Goal: Information Seeking & Learning: Learn about a topic

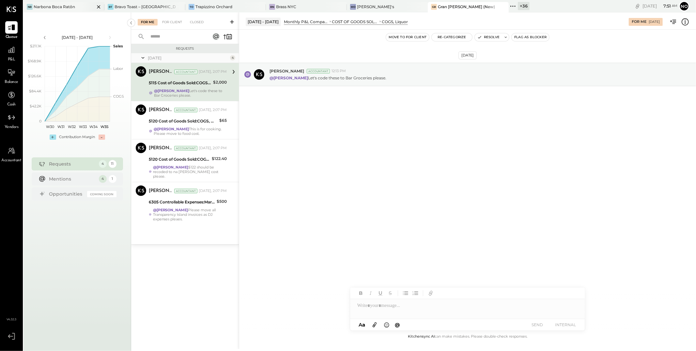
click at [59, 4] on div "Narbona Boca Ratōn" at bounding box center [54, 7] width 41 height 6
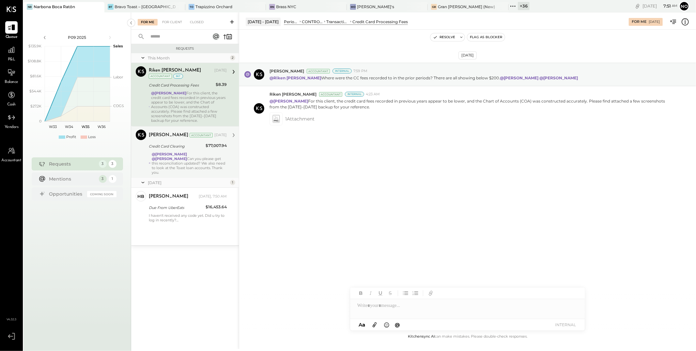
click at [183, 156] on strong "@[PERSON_NAME]" at bounding box center [169, 154] width 35 height 5
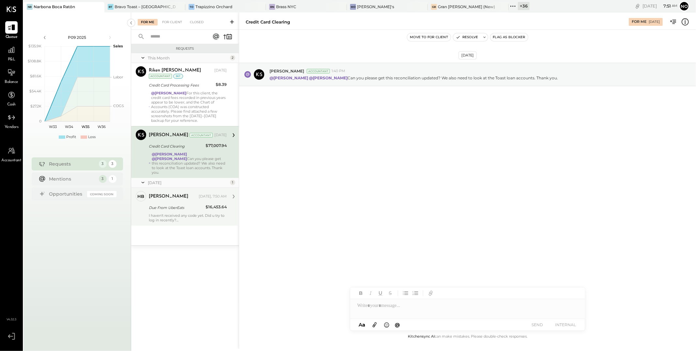
click at [185, 203] on div "Heidy Balart Today, 7:50 AM Due From UberEats $16,453.64 I haven't received any…" at bounding box center [188, 206] width 78 height 31
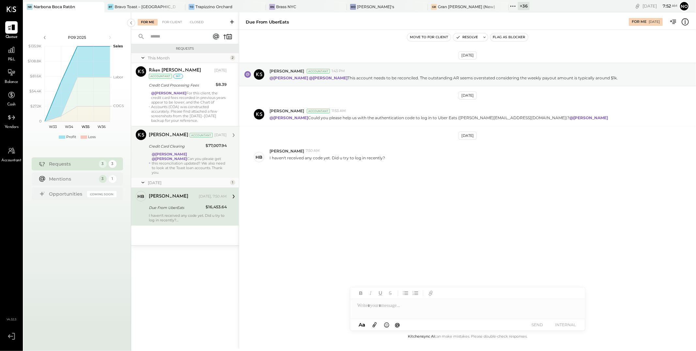
click at [186, 161] on div "@[PERSON_NAME] @[PERSON_NAME] Can you please get this reconciliation updated? W…" at bounding box center [189, 163] width 75 height 23
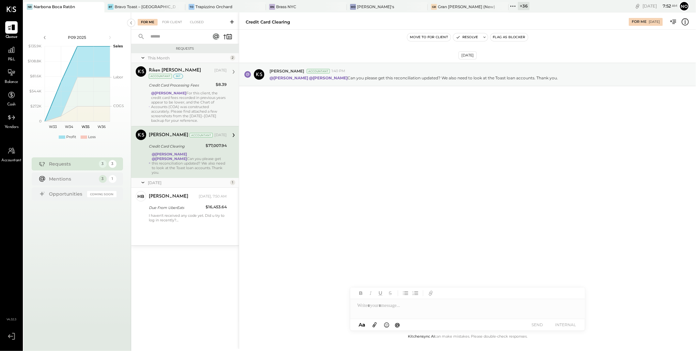
click at [180, 111] on div "@[PERSON_NAME] For this client, the credit card fees recorded in previous years…" at bounding box center [189, 107] width 76 height 32
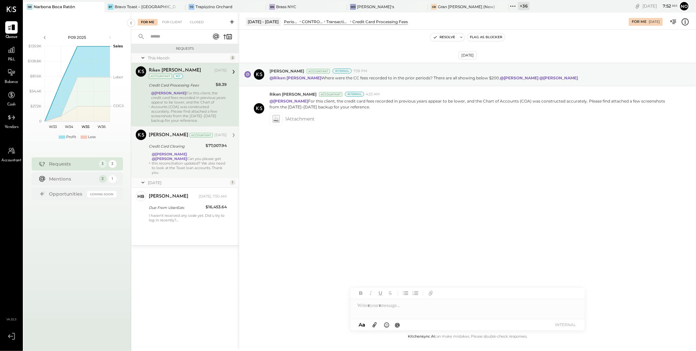
click at [509, 7] on icon at bounding box center [513, 6] width 8 height 8
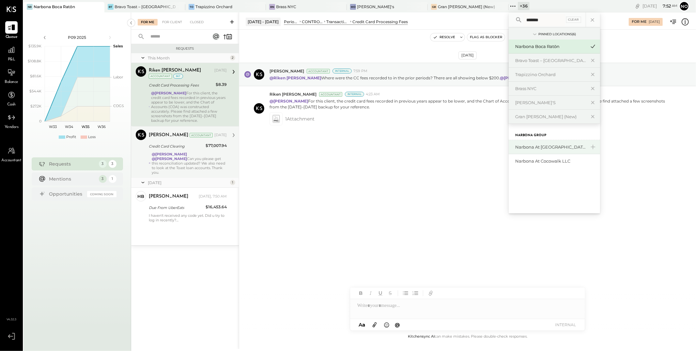
type input "*******"
click at [509, 151] on div "Narbona at [GEOGRAPHIC_DATA] LLC" at bounding box center [554, 147] width 91 height 14
click at [509, 150] on div "Narbona at [GEOGRAPHIC_DATA] LLC" at bounding box center [554, 147] width 91 height 14
click at [515, 148] on div "Narbona at [GEOGRAPHIC_DATA] LLC" at bounding box center [550, 147] width 70 height 6
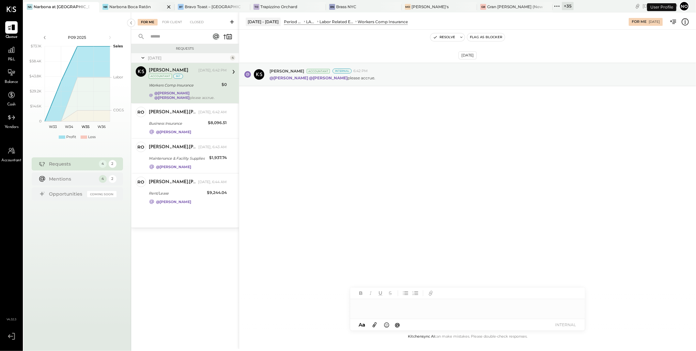
click at [125, 8] on div "Narbona Boca Ratōn" at bounding box center [129, 7] width 41 height 6
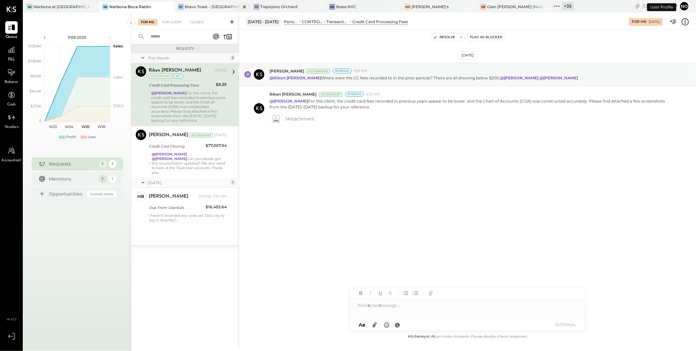
click at [241, 8] on icon at bounding box center [245, 7] width 8 height 8
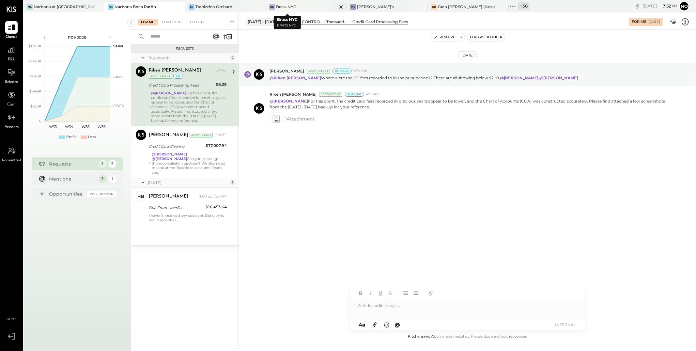
click at [337, 7] on icon at bounding box center [341, 7] width 8 height 8
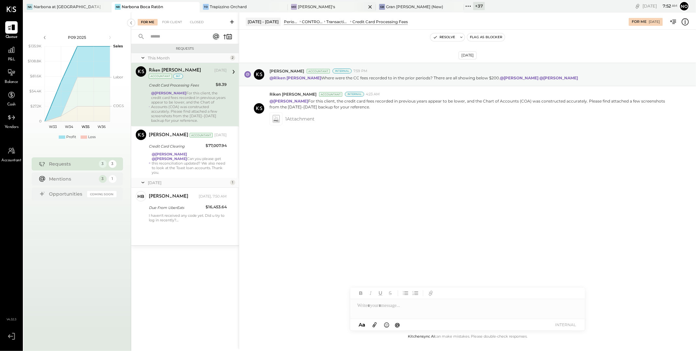
click at [366, 8] on icon at bounding box center [370, 7] width 8 height 8
click at [284, 7] on icon at bounding box center [282, 7] width 8 height 8
click at [292, 7] on icon at bounding box center [292, 6] width 8 height 8
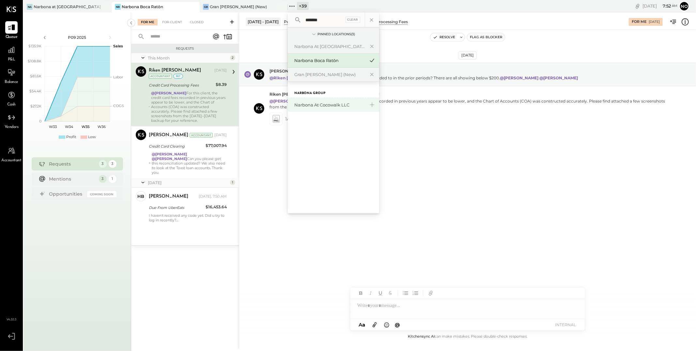
type input "*******"
click at [326, 108] on div "Narbona at Cocowalk LLC" at bounding box center [333, 105] width 91 height 14
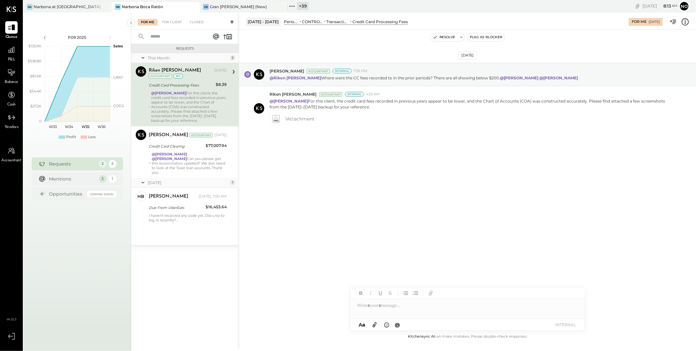
click at [534, 49] on div "Aug 10th, 2025 Joseph Shin Accountant Internal 7:59 PM @Riken Shethiya Where we…" at bounding box center [467, 112] width 457 height 133
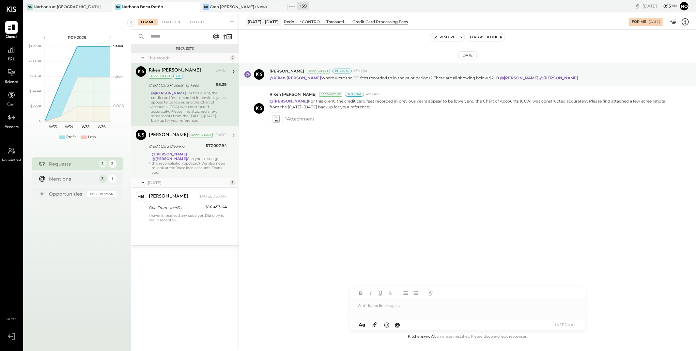
click at [187, 155] on strong "@Lilia Martinez Nogueda" at bounding box center [169, 154] width 35 height 5
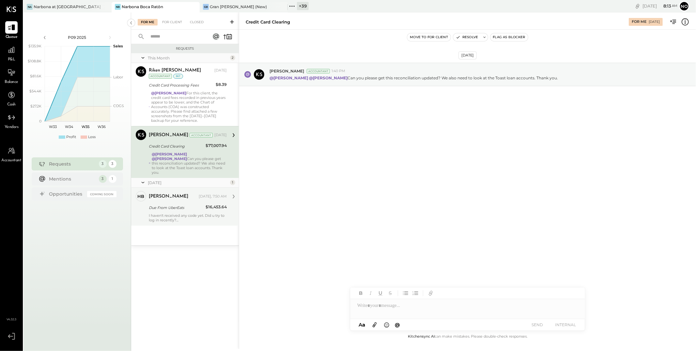
click at [182, 203] on div "Heidy Balart Today, 7:50 AM Due From UberEats $16,453.64 I haven't received any…" at bounding box center [188, 206] width 78 height 31
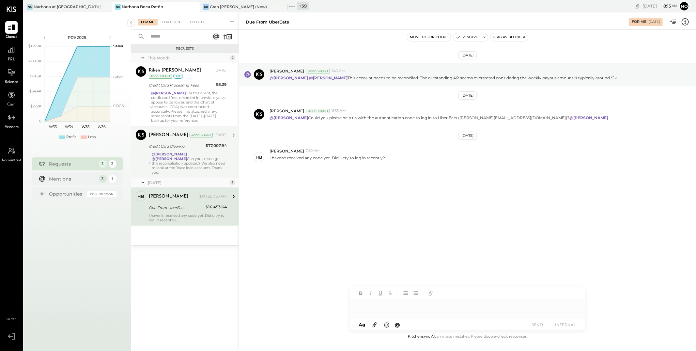
click at [371, 308] on div at bounding box center [467, 305] width 235 height 13
click at [465, 38] on button "Resolve" at bounding box center [466, 37] width 27 height 8
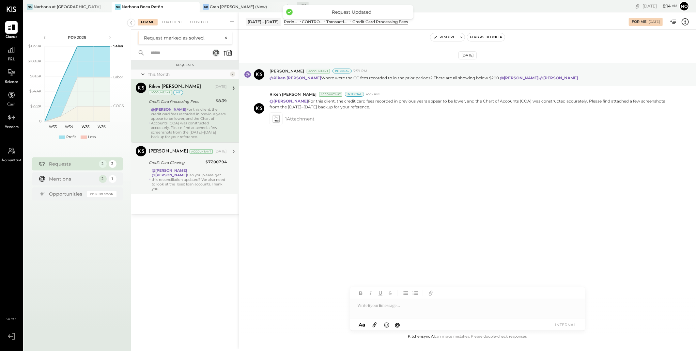
click at [178, 177] on div "@Lilia Martinez Nogueda @Noemi Balmaceda Can you please get this reconciliation…" at bounding box center [189, 179] width 75 height 23
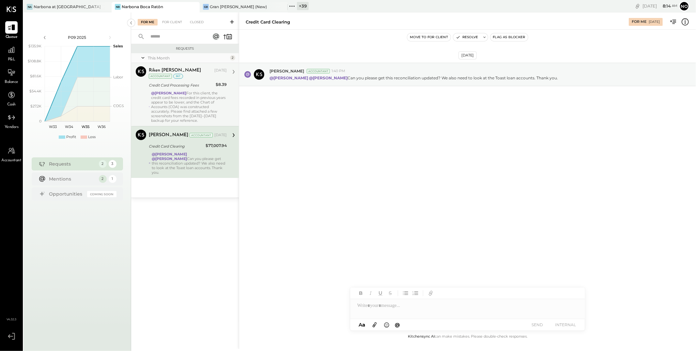
click at [176, 110] on div "@Joseph Shin For this client, the credit card fees recorded in previous years a…" at bounding box center [189, 107] width 76 height 32
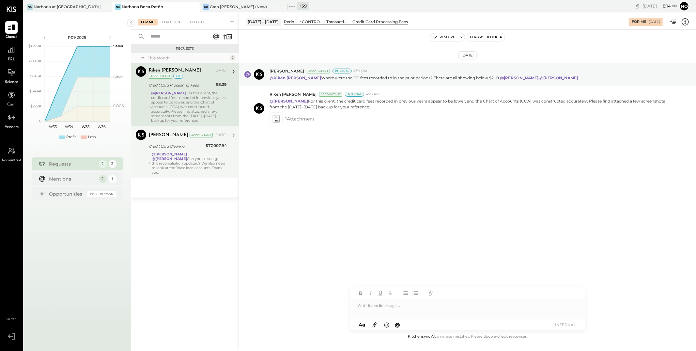
click at [176, 152] on strong "@Lilia Martinez Nogueda" at bounding box center [169, 154] width 35 height 5
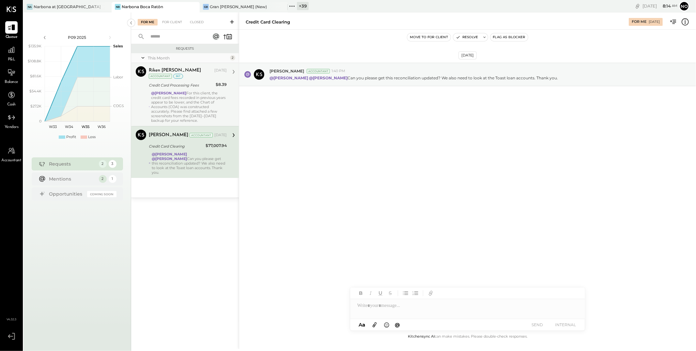
click at [177, 106] on div "@Joseph Shin For this client, the credit card fees recorded in previous years a…" at bounding box center [189, 107] width 76 height 32
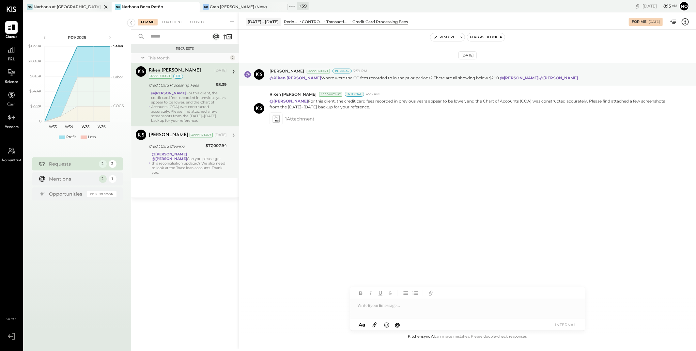
click at [63, 5] on div "Narbona at [GEOGRAPHIC_DATA] LLC" at bounding box center [68, 7] width 68 height 6
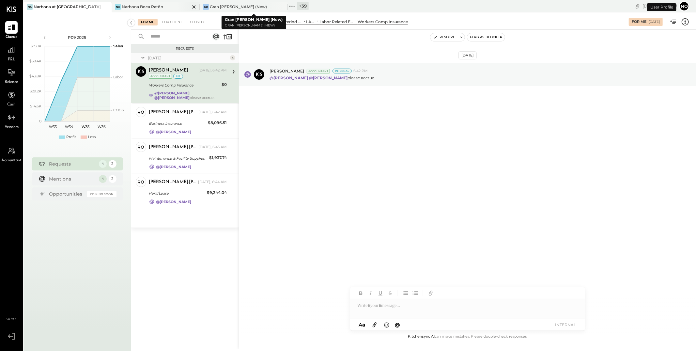
click at [157, 8] on div "Narbona Boca Ratōn" at bounding box center [142, 7] width 41 height 6
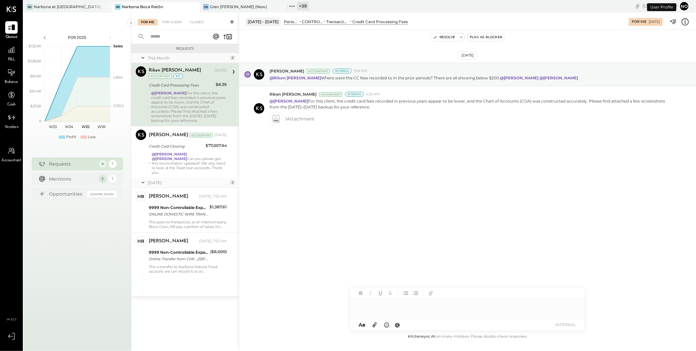
click at [292, 7] on icon at bounding box center [292, 6] width 8 height 8
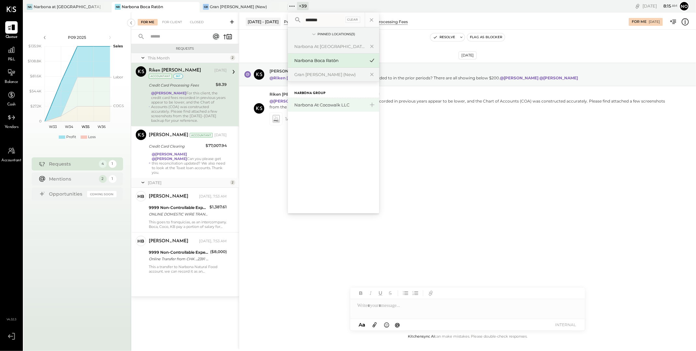
type input "*******"
click at [316, 106] on div "Narbona at Cocowalk LLC" at bounding box center [329, 105] width 70 height 6
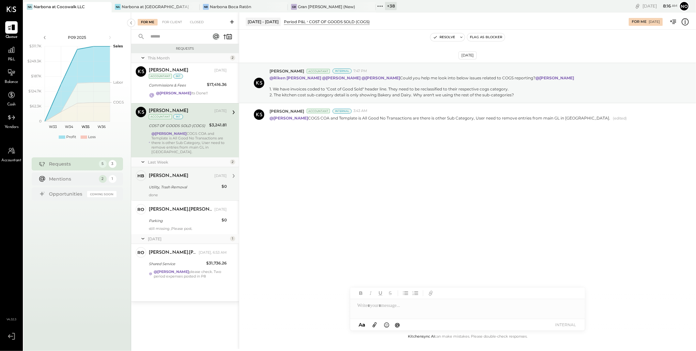
click at [178, 178] on div "Heidy Balart Aug 20, 2025 Utility, Trash Removal $0 done" at bounding box center [188, 183] width 78 height 27
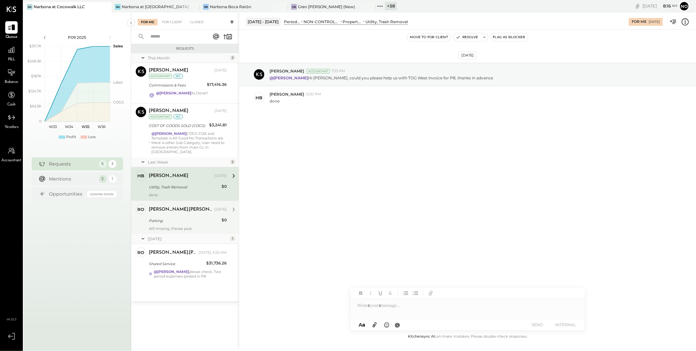
click at [192, 210] on div "rodrigo.calabrese Aug 20, 2025" at bounding box center [188, 209] width 78 height 11
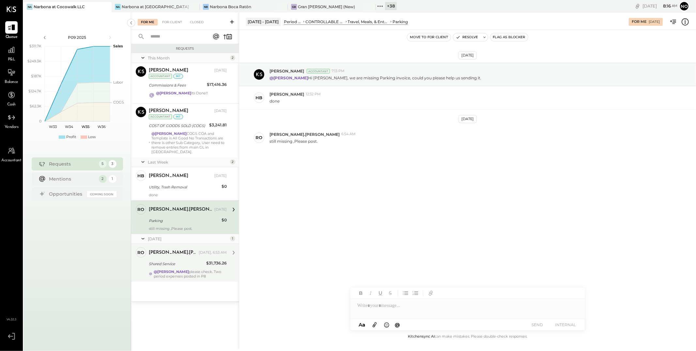
click at [178, 261] on div "Shared Service" at bounding box center [176, 263] width 55 height 7
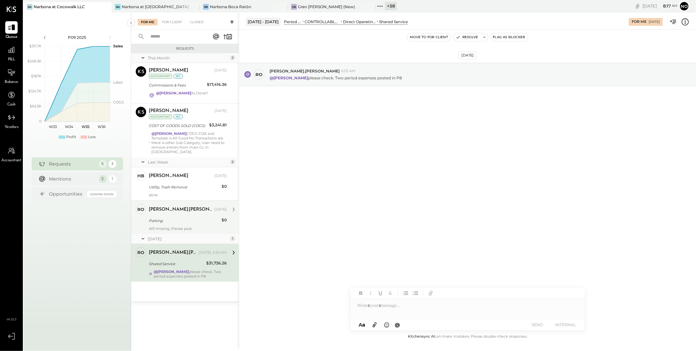
click at [193, 210] on div "rodrigo.calabrese Aug 20, 2025" at bounding box center [188, 209] width 78 height 11
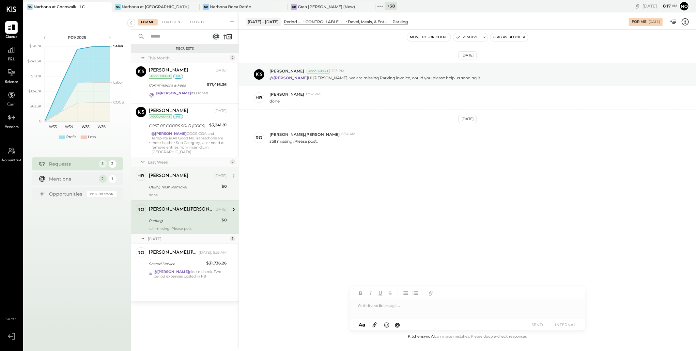
click at [183, 184] on div "Utility, Trash Removal" at bounding box center [184, 187] width 71 height 7
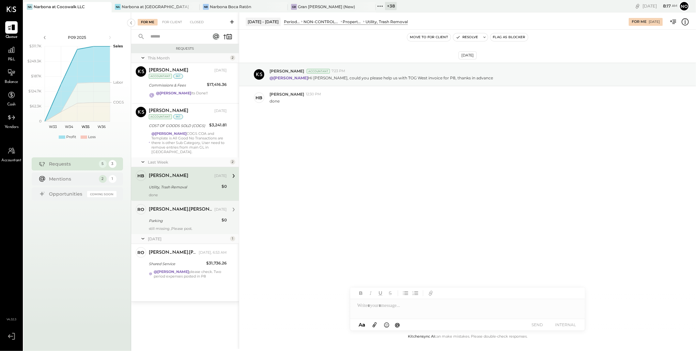
click at [182, 211] on div "rodrigo.calabrese Aug 20, 2025 Parking $0 still missing ,Please post." at bounding box center [188, 217] width 78 height 27
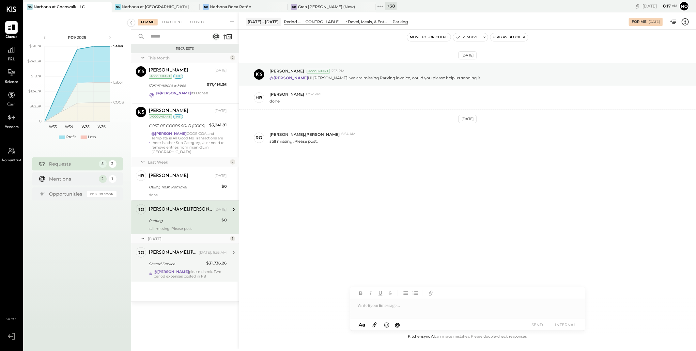
click at [179, 261] on div "Shared Service" at bounding box center [176, 263] width 55 height 7
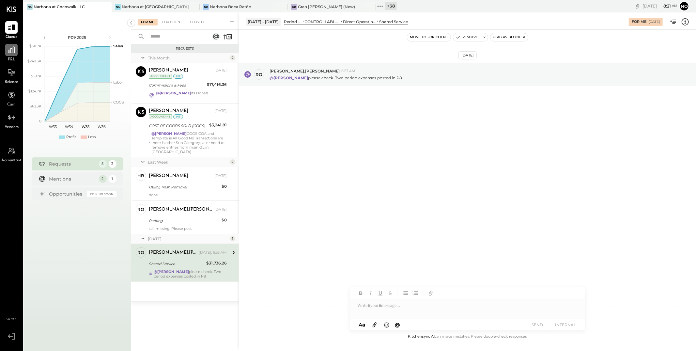
click at [11, 56] on div at bounding box center [11, 50] width 12 height 12
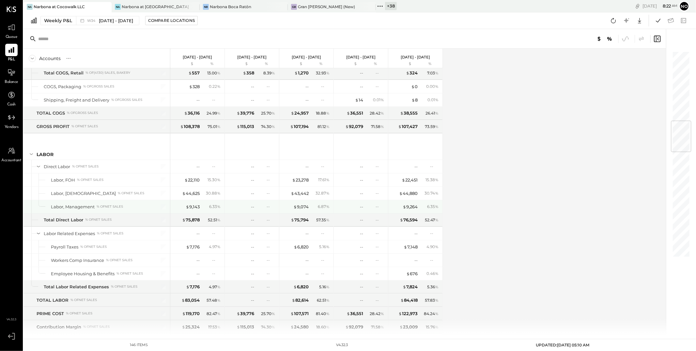
scroll to position [627, 0]
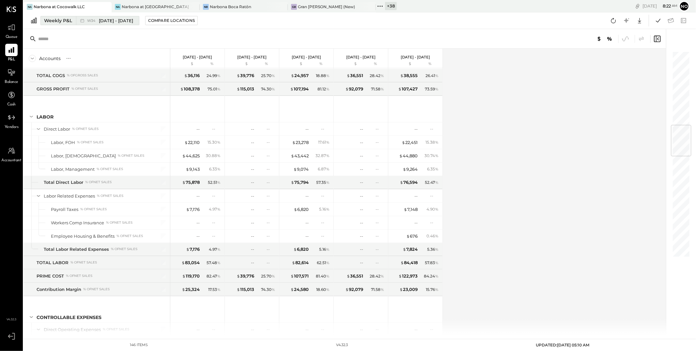
click at [98, 18] on div "W34 Aug 18 - 24, 2025" at bounding box center [110, 21] width 46 height 6
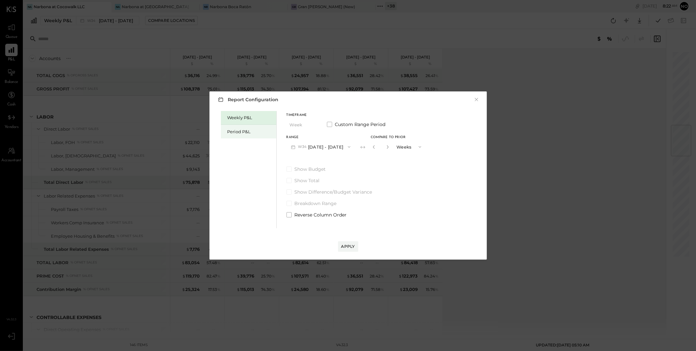
click at [232, 128] on div "Period P&L" at bounding box center [248, 132] width 55 height 14
click at [327, 143] on button "P09 Aug 11 - Sep 7, 2025" at bounding box center [321, 147] width 68 height 12
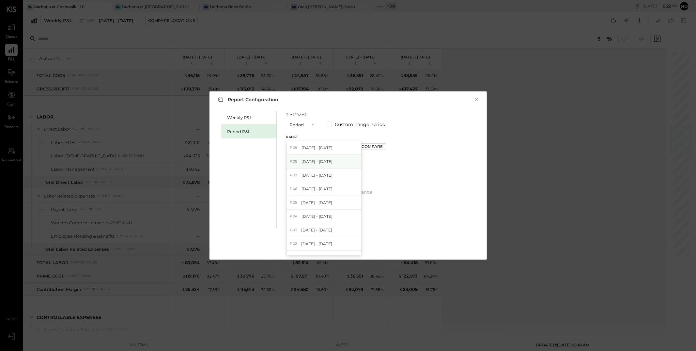
click at [321, 160] on span "[DATE] - [DATE]" at bounding box center [317, 162] width 31 height 6
click at [382, 145] on div "Compare" at bounding box center [372, 147] width 21 height 6
click at [389, 147] on icon "button" at bounding box center [387, 147] width 4 height 4
type input "*"
click at [353, 244] on div "Apply" at bounding box center [348, 246] width 14 height 6
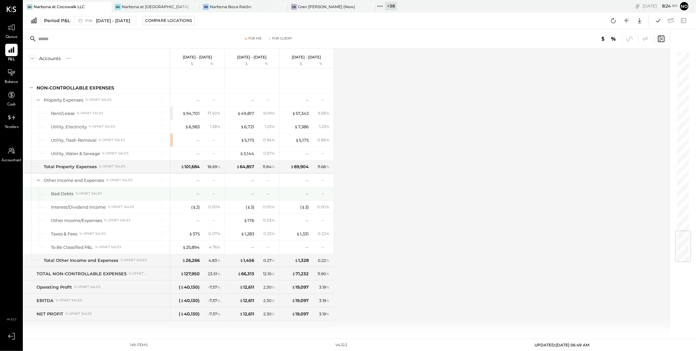
scroll to position [1518, 0]
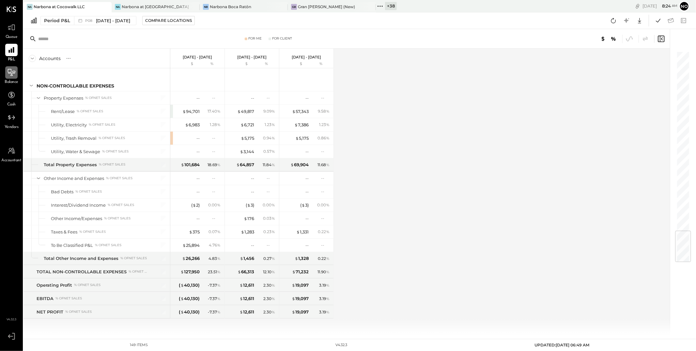
click at [15, 73] on icon at bounding box center [11, 72] width 8 height 8
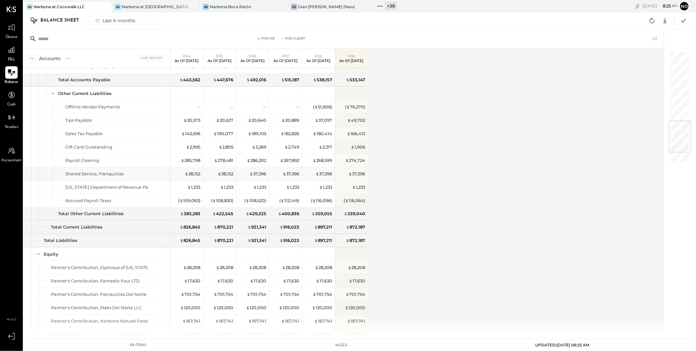
scroll to position [674, 0]
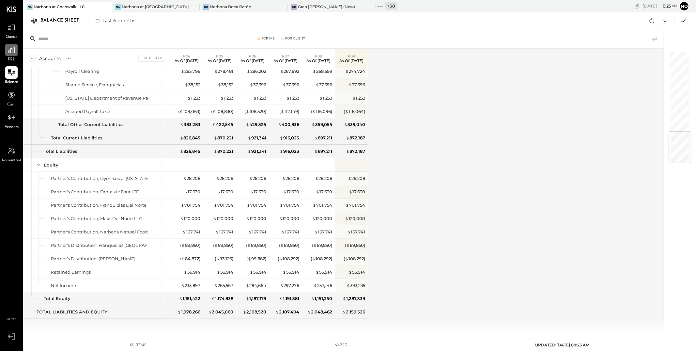
click at [9, 54] on icon at bounding box center [11, 50] width 8 height 8
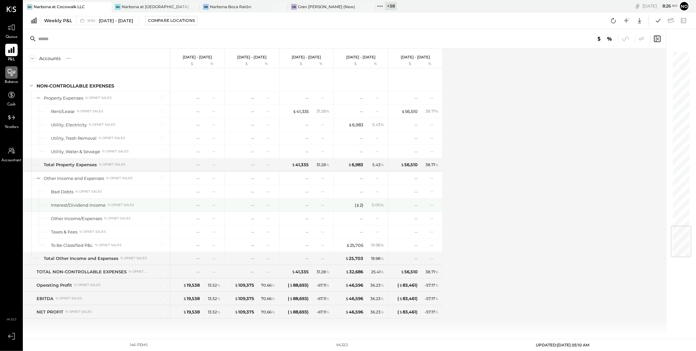
scroll to position [863, 0]
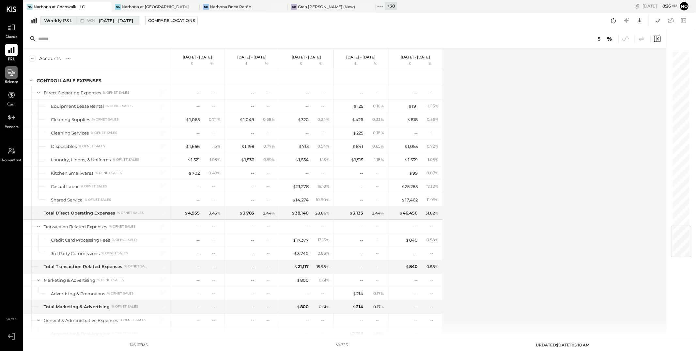
click at [116, 20] on span "[DATE] - [DATE]" at bounding box center [116, 21] width 34 height 6
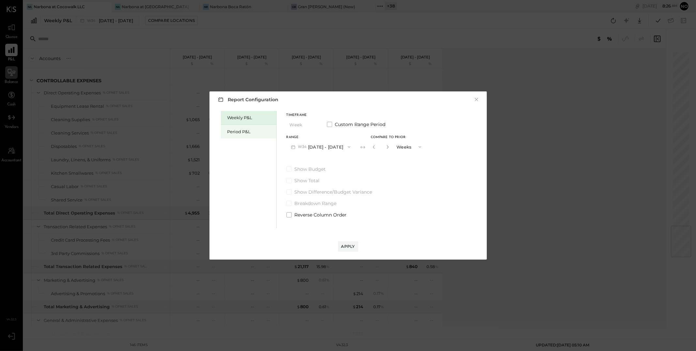
click at [231, 132] on div "Period P&L" at bounding box center [250, 132] width 46 height 6
click at [328, 148] on button "P09 Aug 11 - Sep 7, 2025" at bounding box center [321, 147] width 68 height 12
click at [328, 148] on span "Aug 11 - Sep 7, 2025" at bounding box center [317, 148] width 31 height 6
click at [369, 146] on div "Compare" at bounding box center [372, 147] width 21 height 6
click at [389, 147] on icon "button" at bounding box center [387, 147] width 4 height 4
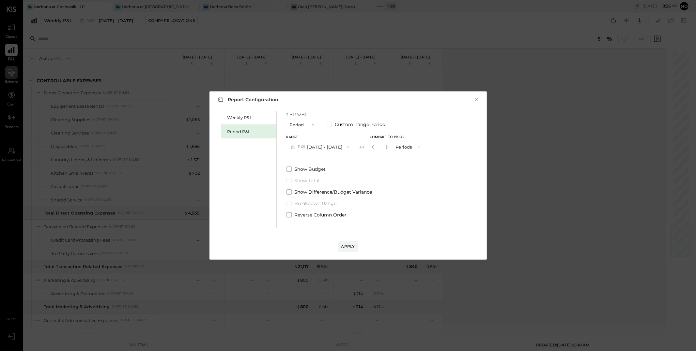
type input "*"
click at [348, 246] on div "Apply" at bounding box center [348, 246] width 14 height 6
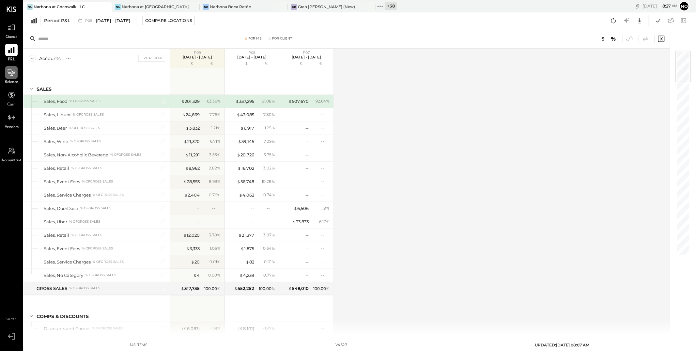
scroll to position [863, 0]
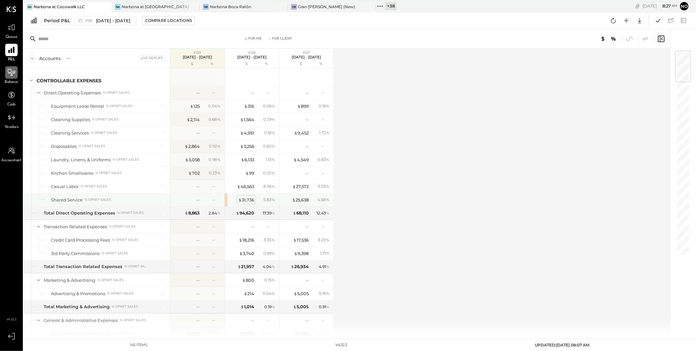
click at [245, 201] on div "$ 31,736" at bounding box center [246, 200] width 16 height 6
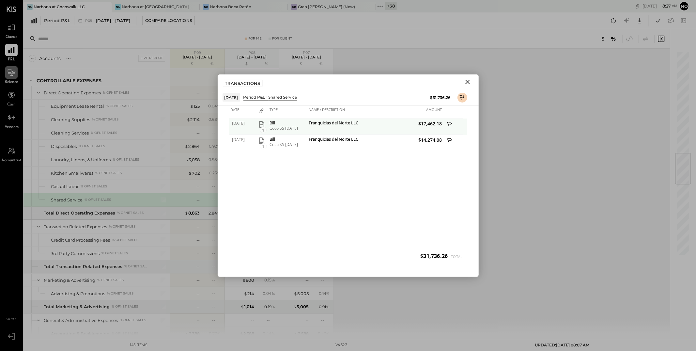
click at [261, 125] on icon "button" at bounding box center [261, 124] width 5 height 7
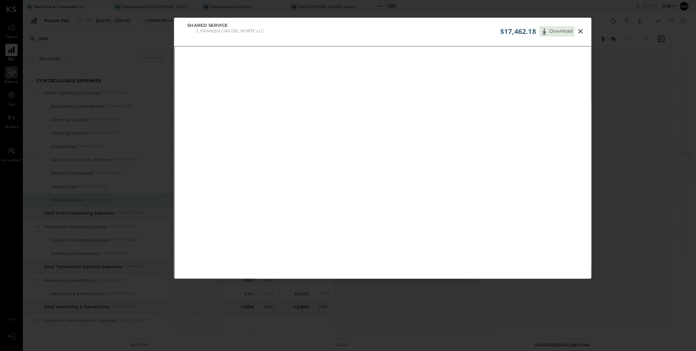
click at [580, 29] on icon at bounding box center [581, 31] width 8 height 8
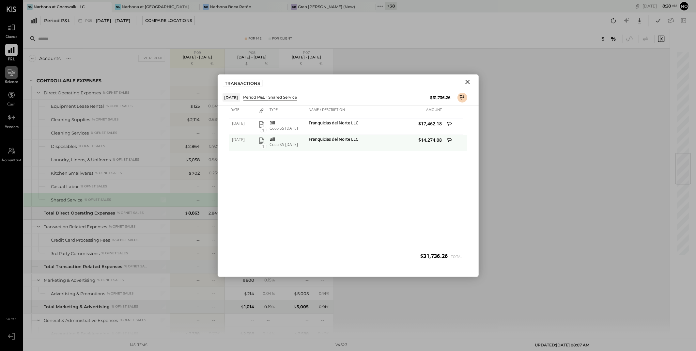
click at [262, 140] on icon "button" at bounding box center [262, 141] width 8 height 8
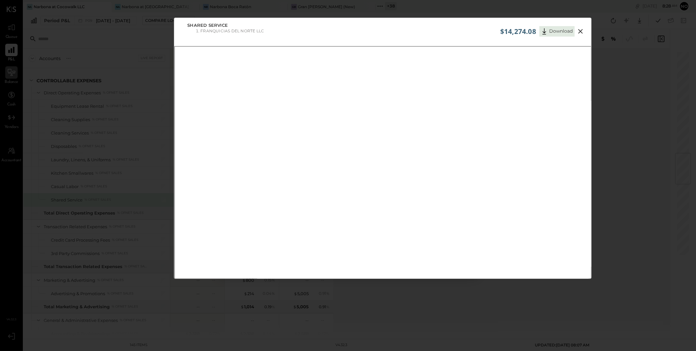
click at [581, 32] on icon at bounding box center [580, 31] width 5 height 5
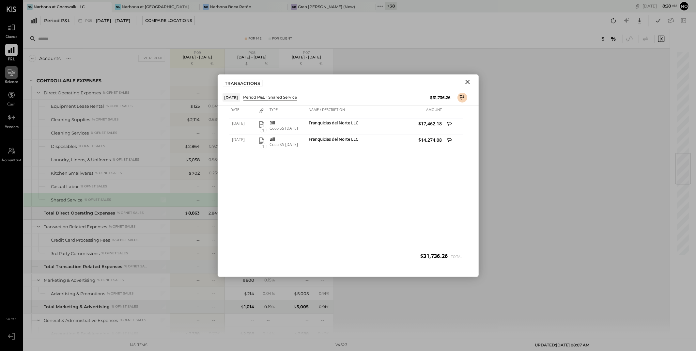
drag, startPoint x: 468, startPoint y: 81, endPoint x: 505, endPoint y: 60, distance: 42.8
click at [468, 81] on icon "Close" at bounding box center [468, 82] width 8 height 8
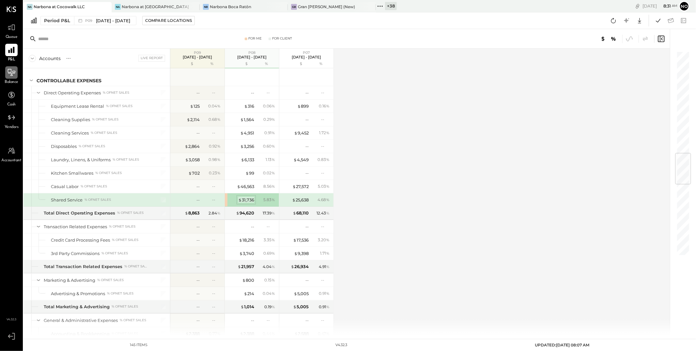
click at [248, 203] on div "$ 31,736" at bounding box center [246, 200] width 16 height 6
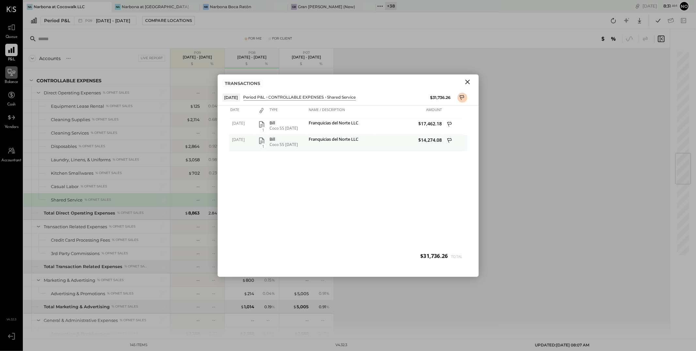
click at [262, 138] on icon "button" at bounding box center [262, 141] width 8 height 8
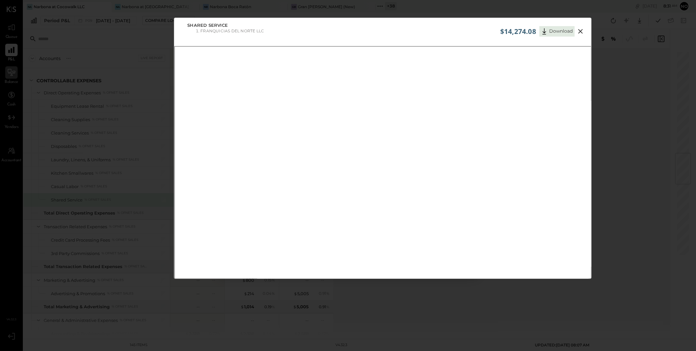
click at [580, 32] on icon at bounding box center [580, 31] width 5 height 5
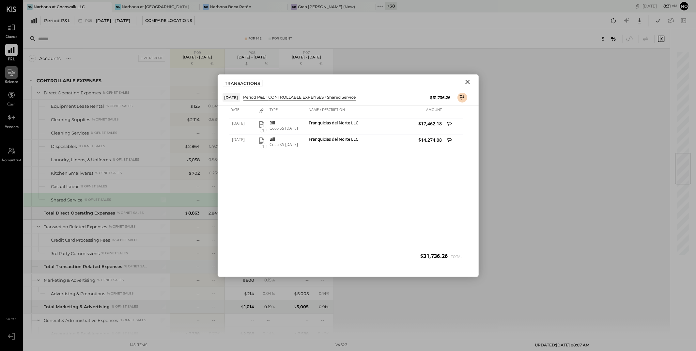
click at [471, 82] on icon "Close" at bounding box center [468, 82] width 8 height 8
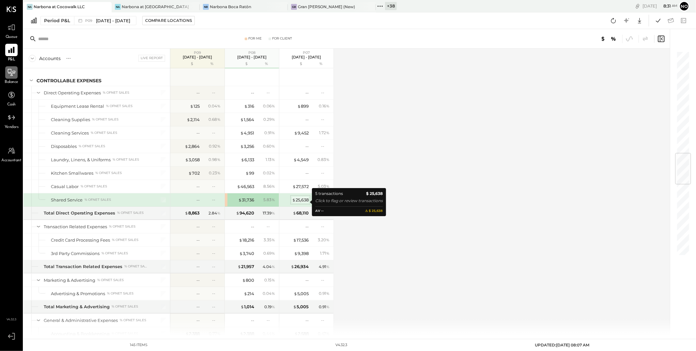
click at [301, 201] on div "$ 25,638" at bounding box center [300, 200] width 17 height 6
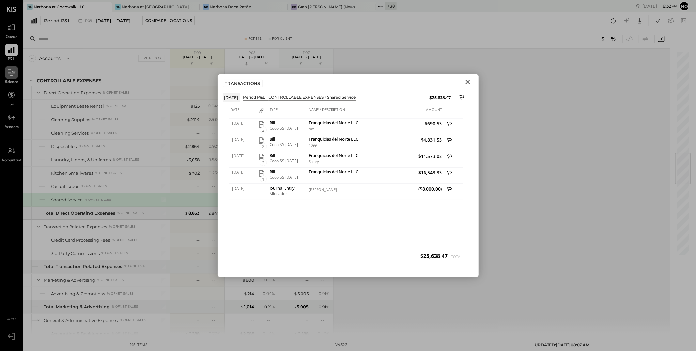
click at [466, 82] on icon "Close" at bounding box center [468, 82] width 8 height 8
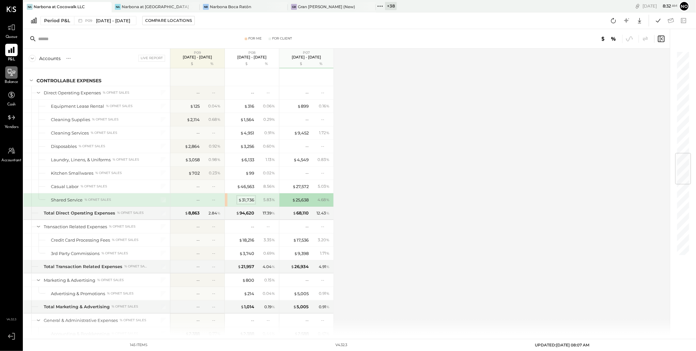
click at [250, 201] on div "$ 31,736" at bounding box center [246, 200] width 16 height 6
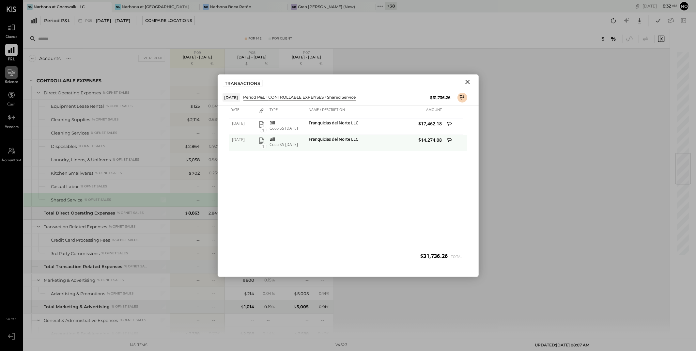
click at [263, 140] on icon "button" at bounding box center [262, 141] width 8 height 8
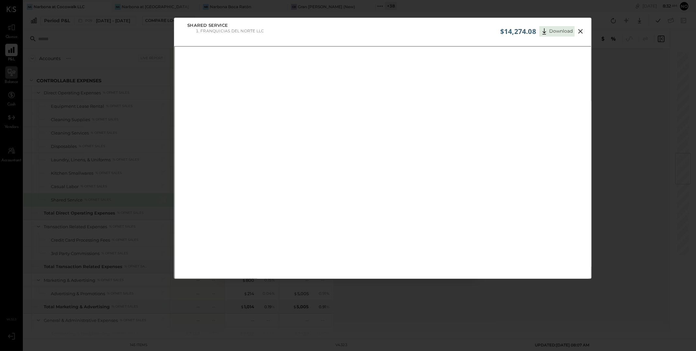
click at [581, 32] on icon at bounding box center [581, 31] width 8 height 8
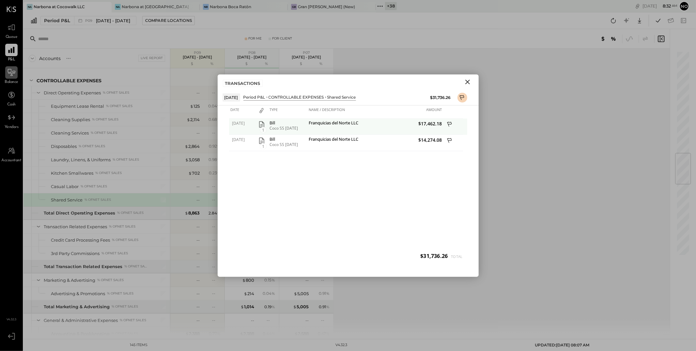
click at [260, 123] on icon "button" at bounding box center [262, 124] width 8 height 8
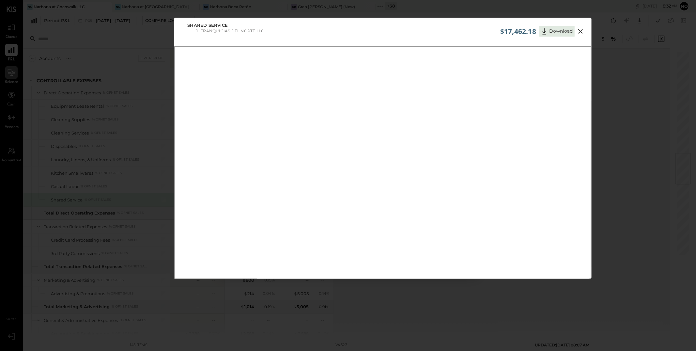
click at [581, 32] on icon at bounding box center [581, 31] width 8 height 8
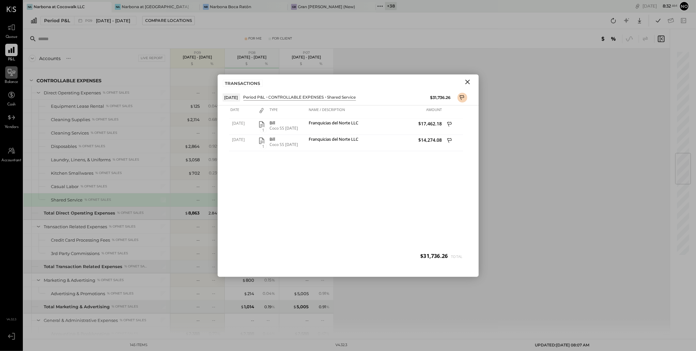
click at [468, 83] on icon "Close" at bounding box center [468, 82] width 8 height 8
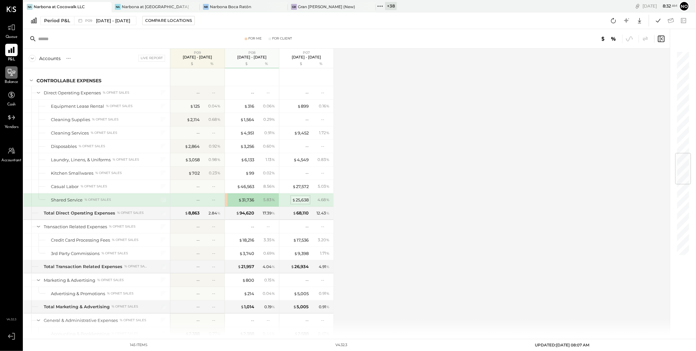
click at [297, 201] on div "$ 25,638" at bounding box center [300, 200] width 17 height 6
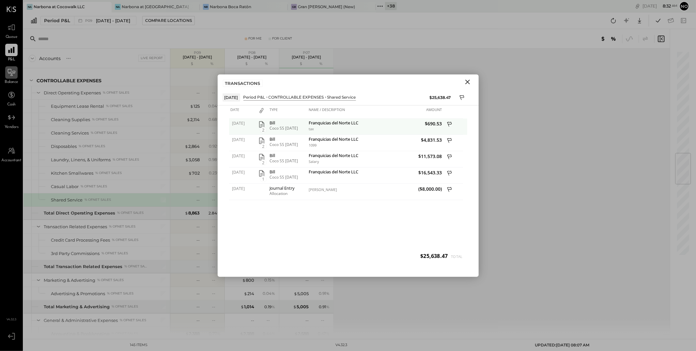
click at [261, 125] on icon "button" at bounding box center [261, 124] width 5 height 7
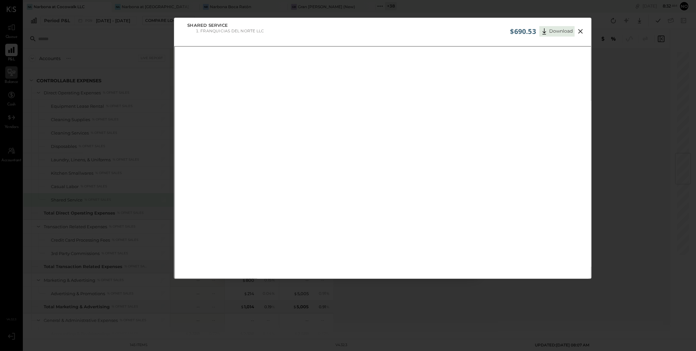
click at [580, 32] on icon at bounding box center [581, 31] width 8 height 8
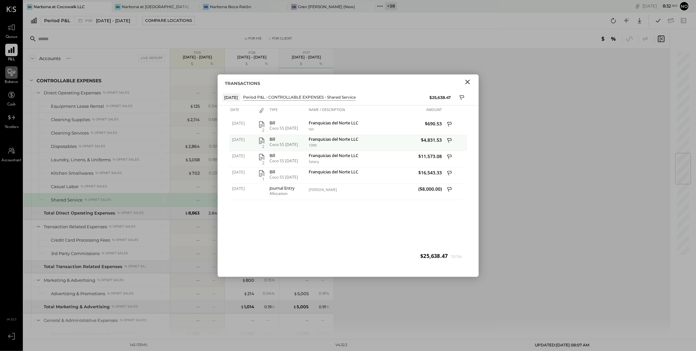
click at [264, 142] on icon "button" at bounding box center [261, 140] width 5 height 7
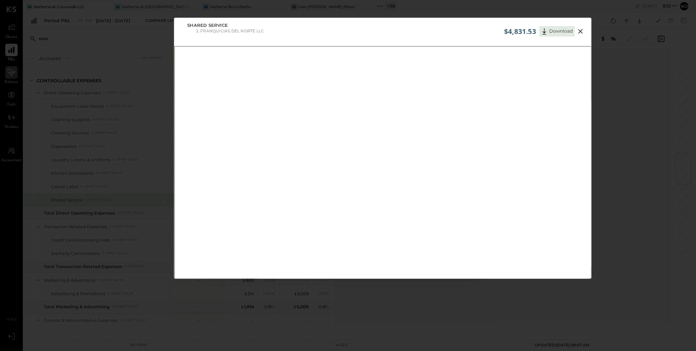
click at [580, 32] on icon at bounding box center [581, 31] width 8 height 8
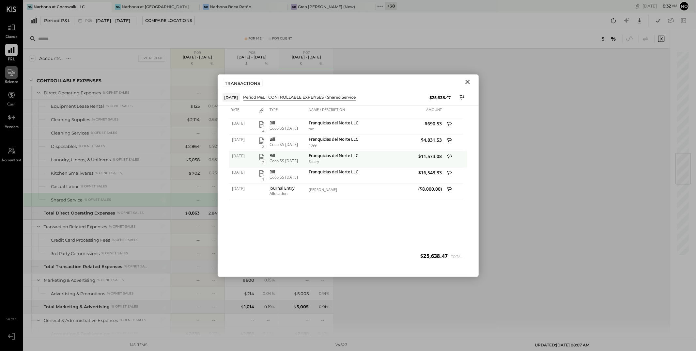
click at [262, 158] on icon "button" at bounding box center [261, 157] width 5 height 7
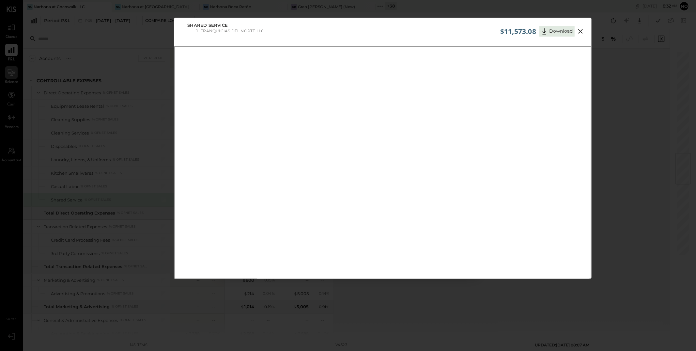
click at [581, 31] on icon at bounding box center [580, 31] width 5 height 5
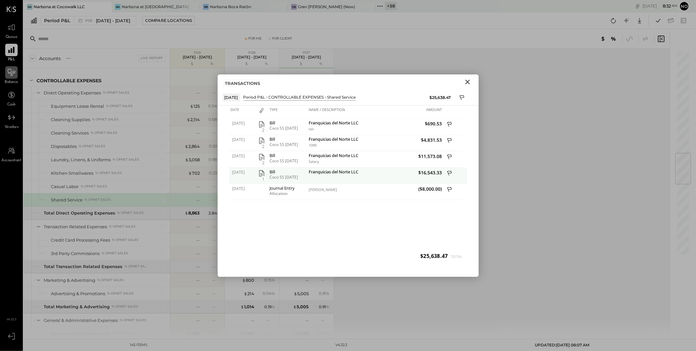
click at [262, 173] on icon "button" at bounding box center [262, 173] width 8 height 8
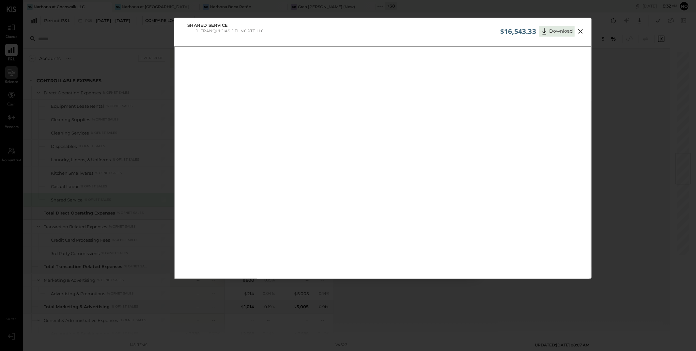
click at [583, 30] on icon at bounding box center [581, 31] width 8 height 8
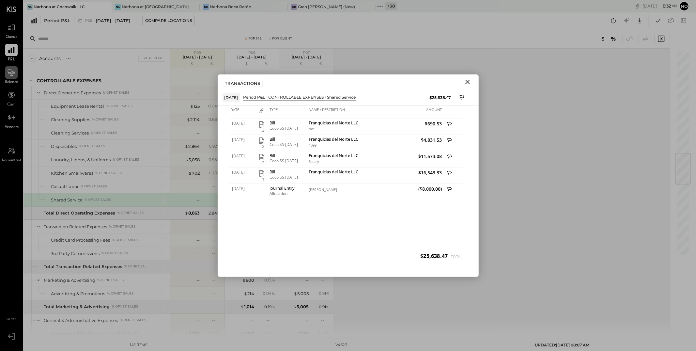
click at [469, 80] on icon "Close" at bounding box center [467, 82] width 5 height 5
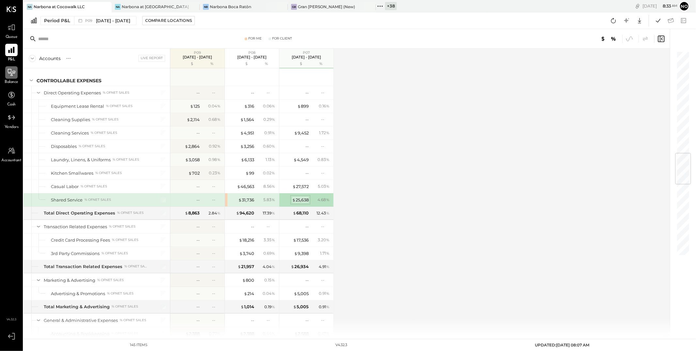
click at [299, 200] on div "$ 25,638" at bounding box center [300, 200] width 17 height 6
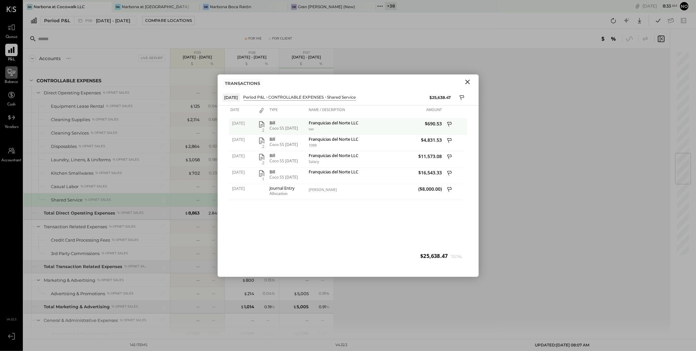
click at [262, 127] on span "2" at bounding box center [263, 130] width 7 height 6
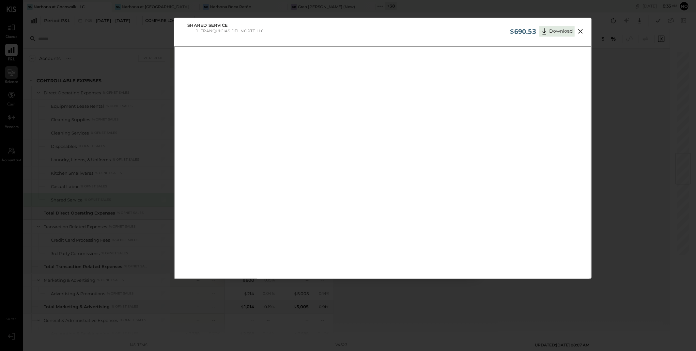
click at [583, 30] on icon at bounding box center [581, 31] width 8 height 8
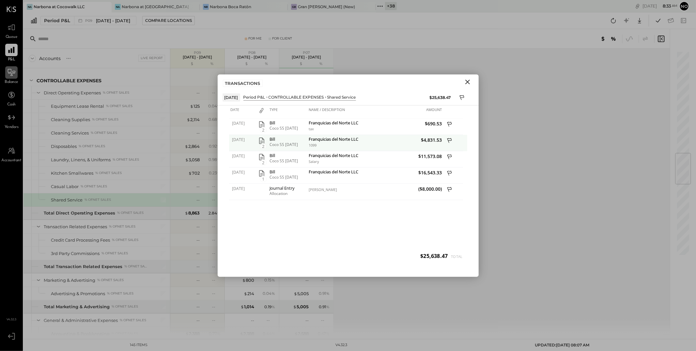
click at [261, 140] on icon "button" at bounding box center [262, 141] width 8 height 8
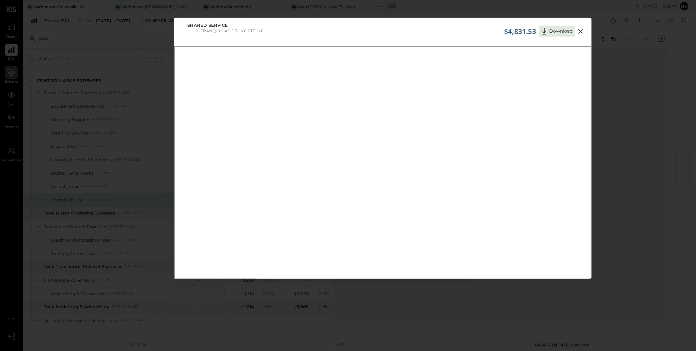
click at [582, 32] on icon at bounding box center [581, 31] width 8 height 8
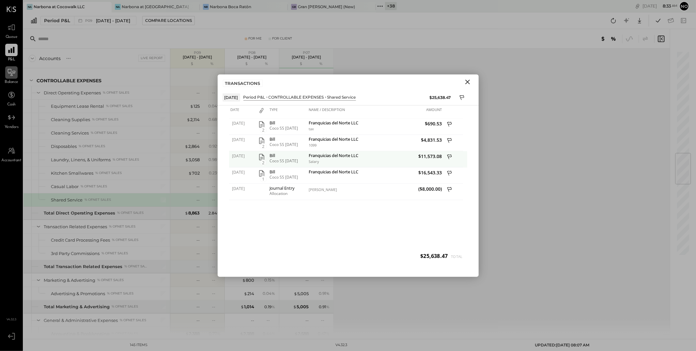
click at [264, 158] on icon "button" at bounding box center [261, 157] width 5 height 7
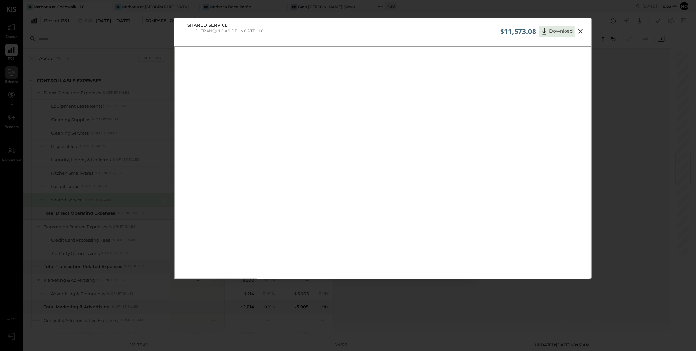
click at [580, 30] on icon at bounding box center [581, 31] width 8 height 8
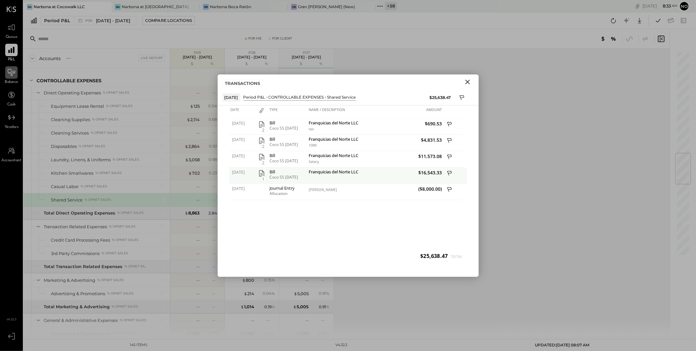
click at [261, 172] on icon "button" at bounding box center [262, 173] width 8 height 8
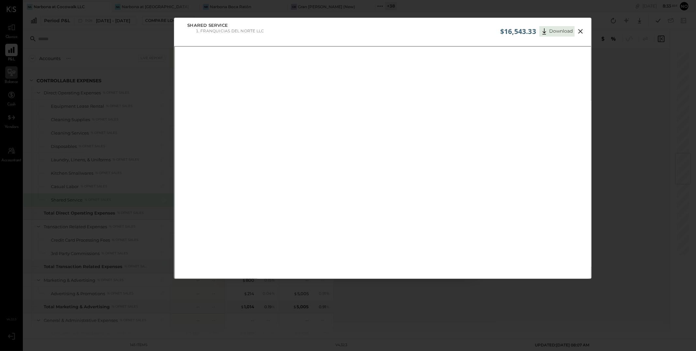
click at [579, 31] on icon at bounding box center [580, 31] width 5 height 5
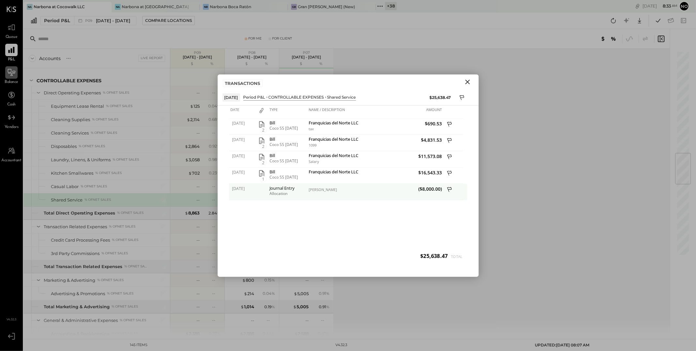
click at [278, 191] on div "Allocation" at bounding box center [288, 193] width 36 height 5
click at [427, 192] on div "($8,000.00)" at bounding box center [409, 192] width 68 height 16
click at [429, 187] on span "($8,000.00)" at bounding box center [409, 189] width 65 height 6
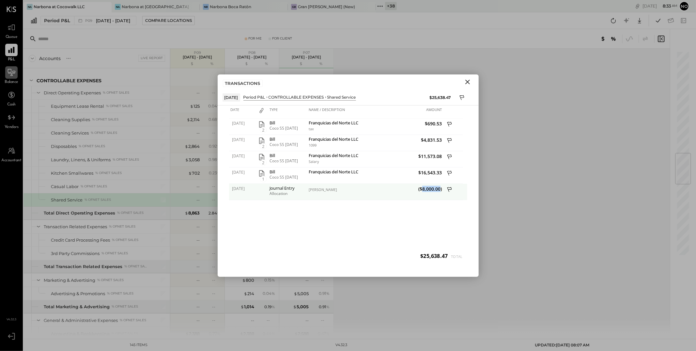
click at [429, 187] on span "($8,000.00)" at bounding box center [409, 189] width 65 height 6
drag, startPoint x: 271, startPoint y: 189, endPoint x: 304, endPoint y: 188, distance: 33.3
click at [304, 188] on div "Journal Entry" at bounding box center [288, 188] width 36 height 5
click at [468, 81] on icon "Close" at bounding box center [467, 82] width 5 height 5
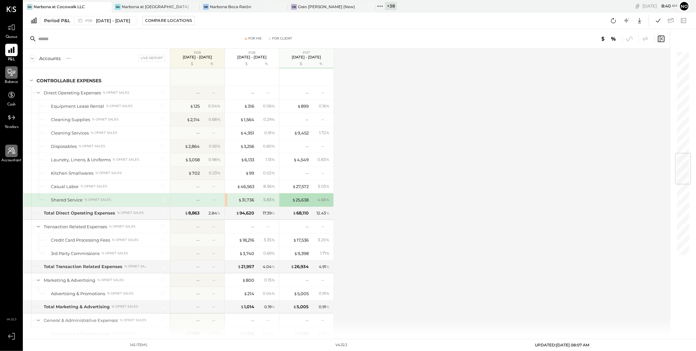
click at [11, 154] on icon at bounding box center [11, 151] width 8 height 8
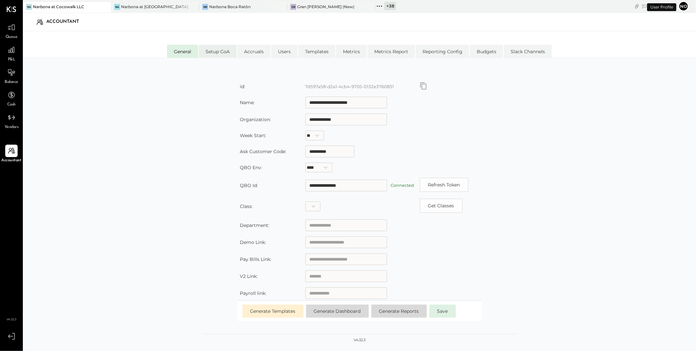
click at [225, 53] on li "Setup CoA" at bounding box center [218, 51] width 38 height 13
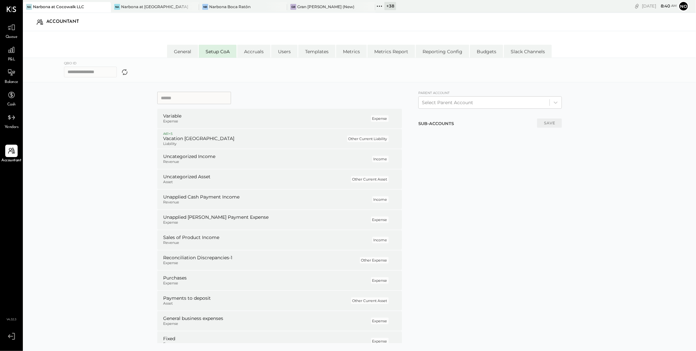
click at [207, 97] on input at bounding box center [194, 98] width 74 height 12
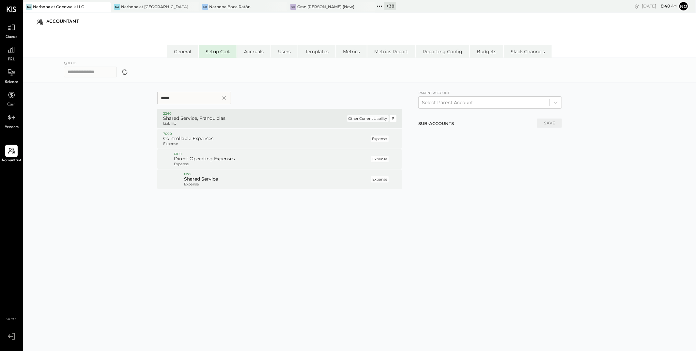
type input "*****"
click at [237, 119] on h5 "Shared Service, Franquicias" at bounding box center [254, 119] width 182 height 6
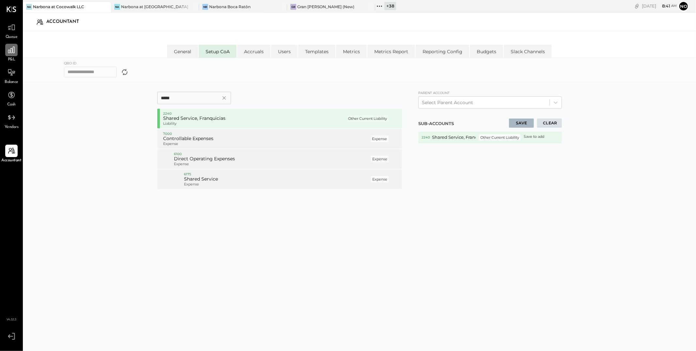
click at [14, 55] on div at bounding box center [11, 50] width 12 height 12
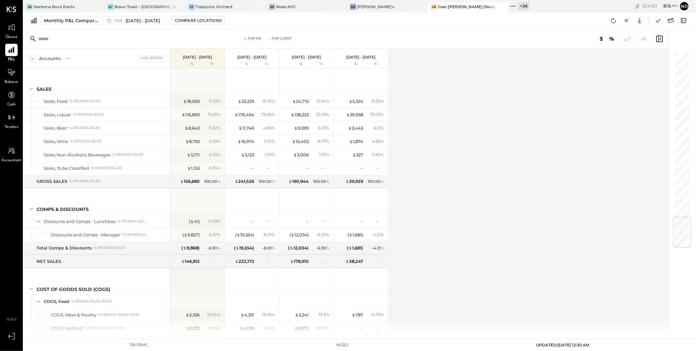
scroll to position [1423, 0]
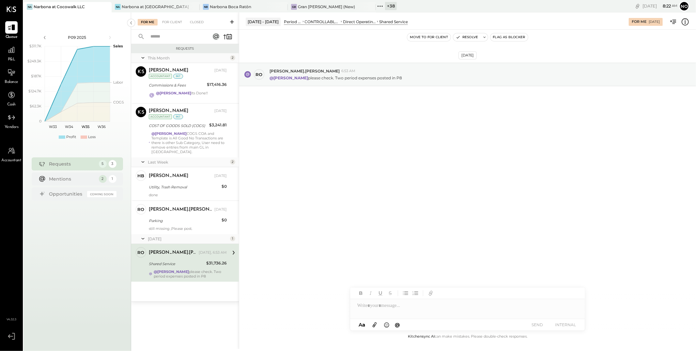
click at [360, 22] on div "Direct Operating Expenses" at bounding box center [359, 22] width 33 height 6
click at [302, 23] on div "Period P&L" at bounding box center [293, 22] width 18 height 6
click at [314, 21] on div "CONTROLLABLE EXPENSES" at bounding box center [322, 22] width 35 height 6
click at [305, 19] on div "Period P&L" at bounding box center [294, 22] width 21 height 6
click at [304, 24] on div "Period P&L" at bounding box center [294, 22] width 21 height 6
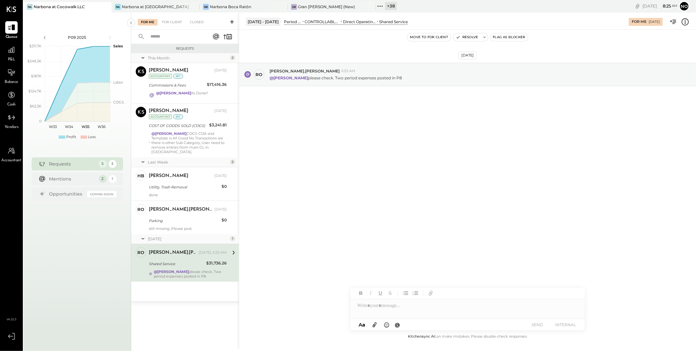
click at [302, 21] on div "Period P&L" at bounding box center [293, 22] width 18 height 6
click at [170, 23] on div "For Client" at bounding box center [172, 22] width 26 height 7
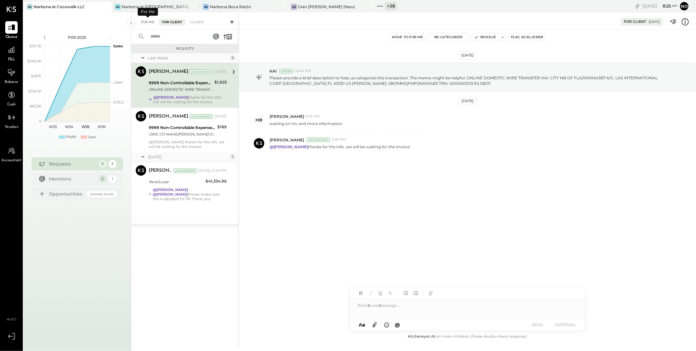
click at [148, 20] on div "For Me" at bounding box center [148, 22] width 20 height 7
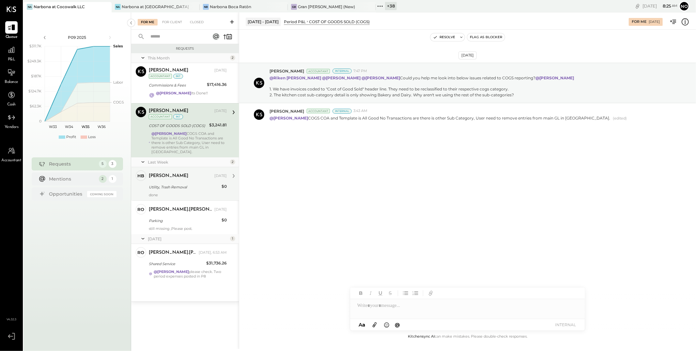
click at [182, 193] on div "done" at bounding box center [188, 195] width 78 height 5
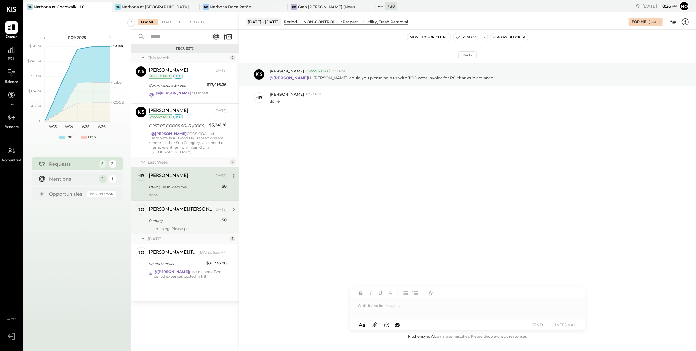
click at [187, 217] on div "Parking" at bounding box center [184, 220] width 71 height 7
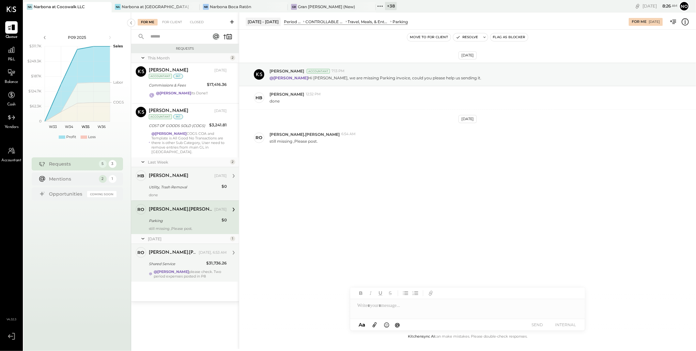
click at [171, 260] on div "Shared Service" at bounding box center [176, 263] width 55 height 7
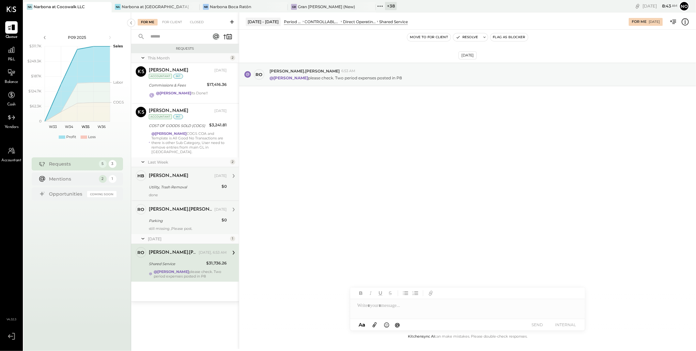
click at [180, 219] on div "Parking" at bounding box center [184, 220] width 71 height 7
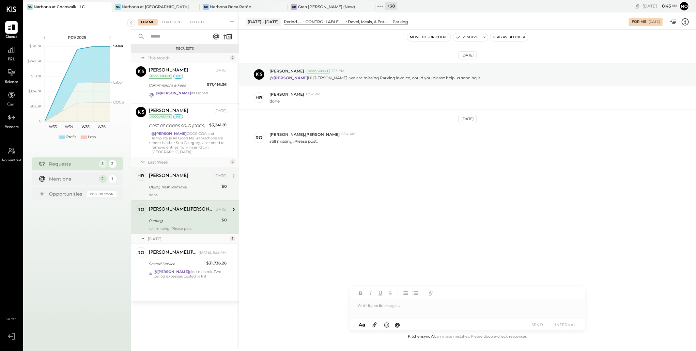
click at [165, 177] on div "Heidy Balart Aug 20, 2025 Utility, Trash Removal $0 done" at bounding box center [188, 183] width 78 height 27
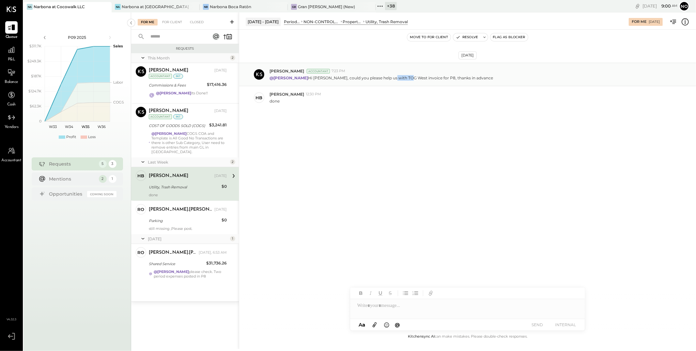
drag, startPoint x: 379, startPoint y: 79, endPoint x: 397, endPoint y: 81, distance: 18.7
click at [398, 80] on p "@Heidy Balart Hi Heidy, could you please help us with TOG West invoice for P8, …" at bounding box center [382, 78] width 224 height 6
copy p "TOG West"
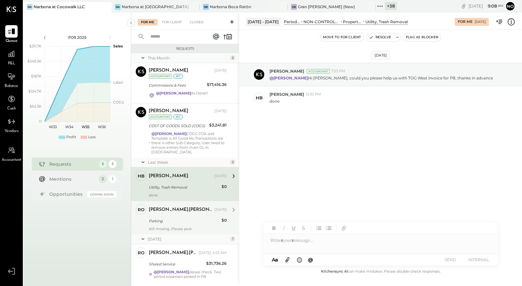
click at [177, 217] on div "Parking" at bounding box center [184, 220] width 71 height 7
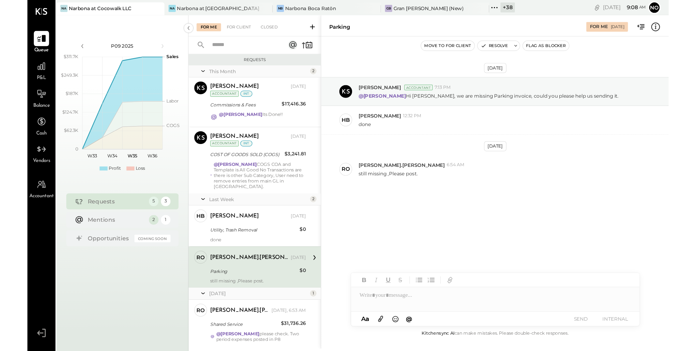
scroll to position [10, 0]
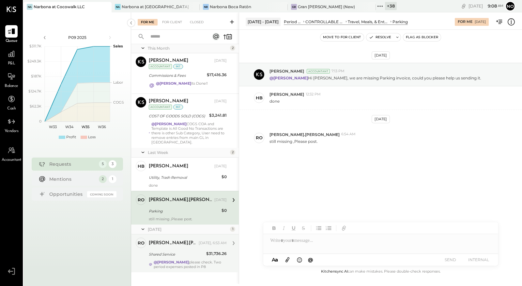
click at [171, 259] on strong "@[PERSON_NAME]" at bounding box center [171, 261] width 35 height 5
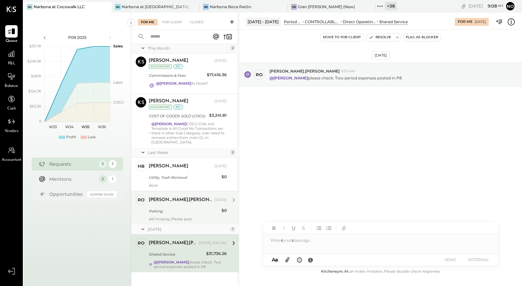
click at [180, 208] on div "Parking" at bounding box center [184, 211] width 71 height 7
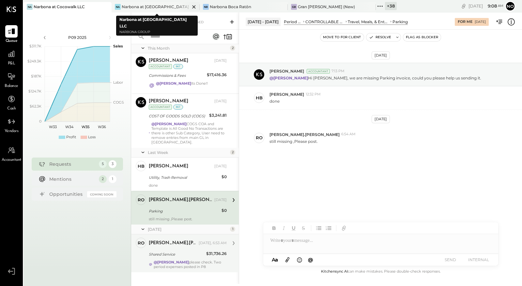
click at [156, 6] on div "Narbona at [GEOGRAPHIC_DATA] LLC" at bounding box center [156, 7] width 68 height 6
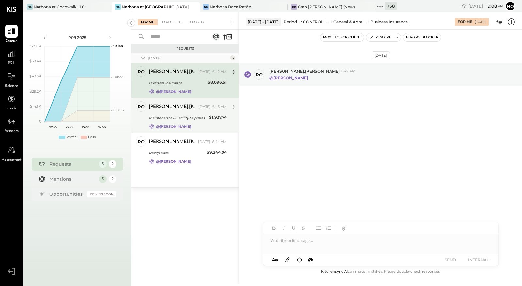
click at [178, 119] on div "Maintenance & Facility Supplies" at bounding box center [178, 118] width 58 height 7
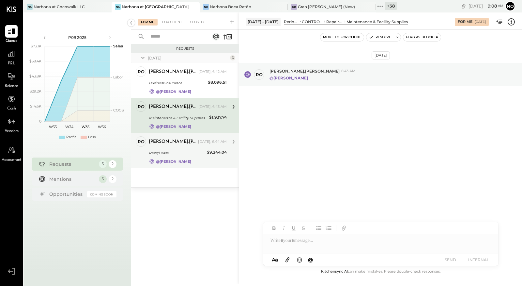
click at [169, 152] on div "Rent/Lease" at bounding box center [177, 152] width 56 height 7
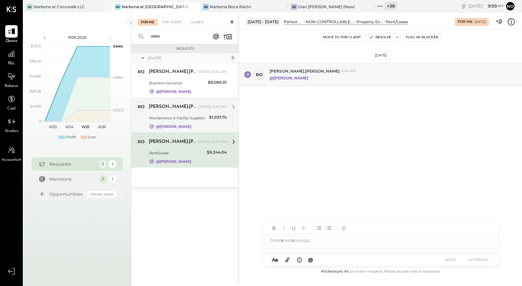
click at [177, 121] on div "Maintenance & Facility Supplies" at bounding box center [178, 118] width 58 height 8
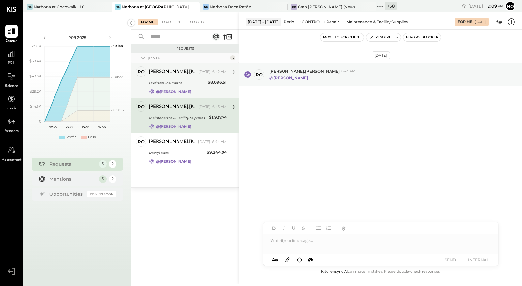
click at [182, 80] on div "Business Insurance" at bounding box center [177, 83] width 57 height 7
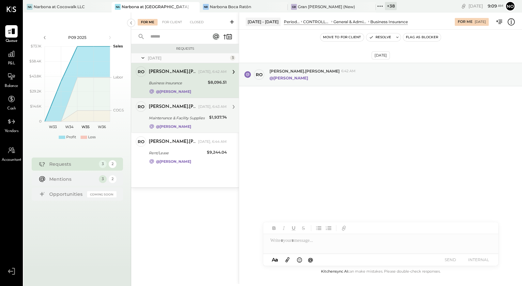
click at [173, 114] on div "Maintenance & Facility Supplies" at bounding box center [178, 118] width 58 height 8
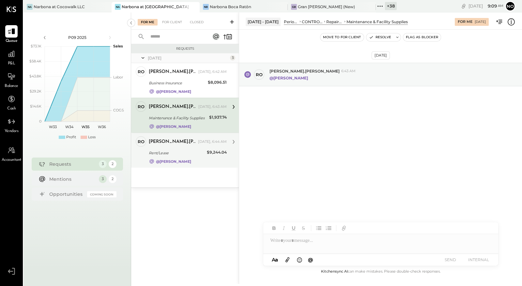
click at [164, 150] on div "Rent/Lease" at bounding box center [177, 152] width 56 height 7
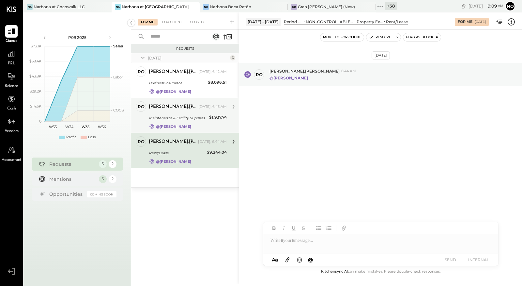
click at [167, 122] on div "rodrigo.calabrese Today, 6:43 AM Maintenance & Facility Supplies $1,937.74 @Noe…" at bounding box center [188, 115] width 78 height 28
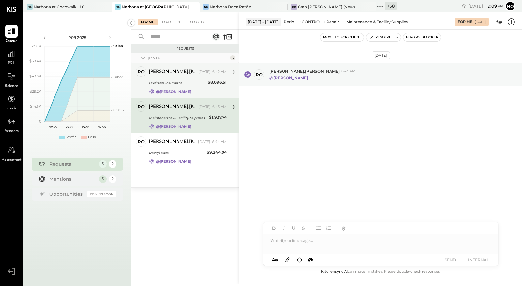
click at [172, 87] on div "rodrigo.calabrese Today, 6:42 AM Business Insurance $8,096.51 @Noemi Balmaceda" at bounding box center [188, 80] width 78 height 28
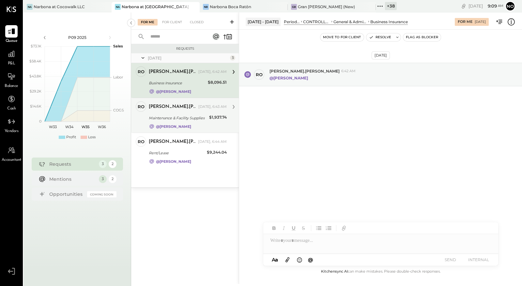
click at [165, 115] on div "Maintenance & Facility Supplies" at bounding box center [178, 118] width 58 height 7
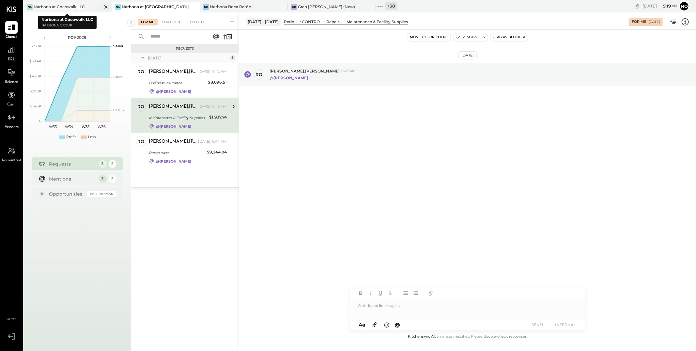
click at [66, 7] on div "Narbona at Cocowalk LLC" at bounding box center [59, 7] width 51 height 6
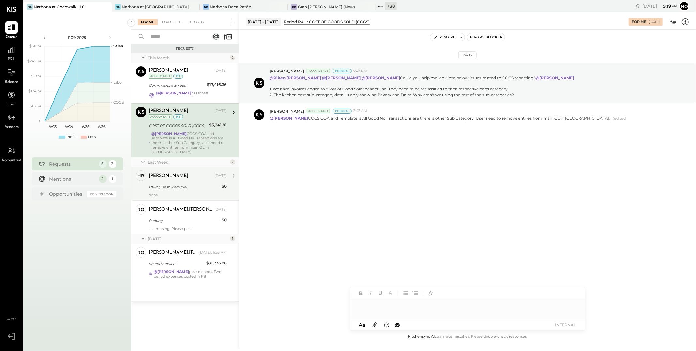
click at [193, 174] on div "[PERSON_NAME]" at bounding box center [181, 176] width 64 height 7
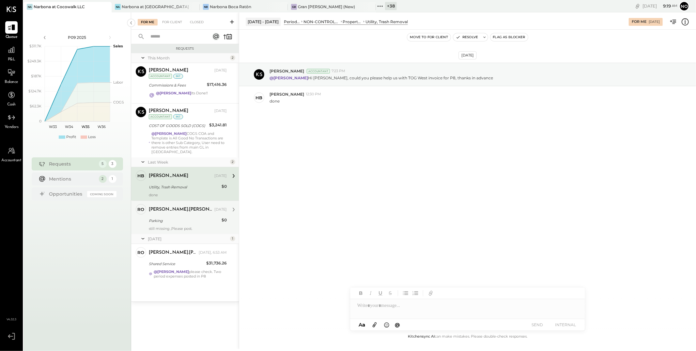
click at [175, 217] on div "Parking" at bounding box center [184, 220] width 71 height 7
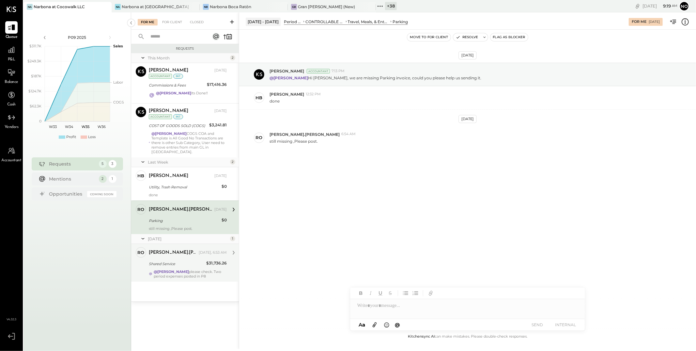
click at [188, 261] on div "Shared Service" at bounding box center [176, 263] width 55 height 7
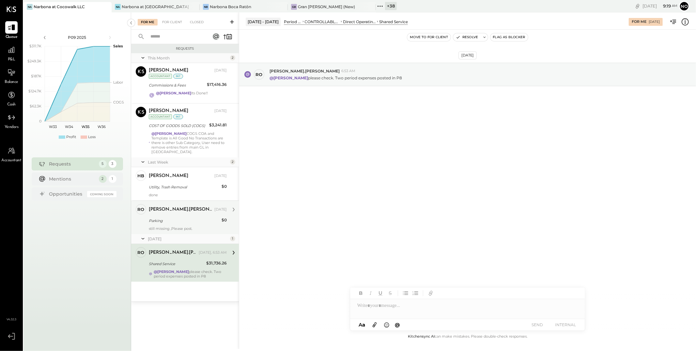
click at [175, 211] on div "rodrigo.calabrese Aug 20, 2025 Parking $0 still missing ,Please post." at bounding box center [188, 217] width 78 height 27
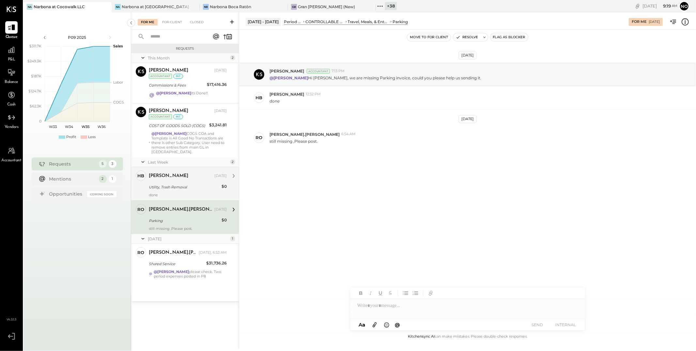
click at [170, 186] on div "Utility, Trash Removal" at bounding box center [184, 187] width 71 height 8
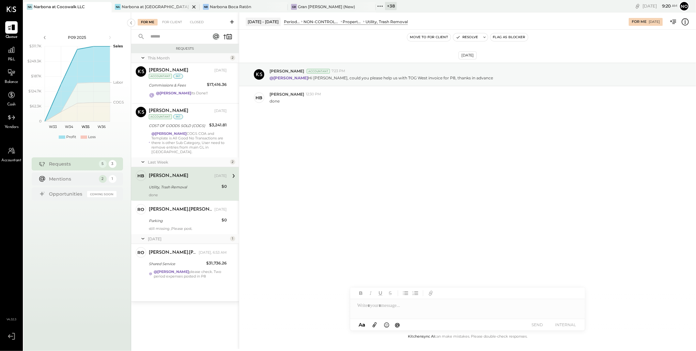
click at [142, 6] on div "Narbona at [GEOGRAPHIC_DATA] LLC" at bounding box center [156, 7] width 68 height 6
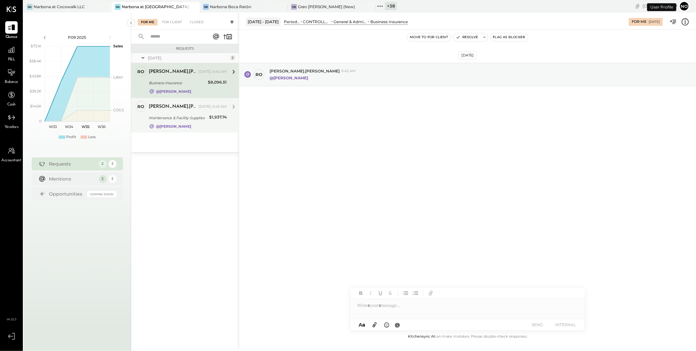
click at [178, 121] on div "Maintenance & Facility Supplies" at bounding box center [178, 118] width 58 height 8
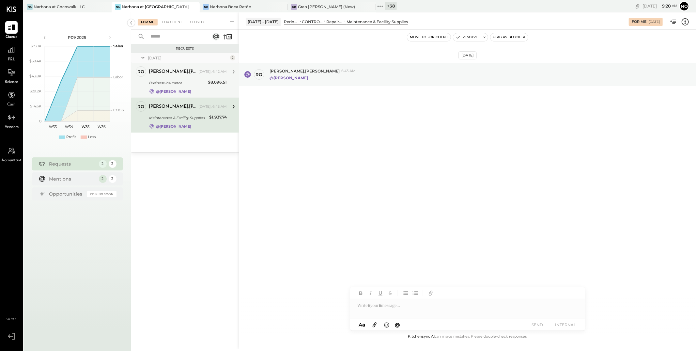
click at [190, 80] on div "Business Insurance" at bounding box center [177, 83] width 57 height 7
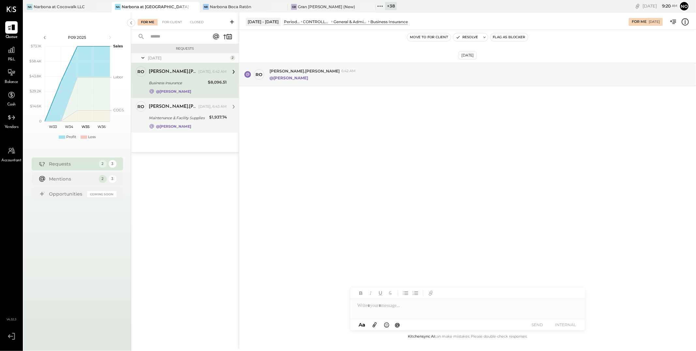
click at [189, 116] on div "Maintenance & Facility Supplies" at bounding box center [178, 118] width 58 height 7
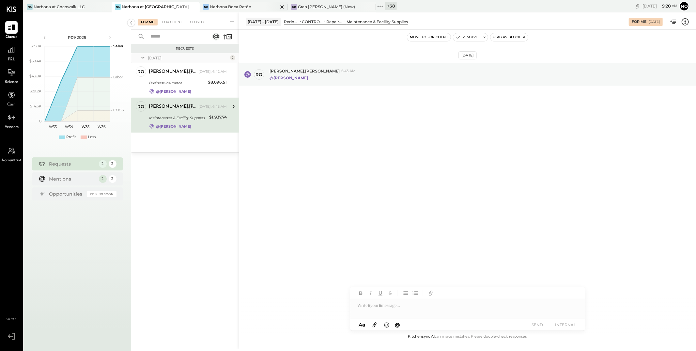
click at [221, 6] on div "Narbona Boca Ratōn" at bounding box center [230, 7] width 41 height 6
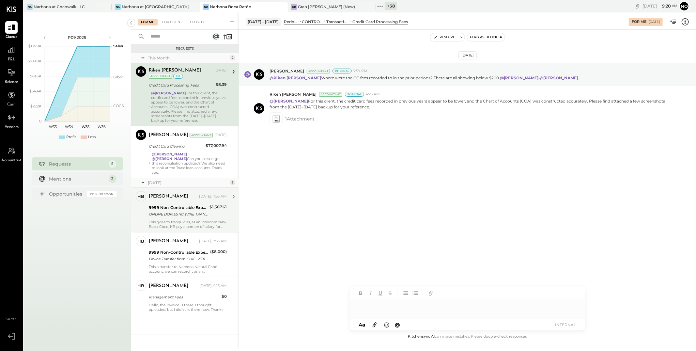
click at [181, 210] on div "9999 Non-Controllable Expenses:Other Income and Expenses:To Be Classified P&L" at bounding box center [178, 207] width 59 height 7
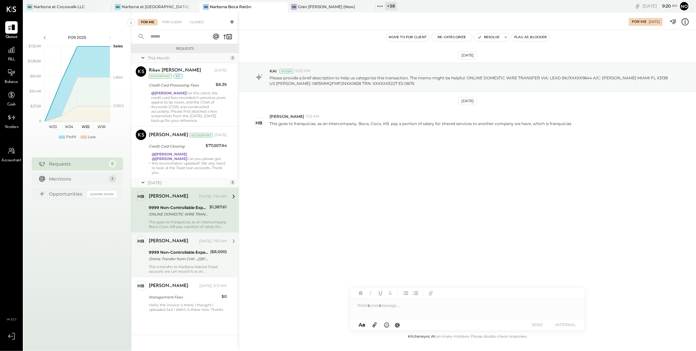
click at [173, 261] on div "Online Transfer from CHK ...2391 transaction#: XXXXXXX1184" at bounding box center [178, 259] width 59 height 7
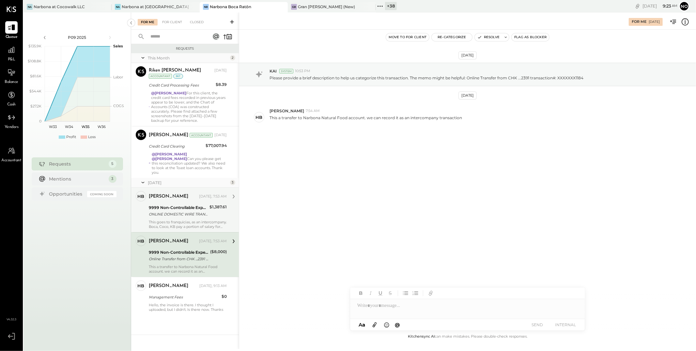
click at [179, 211] on div "ONLINE DOMESTIC WIRE TRANSFER VIA: LEAD BK/XXXXX9644 A/C: SEBASTIAN PEREZ MIAMI…" at bounding box center [178, 214] width 59 height 7
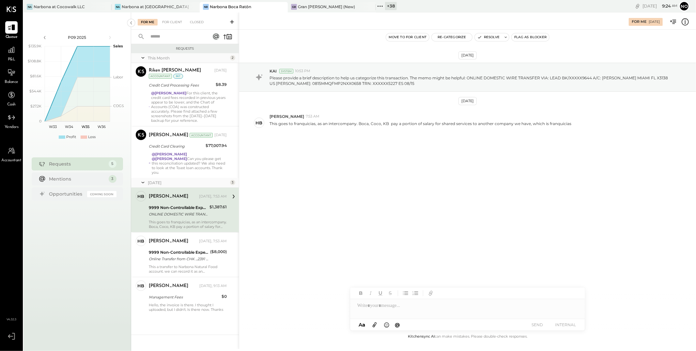
click at [399, 308] on div at bounding box center [467, 305] width 235 height 13
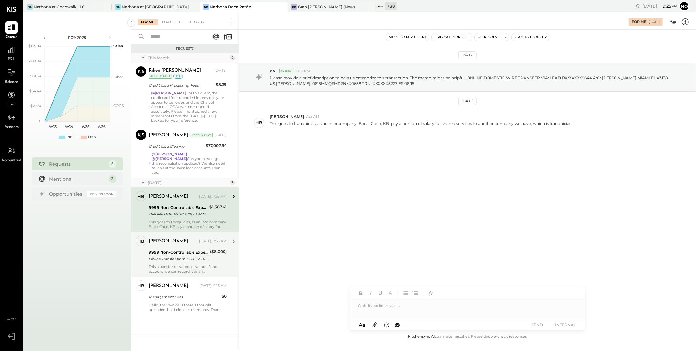
click at [181, 255] on div "9999 Non-Controllable Expenses:Other Income and Expenses:To Be Classified P&L" at bounding box center [178, 252] width 59 height 7
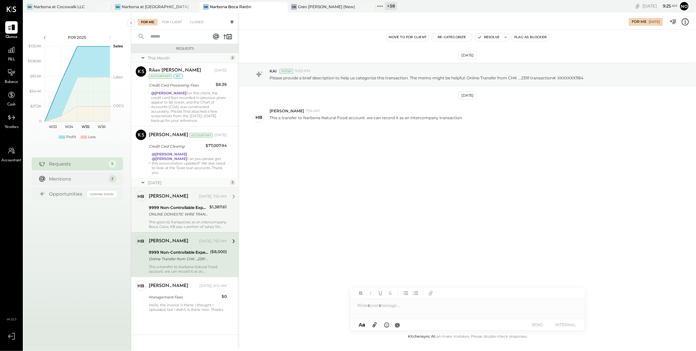
click at [191, 215] on div "ONLINE DOMESTIC WIRE TRANSFER VIA: LEAD BK/XXXXX9644 A/C: SEBASTIAN PEREZ MIAMI…" at bounding box center [178, 214] width 59 height 7
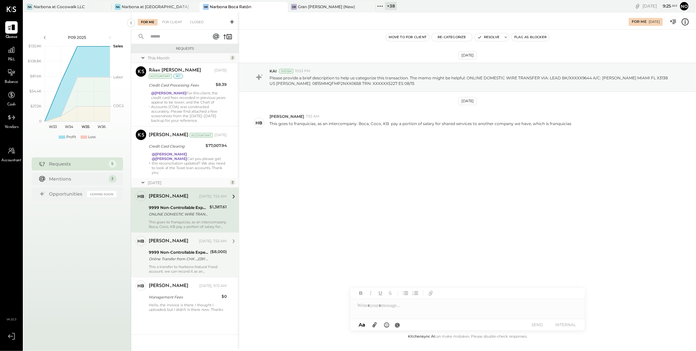
click at [188, 247] on div "Heidy Balart Today, 7:53 AM 9999 Non-Controllable Expenses:Other Income and Exp…" at bounding box center [188, 255] width 78 height 38
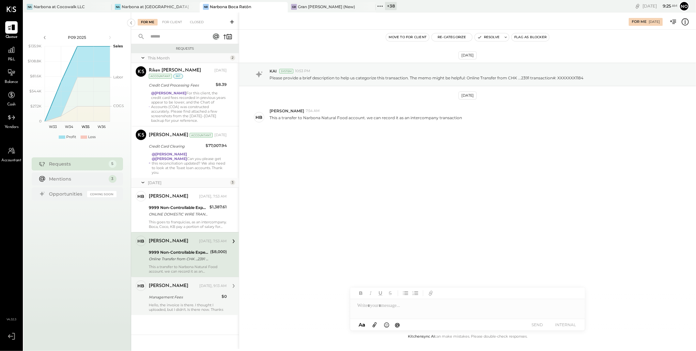
click at [189, 297] on div "Management Fees" at bounding box center [184, 297] width 71 height 7
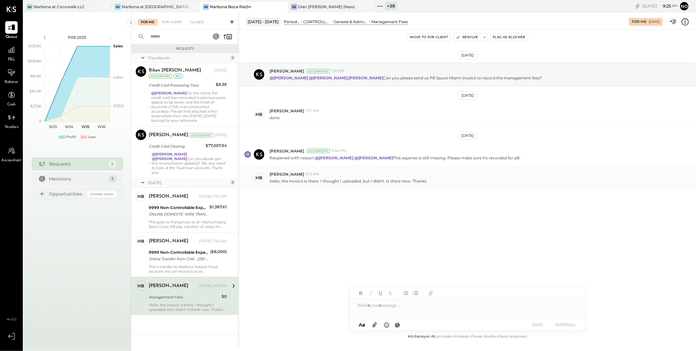
click at [439, 182] on div "Hello, the invoice is there. I thought I uploaded, but I didn't. Is there now. …" at bounding box center [480, 180] width 421 height 7
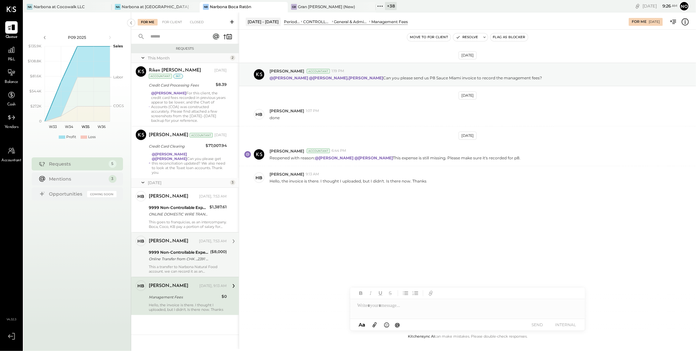
click at [192, 256] on div "Online Transfer from CHK ...2391 transaction#: XXXXXXX1184" at bounding box center [178, 259] width 59 height 7
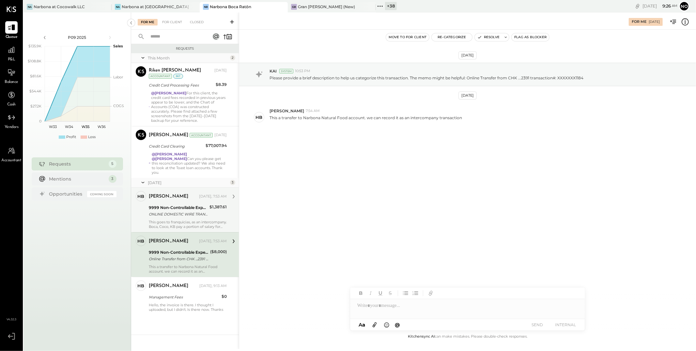
click at [193, 212] on div "ONLINE DOMESTIC WIRE TRANSFER VIA: LEAD BK/XXXXX9644 A/C: [PERSON_NAME] MIAMI F…" at bounding box center [178, 214] width 59 height 7
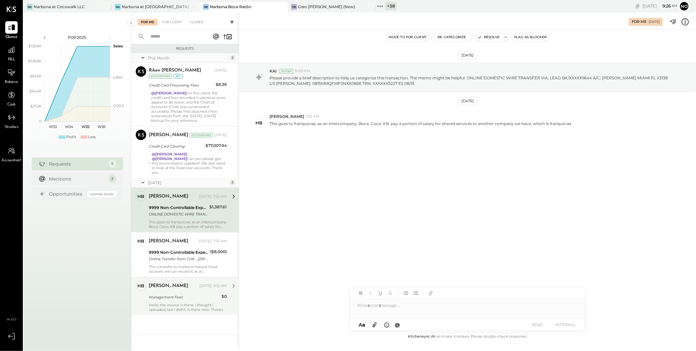
click at [197, 289] on div "Heidy Balart Today, 9:13 AM" at bounding box center [188, 285] width 78 height 9
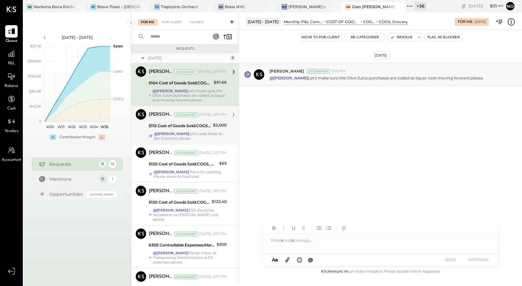
click at [200, 132] on div "@[PERSON_NAME] Let's code these to Bar Groceries please." at bounding box center [190, 135] width 73 height 9
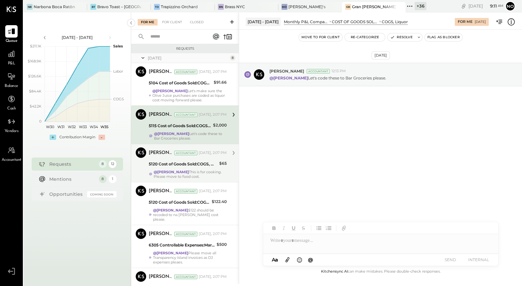
click at [198, 174] on div "@[PERSON_NAME] This is for cooking. Please move to food cost." at bounding box center [190, 173] width 73 height 9
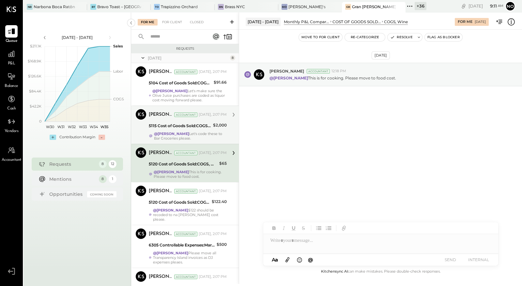
click at [187, 131] on strong "@[PERSON_NAME]" at bounding box center [171, 133] width 35 height 5
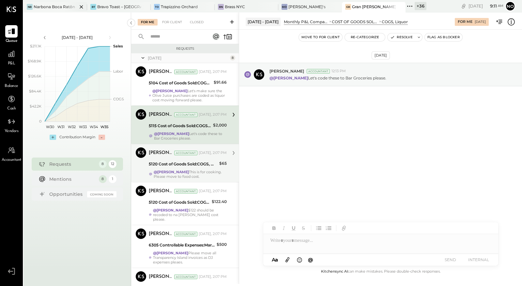
click at [68, 7] on div at bounding box center [75, 6] width 23 height 9
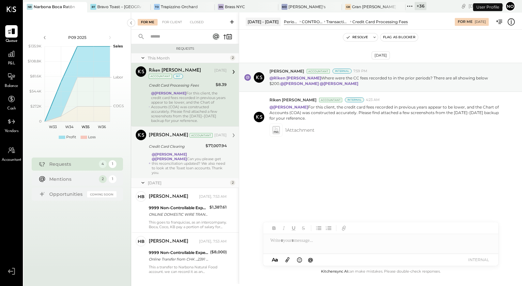
click at [178, 153] on strong "@[PERSON_NAME]" at bounding box center [169, 154] width 35 height 5
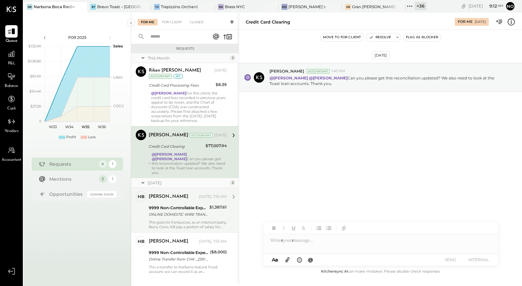
click at [182, 205] on div "9999 Non-Controllable Expenses:Other Income and Expenses:To Be Classified P&L" at bounding box center [178, 207] width 59 height 7
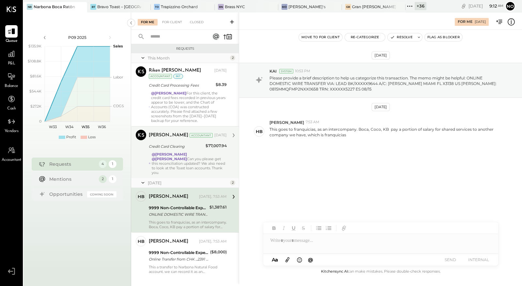
click at [183, 152] on strong "@[PERSON_NAME]" at bounding box center [169, 154] width 35 height 5
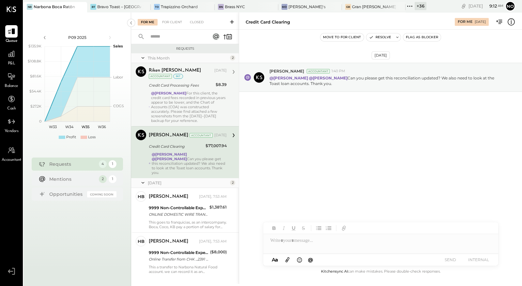
click at [196, 91] on div "@Joseph Shin For this client, the credit card fees recorded in previous years a…" at bounding box center [189, 107] width 76 height 32
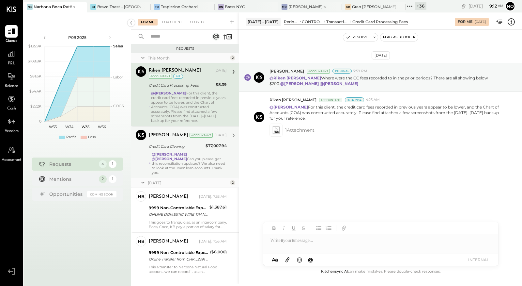
click at [194, 161] on div "@Lilia Martinez Nogueda @Noemi Balmaceda Can you please get this reconciliation…" at bounding box center [189, 163] width 75 height 23
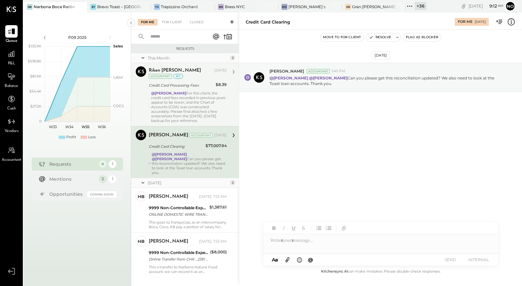
click at [185, 109] on div "@Joseph Shin For this client, the credit card fees recorded in previous years a…" at bounding box center [189, 107] width 76 height 32
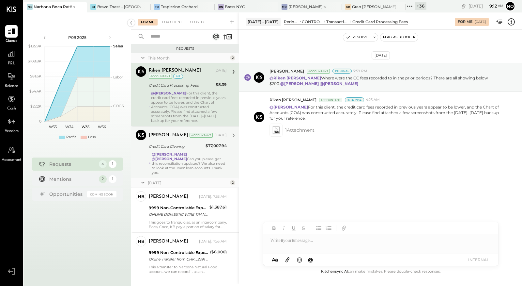
click at [185, 157] on div "@Lilia Martinez Nogueda @Noemi Balmaceda Can you please get this reconciliation…" at bounding box center [189, 163] width 75 height 23
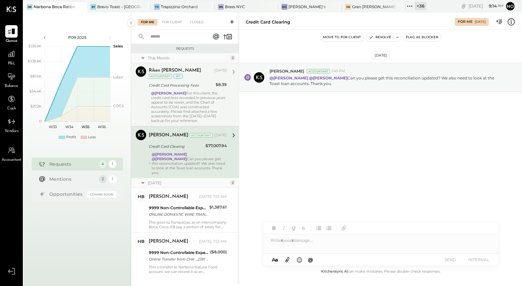
click at [179, 106] on div "@Joseph Shin For this client, the credit card fees recorded in previous years a…" at bounding box center [189, 107] width 76 height 32
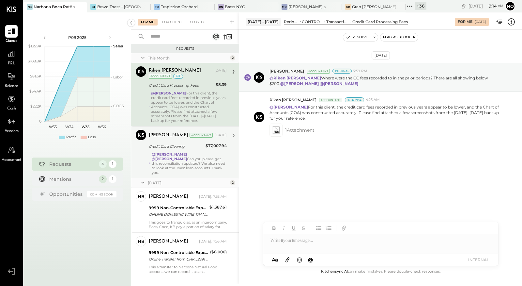
click at [187, 152] on strong "@Lilia Martinez Nogueda" at bounding box center [169, 154] width 35 height 5
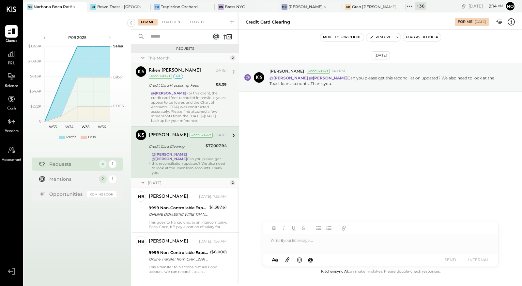
click at [181, 103] on div "@Joseph Shin For this client, the credit card fees recorded in previous years a…" at bounding box center [189, 107] width 76 height 32
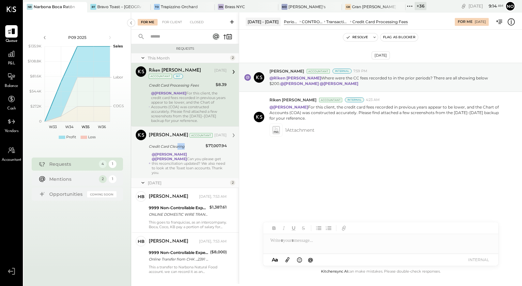
click at [178, 148] on div "Credit Card Clearing" at bounding box center [176, 146] width 55 height 8
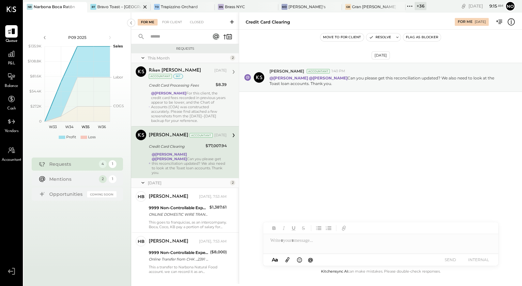
click at [116, 8] on div "Bravo Toast – [GEOGRAPHIC_DATA]" at bounding box center [119, 7] width 44 height 6
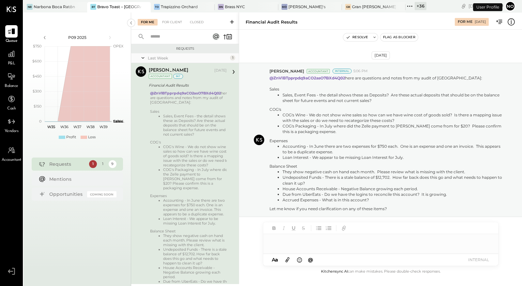
scroll to position [32, 0]
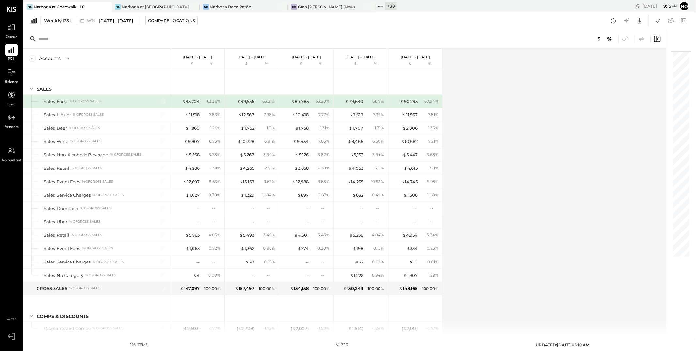
click at [519, 158] on div "Accounts S % GL Aug 18 - 24, 2025 $ % Aug 11 - 17, 2025 $ % Aug 4 - 10, 2025 $ …" at bounding box center [345, 192] width 644 height 286
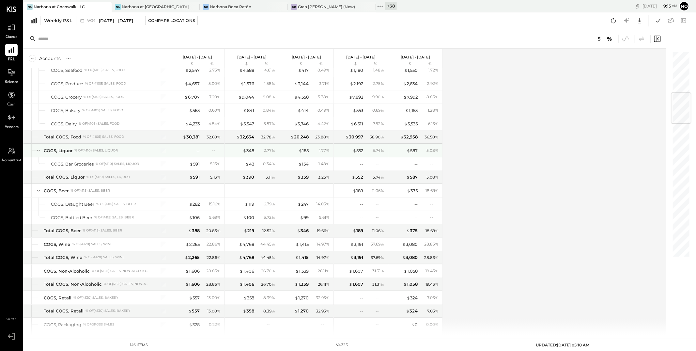
scroll to position [506, 0]
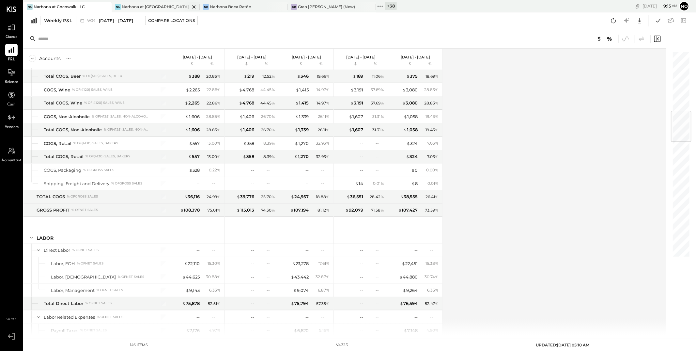
click at [152, 6] on div "Narbona at [GEOGRAPHIC_DATA] LLC" at bounding box center [156, 7] width 68 height 6
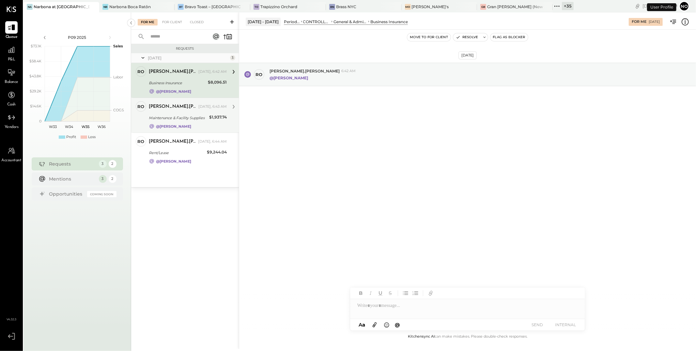
click at [178, 114] on div "Maintenance & Facility Supplies" at bounding box center [178, 118] width 58 height 8
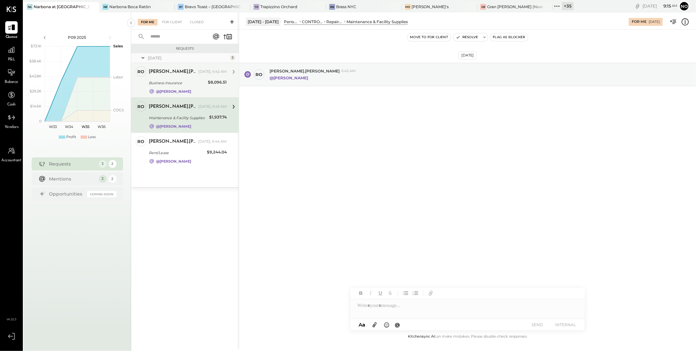
click at [178, 85] on div "Business Insurance" at bounding box center [177, 83] width 57 height 7
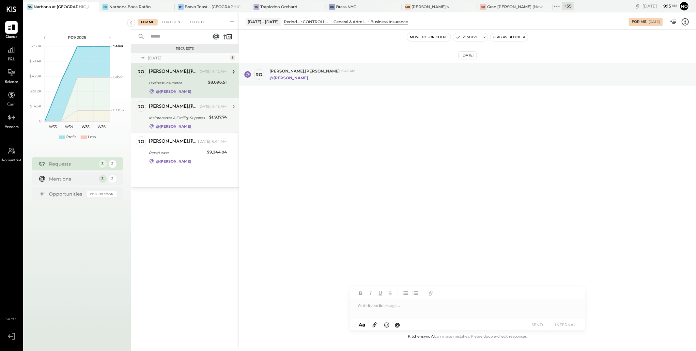
click at [182, 118] on div "Maintenance & Facility Supplies" at bounding box center [178, 118] width 58 height 7
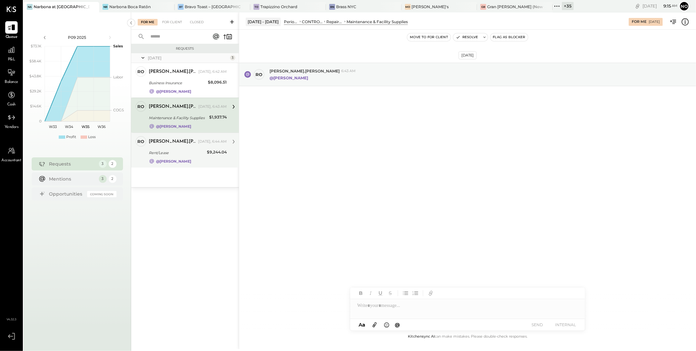
click at [179, 150] on div "Rent/Lease" at bounding box center [177, 152] width 56 height 7
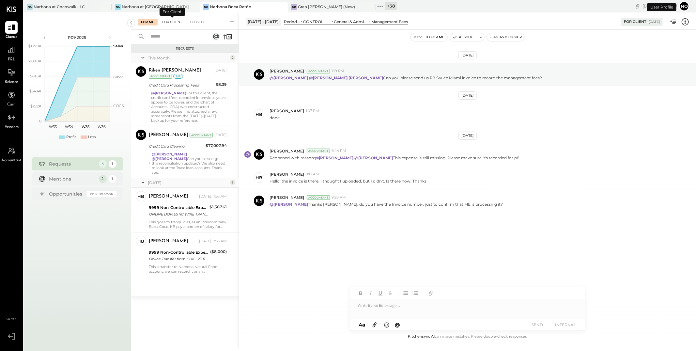
click at [174, 21] on div "For Client" at bounding box center [172, 22] width 26 height 7
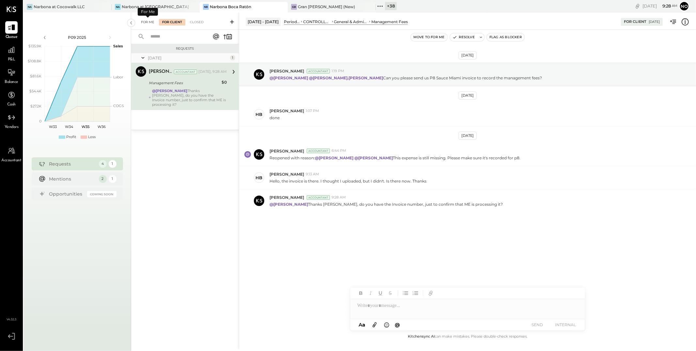
click at [147, 21] on div "For Me" at bounding box center [148, 22] width 20 height 7
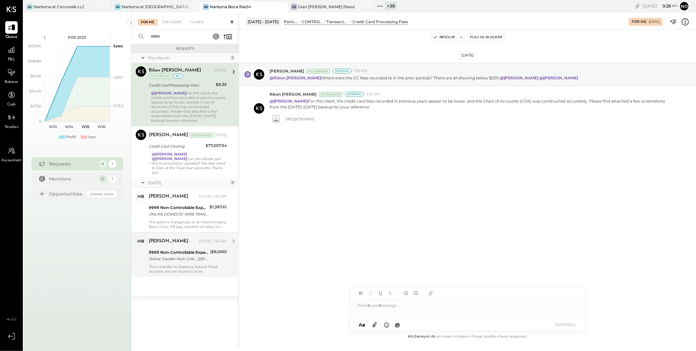
click at [181, 256] on div "Online Transfer from CHK ...2391 transaction#: XXXXXXX1184" at bounding box center [178, 259] width 59 height 7
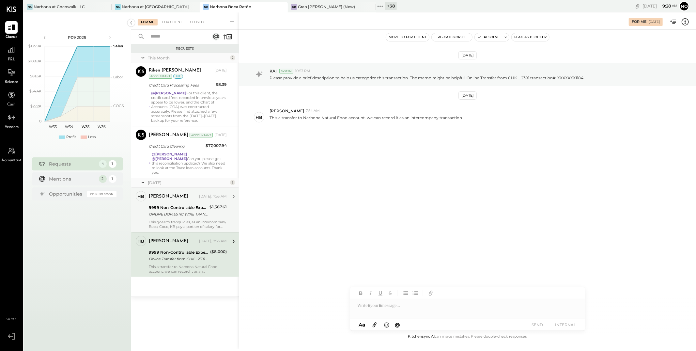
click at [172, 204] on div "9999 Non-Controllable Expenses:Other Income and Expenses:To Be Classified P&L O…" at bounding box center [178, 211] width 59 height 14
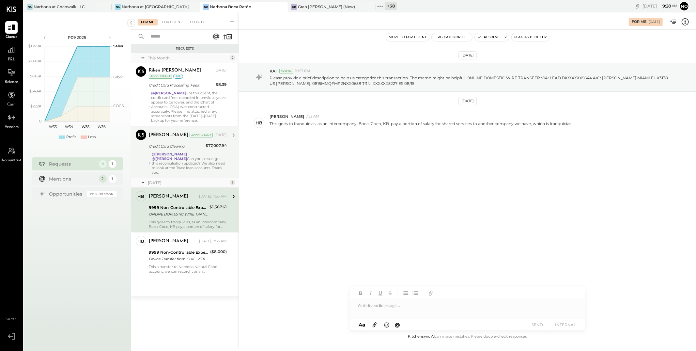
click at [173, 165] on div "@[PERSON_NAME] @[PERSON_NAME] Can you please get this reconciliation updated? W…" at bounding box center [189, 163] width 75 height 23
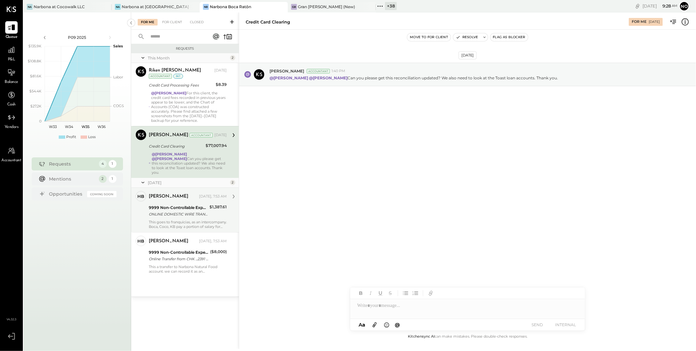
click at [178, 211] on div "ONLINE DOMESTIC WIRE TRANSFER VIA: LEAD BK/XXXXX9644 A/C: SEBASTIAN PEREZ MIAMI…" at bounding box center [178, 214] width 59 height 7
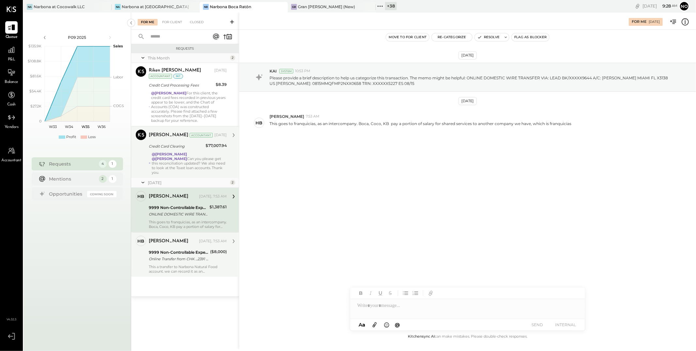
click at [181, 263] on div "Heidy Balart Today, 7:53 AM 9999 Non-Controllable Expenses:Other Income and Exp…" at bounding box center [188, 255] width 78 height 38
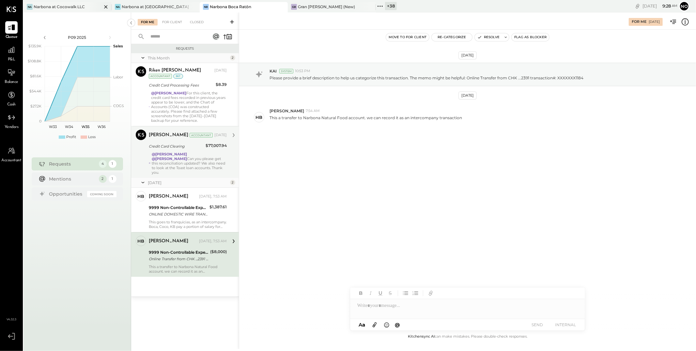
click at [69, 3] on div "Na Narbona at Cocowalk LLC" at bounding box center [67, 7] width 88 height 10
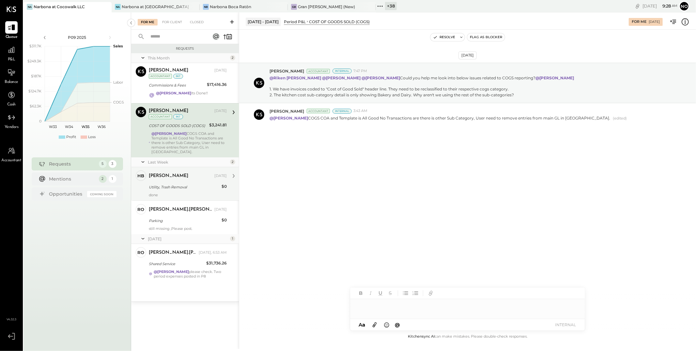
click at [190, 184] on div "Utility, Trash Removal" at bounding box center [184, 187] width 71 height 7
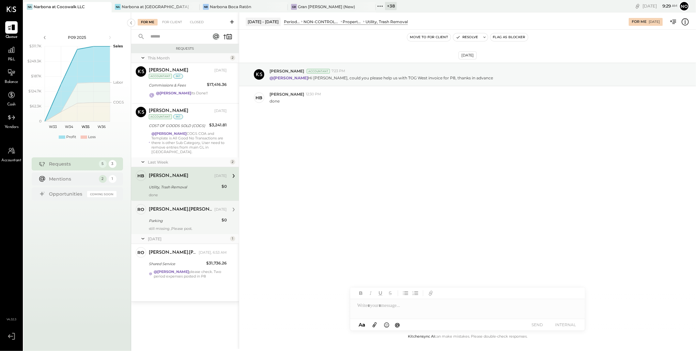
click at [185, 211] on div "rodrigo.calabrese Aug 20, 2025 Parking $0 still missing ,Please post." at bounding box center [188, 217] width 78 height 27
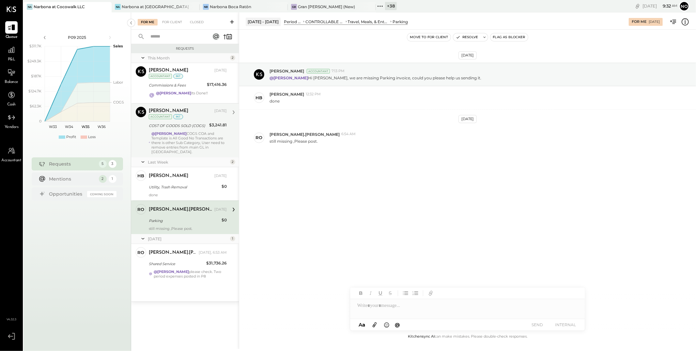
click at [180, 142] on div "@Joseph Shin COGS COA and Template is All Good No Transactions are there is oth…" at bounding box center [188, 142] width 75 height 23
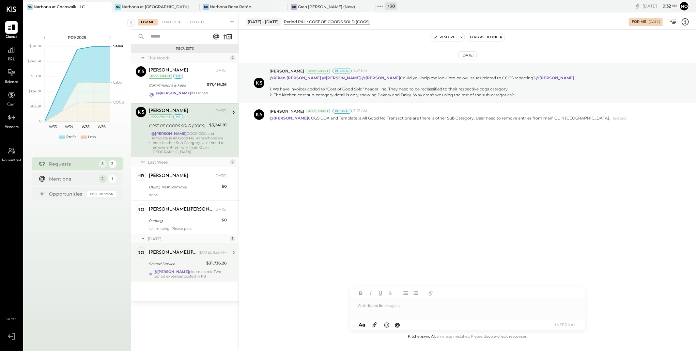
click at [199, 263] on div "rodrigo.calabrese Today, 6:53 AM Shared Service $31,736.26 @Noemi Balmaceda ple…" at bounding box center [188, 262] width 78 height 31
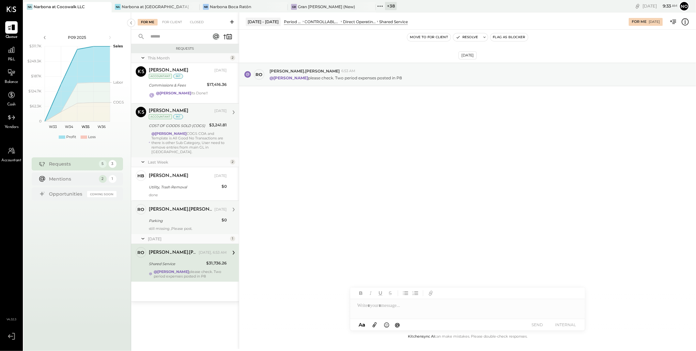
click at [176, 219] on div "Parking" at bounding box center [184, 221] width 71 height 8
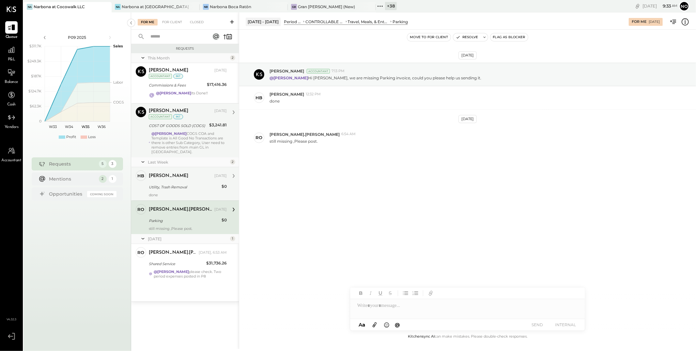
click at [185, 173] on div "[PERSON_NAME]" at bounding box center [181, 176] width 64 height 7
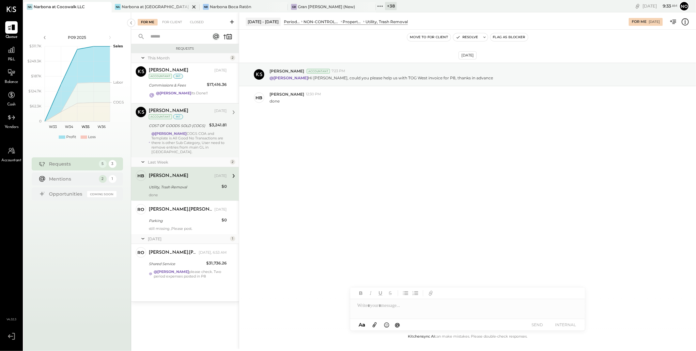
click at [158, 7] on div "Narbona at [GEOGRAPHIC_DATA] LLC" at bounding box center [156, 7] width 68 height 6
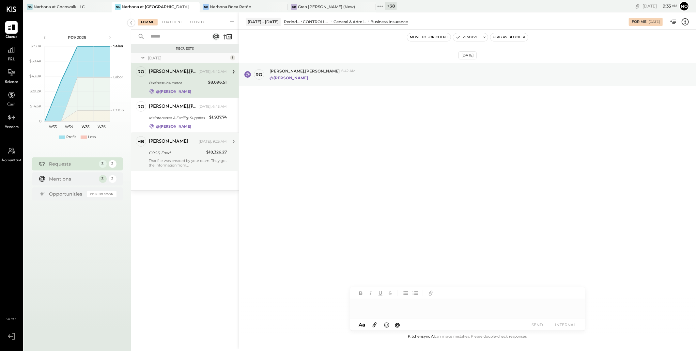
click at [175, 162] on div "That file was created by your team. They got the information from [GEOGRAPHIC_D…" at bounding box center [188, 162] width 78 height 9
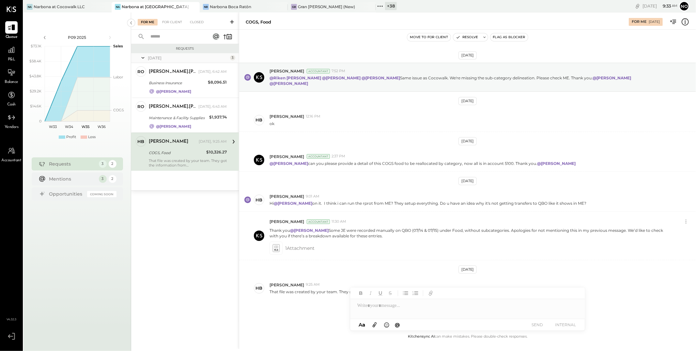
scroll to position [10, 0]
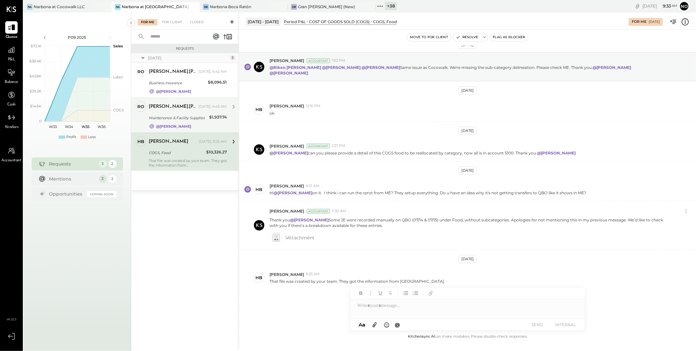
click at [178, 114] on div "Maintenance & Facility Supplies" at bounding box center [178, 118] width 58 height 8
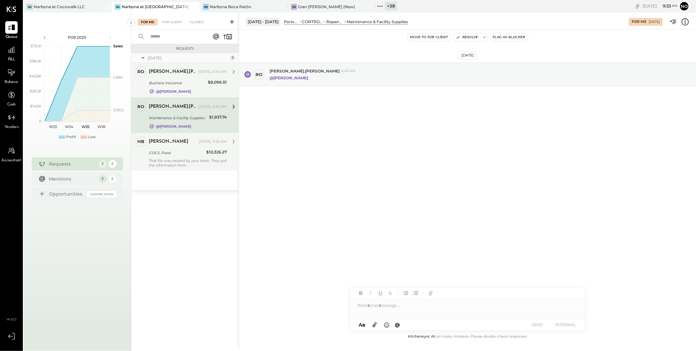
click at [184, 86] on div "Business Insurance" at bounding box center [177, 83] width 57 height 8
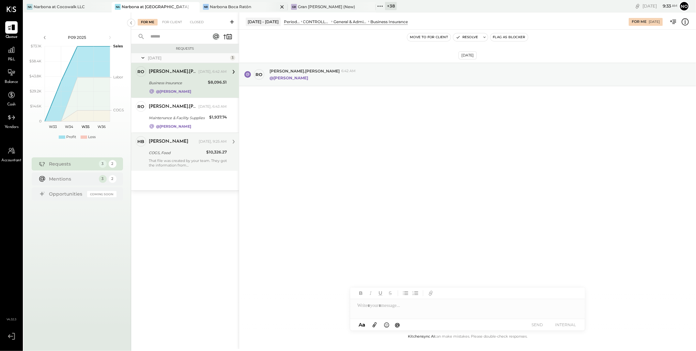
click at [224, 8] on div "Narbona Boca Ratōn" at bounding box center [230, 7] width 41 height 6
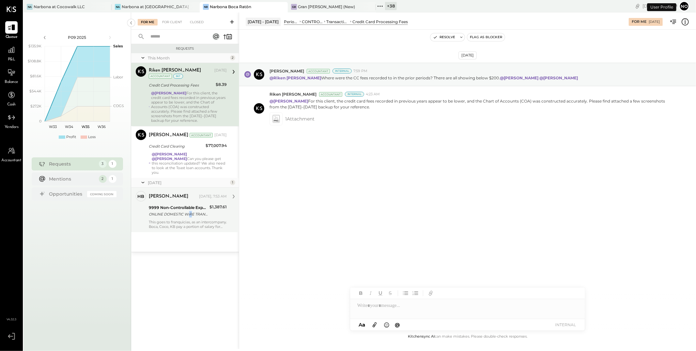
click at [190, 216] on div "ONLINE DOMESTIC WIRE TRANSFER VIA: LEAD BK/XXXXX9644 A/C: SEBASTIAN PEREZ MIAMI…" at bounding box center [178, 214] width 59 height 7
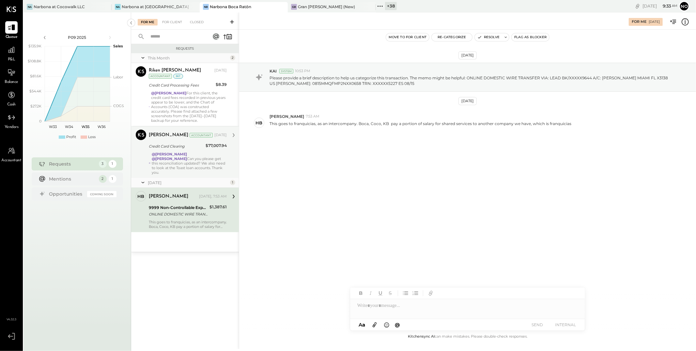
click at [183, 160] on div "@Lilia Martinez Nogueda @Noemi Balmaceda Can you please get this reconciliation…" at bounding box center [189, 163] width 75 height 23
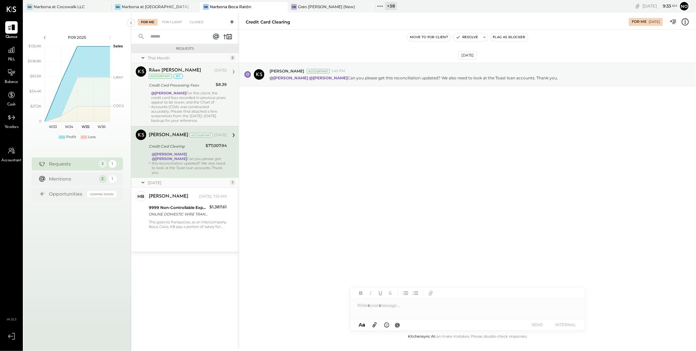
click at [171, 107] on div "@Joseph Shin For this client, the credit card fees recorded in previous years a…" at bounding box center [189, 107] width 76 height 32
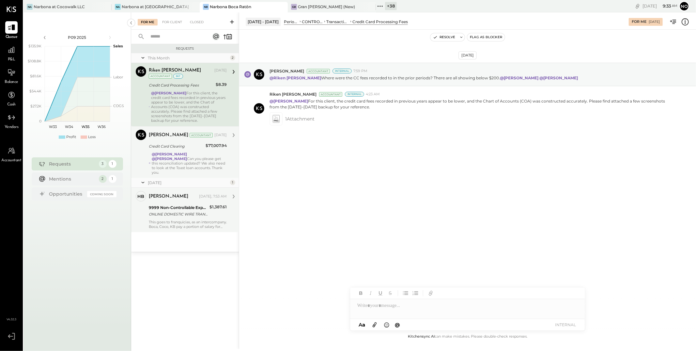
click at [191, 208] on div "9999 Non-Controllable Expenses:Other Income and Expenses:To Be Classified P&L" at bounding box center [178, 207] width 59 height 7
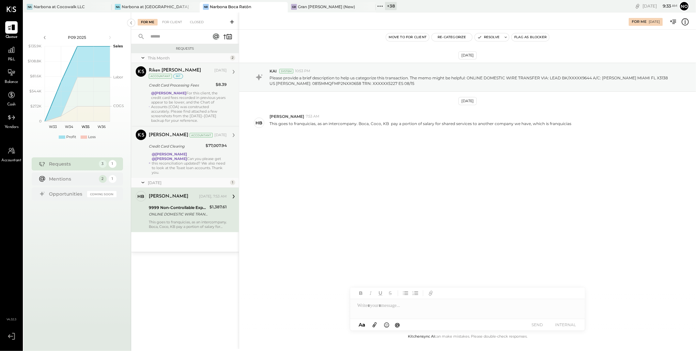
click at [190, 161] on div "@Lilia Martinez Nogueda @Noemi Balmaceda Can you please get this reconciliation…" at bounding box center [189, 163] width 75 height 23
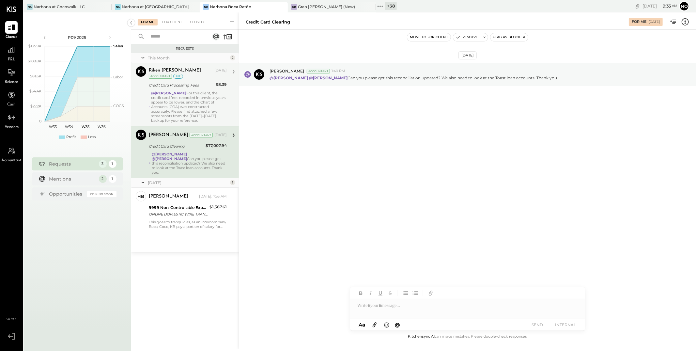
click at [176, 97] on div "@Joseph Shin For this client, the credit card fees recorded in previous years a…" at bounding box center [189, 107] width 76 height 32
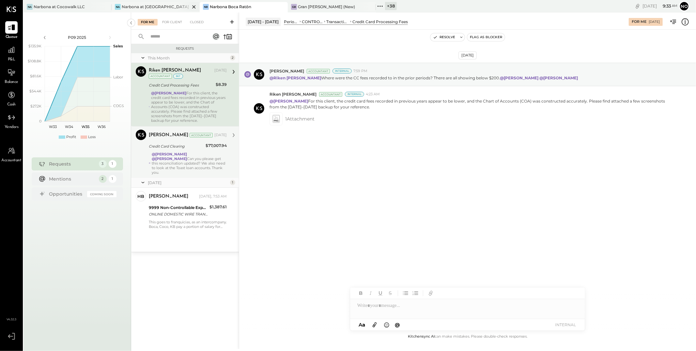
click at [141, 7] on div "Narbona at [GEOGRAPHIC_DATA] LLC" at bounding box center [156, 7] width 68 height 6
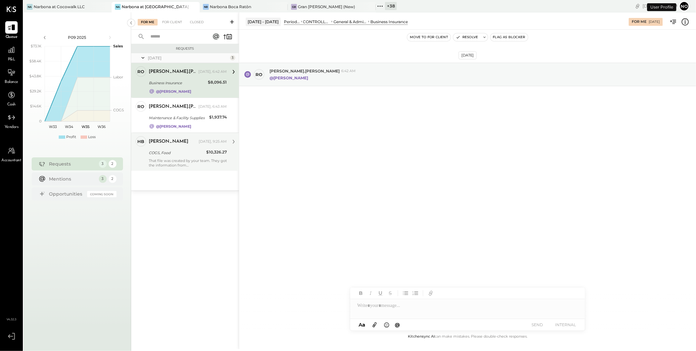
click at [178, 156] on div "COGS, Food" at bounding box center [176, 153] width 55 height 8
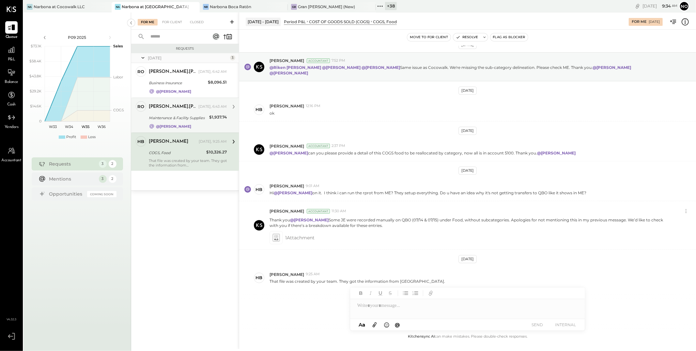
click at [161, 115] on div "Maintenance & Facility Supplies" at bounding box center [178, 118] width 58 height 7
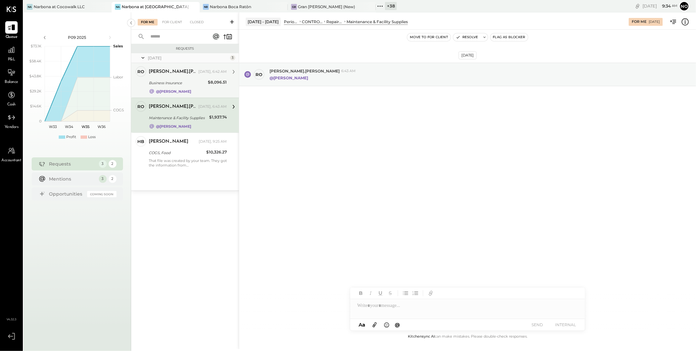
click at [185, 85] on div "Business Insurance" at bounding box center [177, 83] width 57 height 7
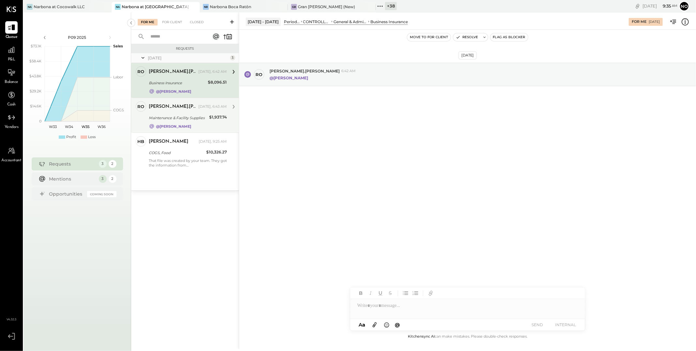
click at [170, 114] on div "Maintenance & Facility Supplies" at bounding box center [178, 118] width 58 height 8
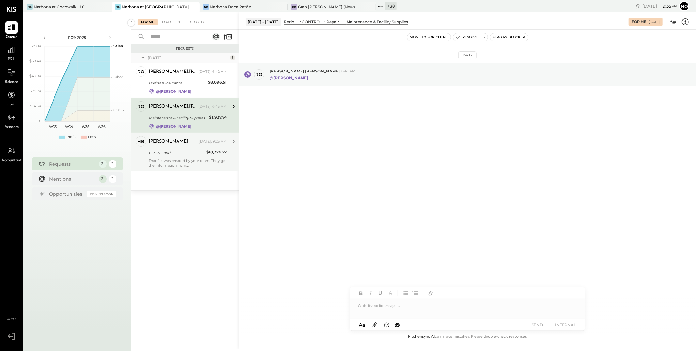
click at [178, 159] on div "That file was created by your team. They got the information from [GEOGRAPHIC_D…" at bounding box center [188, 162] width 78 height 9
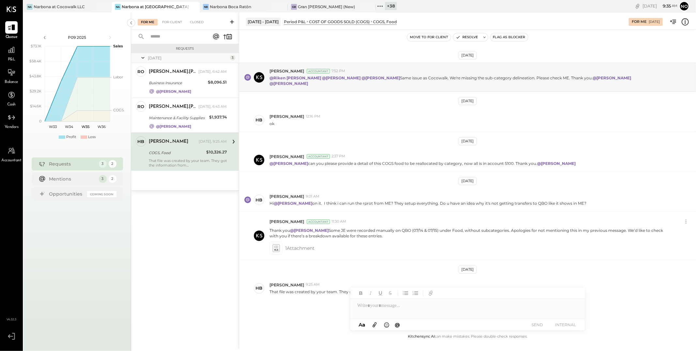
scroll to position [10, 0]
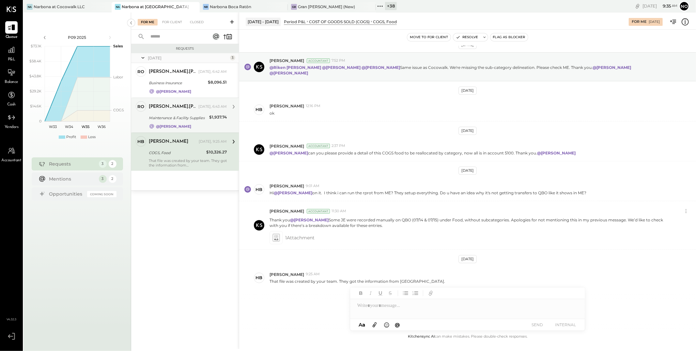
drag, startPoint x: 180, startPoint y: 116, endPoint x: 189, endPoint y: 121, distance: 10.1
click at [181, 117] on div "Maintenance & Facility Supplies" at bounding box center [178, 118] width 58 height 7
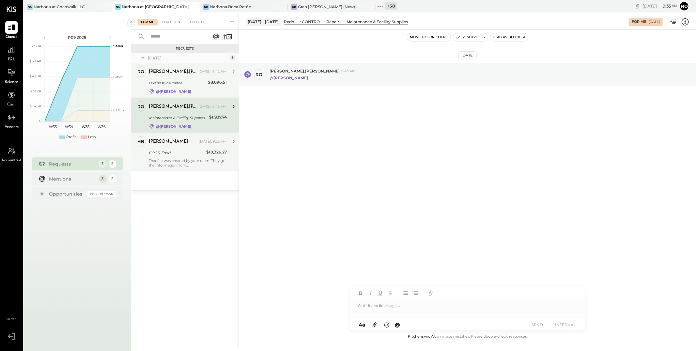
click at [164, 84] on div "Business Insurance" at bounding box center [177, 83] width 57 height 7
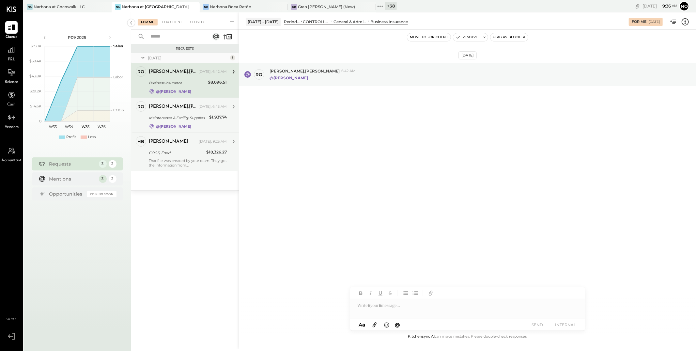
click at [184, 118] on div "Maintenance & Facility Supplies" at bounding box center [178, 118] width 58 height 7
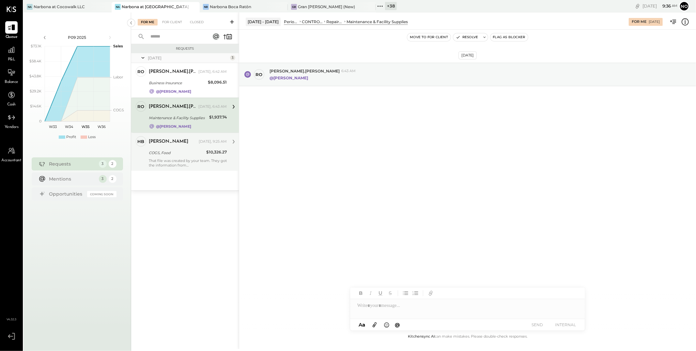
click at [178, 153] on div "COGS, Food" at bounding box center [176, 152] width 55 height 7
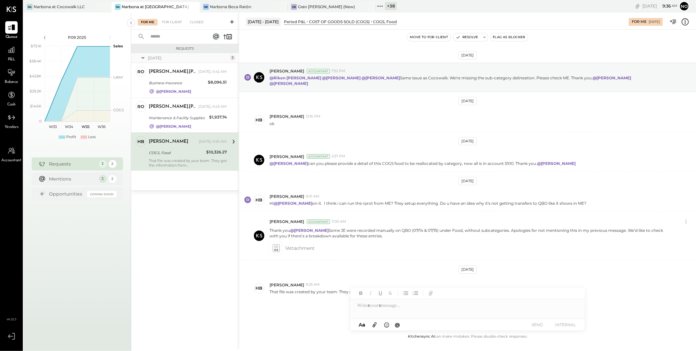
scroll to position [10, 0]
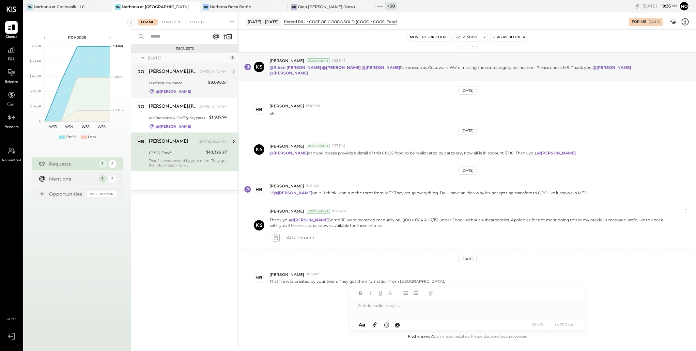
click at [175, 87] on div "rodrigo.calabrese Today, 6:42 AM Business Insurance $8,096.51 @Noemi Balmaceda" at bounding box center [188, 80] width 78 height 28
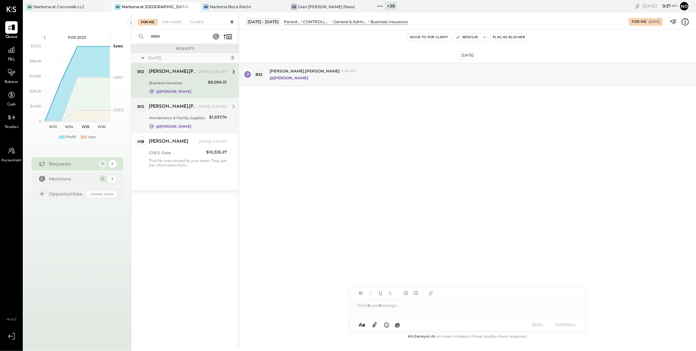
click at [181, 118] on div "Maintenance & Facility Supplies" at bounding box center [178, 118] width 58 height 7
click at [181, 117] on div "Maintenance & Facility Supplies" at bounding box center [178, 118] width 58 height 7
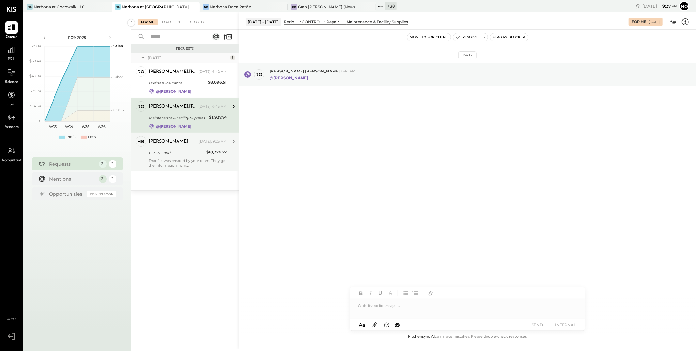
click at [182, 156] on div "COGS, Food" at bounding box center [176, 153] width 55 height 8
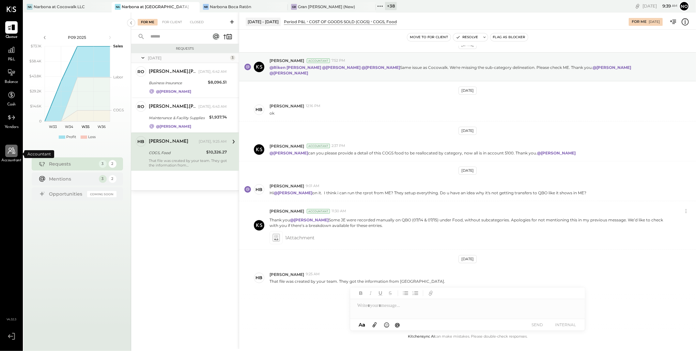
click at [8, 155] on icon at bounding box center [11, 151] width 8 height 8
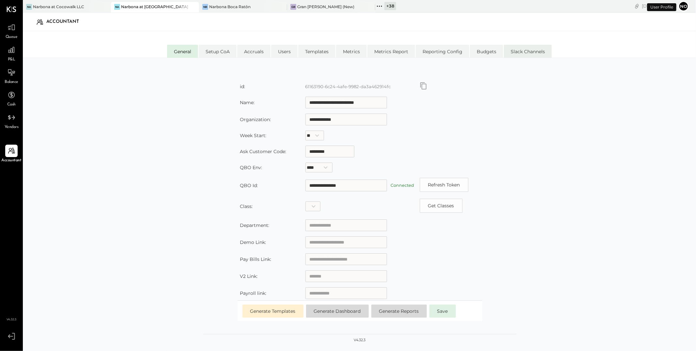
click at [528, 55] on li "Slack Channels" at bounding box center [528, 51] width 48 height 13
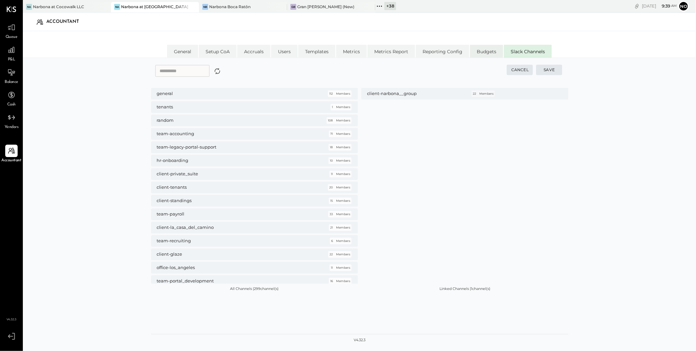
click at [484, 53] on li "Budgets" at bounding box center [486, 51] width 33 height 13
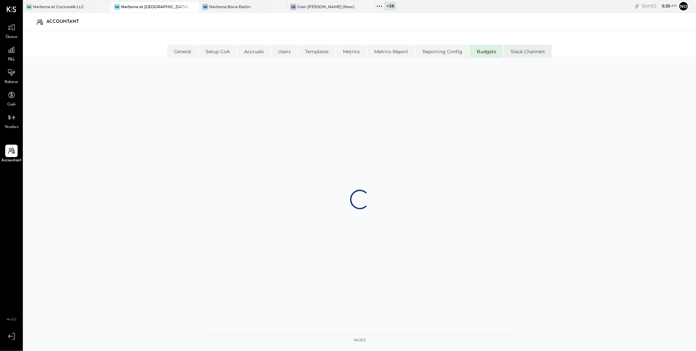
click at [525, 50] on li "Slack Channels" at bounding box center [528, 51] width 48 height 13
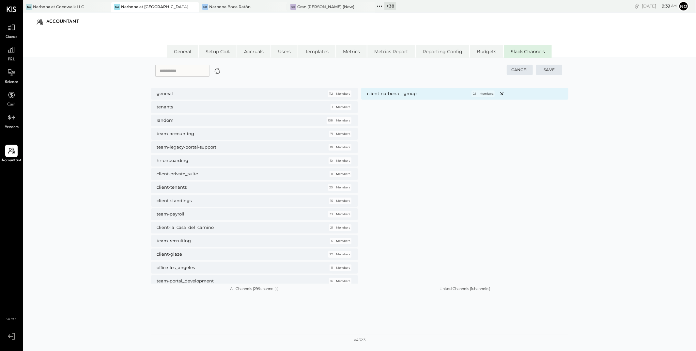
click at [400, 95] on h5 "client-narbona__group" at bounding box center [392, 94] width 50 height 6
click at [401, 93] on h5 "client-narbona__group" at bounding box center [392, 94] width 50 height 6
click at [403, 93] on h5 "client-narbona__group" at bounding box center [392, 94] width 50 height 6
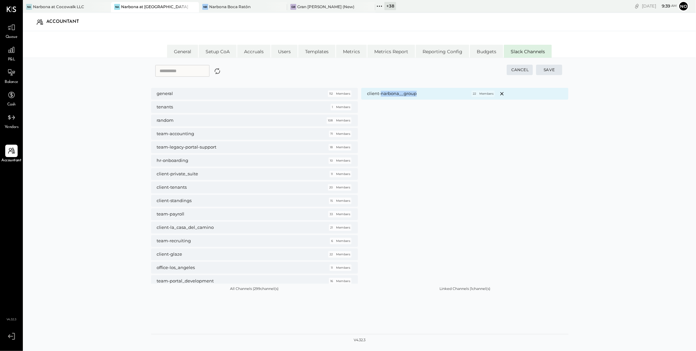
click at [403, 93] on h5 "client-narbona__group" at bounding box center [392, 94] width 50 height 6
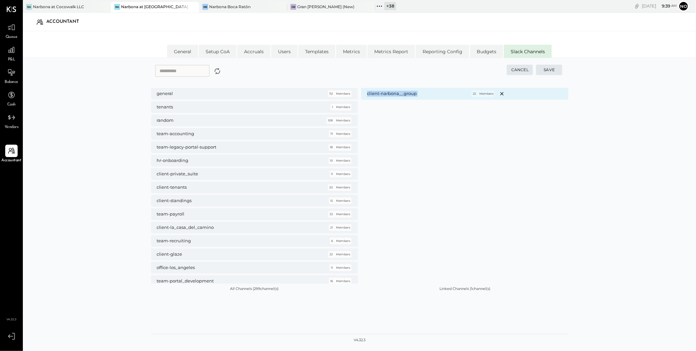
click at [403, 93] on h5 "client-narbona__group" at bounding box center [392, 94] width 50 height 6
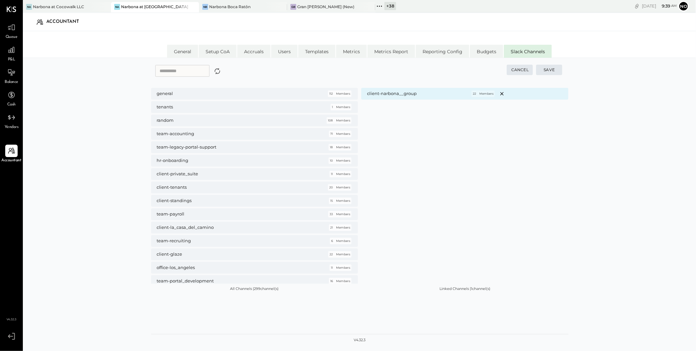
click at [403, 93] on h5 "client-narbona__group" at bounding box center [392, 94] width 50 height 6
click at [401, 95] on h5 "client-narbona__group" at bounding box center [392, 94] width 50 height 6
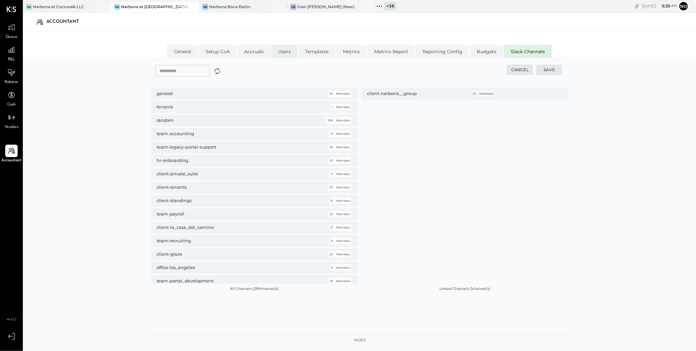
click at [284, 53] on li "Users" at bounding box center [284, 51] width 26 height 13
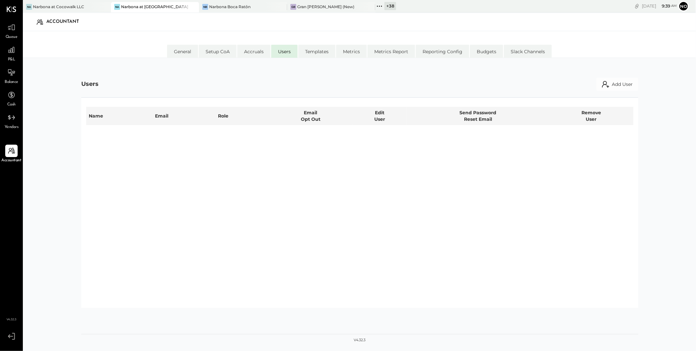
select select "********"
select select "*****"
select select "**********"
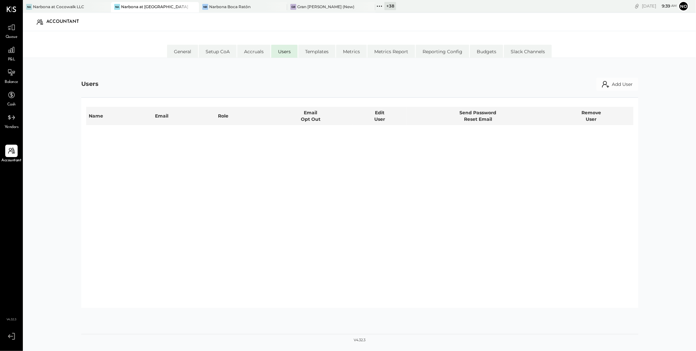
select select "*****"
select select "**********"
select select "********"
select select "*****"
select select "********"
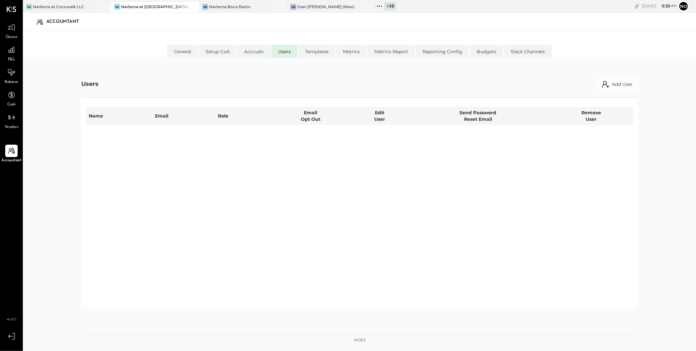
select select "*****"
select select "********"
select select "*****"
select select "**********"
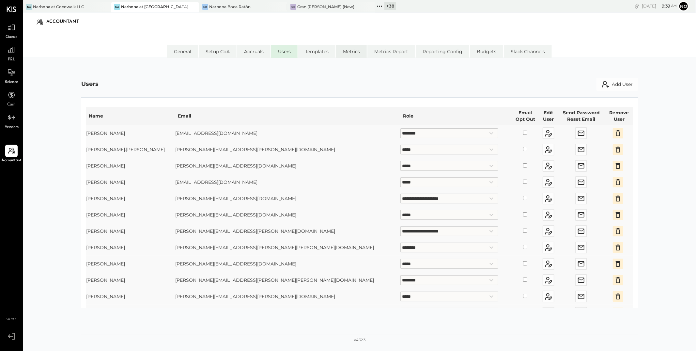
click at [355, 54] on li "Metrics" at bounding box center [351, 51] width 31 height 13
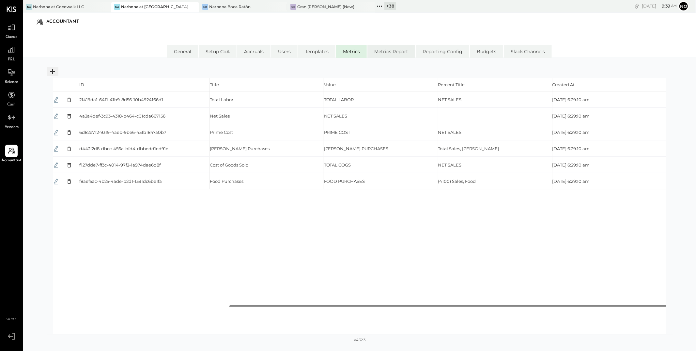
click at [393, 52] on li "Metrics Report" at bounding box center [391, 51] width 48 height 13
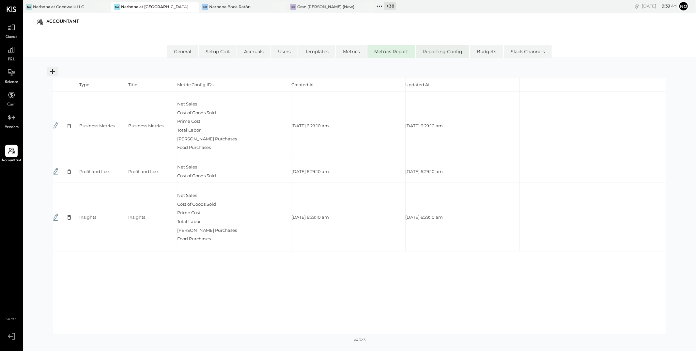
click at [450, 49] on li "Reporting Config" at bounding box center [443, 51] width 54 height 13
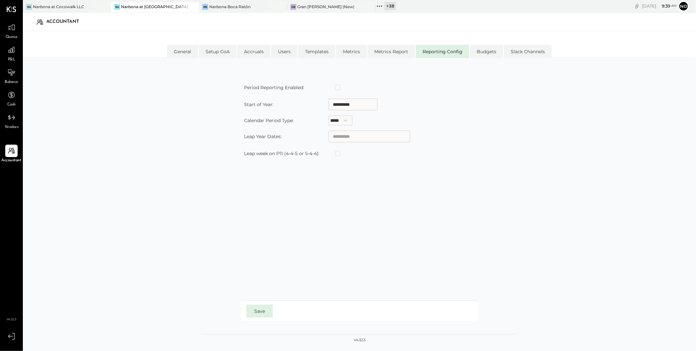
type input "**********"
select select "*****"
type input "**********"
click at [486, 54] on li "Budgets" at bounding box center [486, 51] width 33 height 13
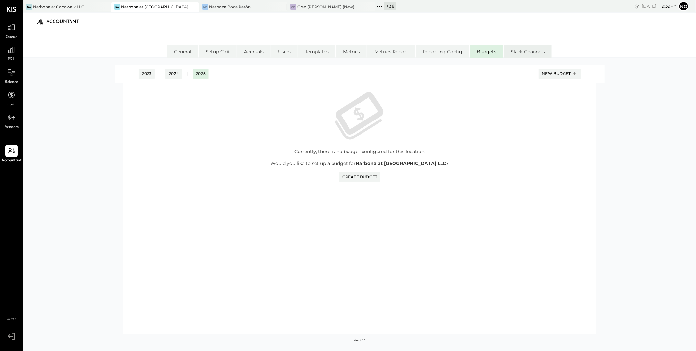
click at [533, 54] on li "Slack Channels" at bounding box center [528, 51] width 48 height 13
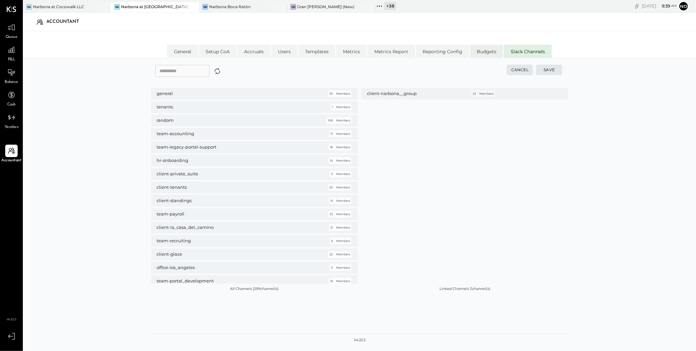
click at [483, 52] on li "Budgets" at bounding box center [486, 51] width 33 height 13
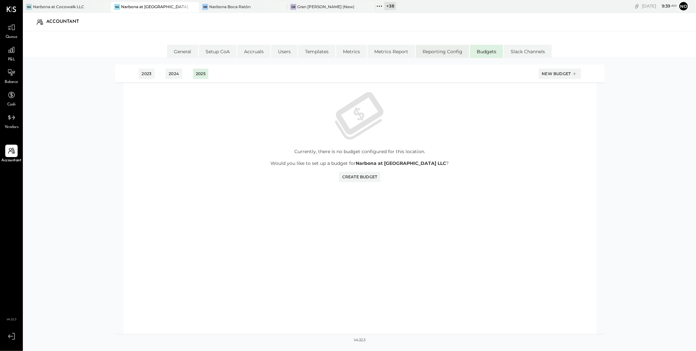
click at [429, 56] on li "Reporting Config" at bounding box center [443, 51] width 54 height 13
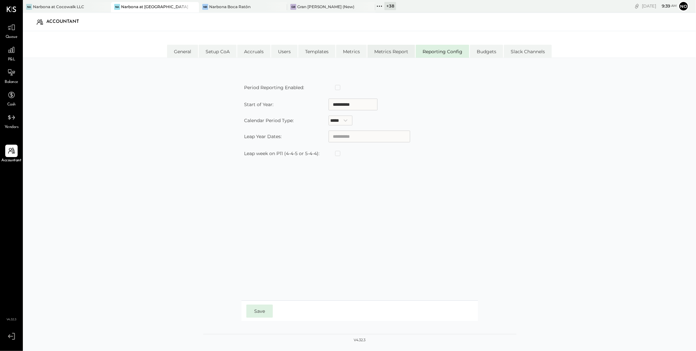
type input "**********"
select select "*****"
type input "**********"
click at [397, 54] on li "Metrics Report" at bounding box center [391, 51] width 48 height 13
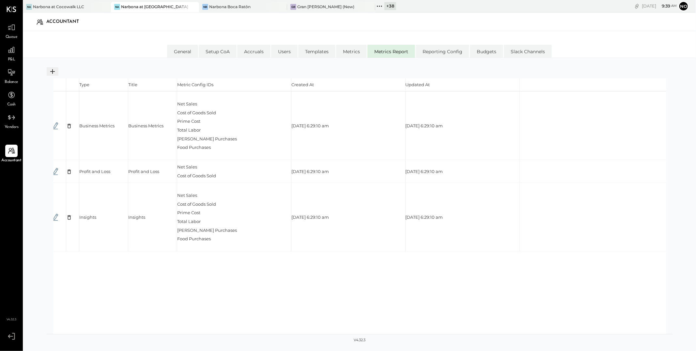
click at [343, 61] on div "Type Title Metric Config IDs Created At Updated At Type Title Metric Config IDs…" at bounding box center [359, 212] width 673 height 308
click at [349, 50] on li "Metrics" at bounding box center [351, 51] width 31 height 13
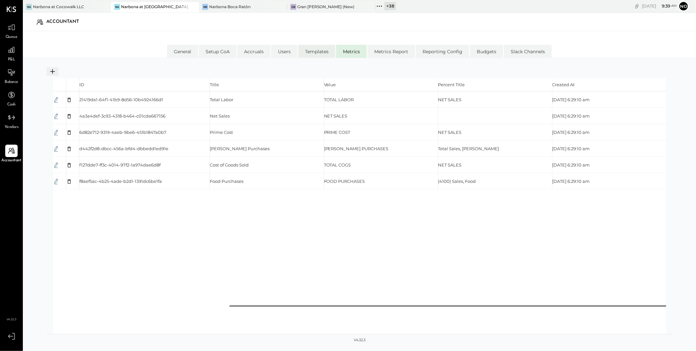
click at [314, 52] on li "Templates" at bounding box center [316, 51] width 37 height 13
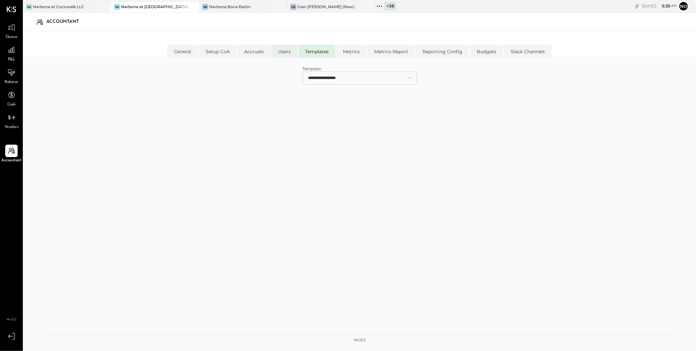
click at [282, 55] on li "Users" at bounding box center [284, 51] width 26 height 13
select select "********"
select select "*****"
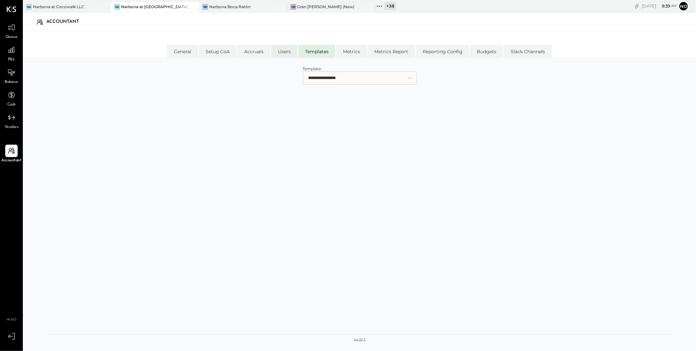
select select "**********"
select select "*****"
select select "**********"
select select "********"
select select "*****"
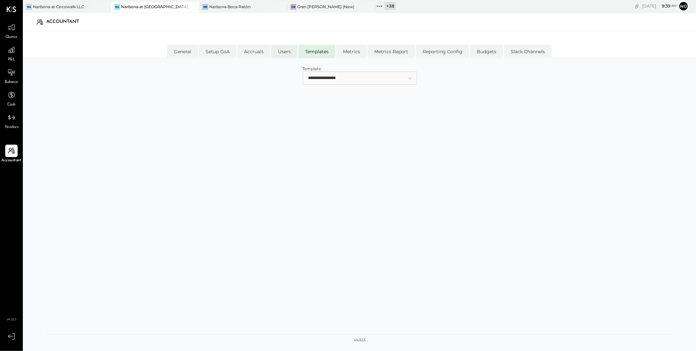
select select "********"
select select "*****"
select select "********"
select select "*****"
select select "**********"
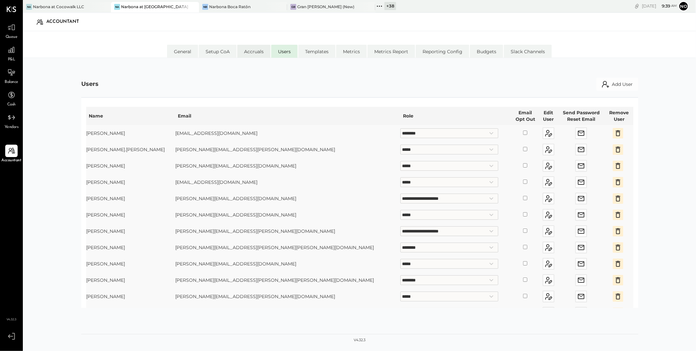
click at [258, 54] on li "Accruals" at bounding box center [253, 51] width 33 height 13
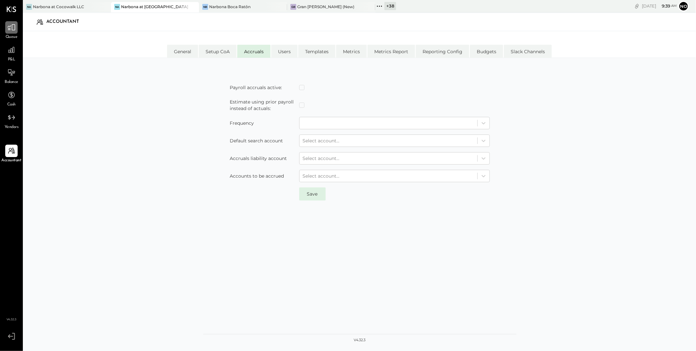
click at [11, 28] on icon at bounding box center [11, 27] width 8 height 8
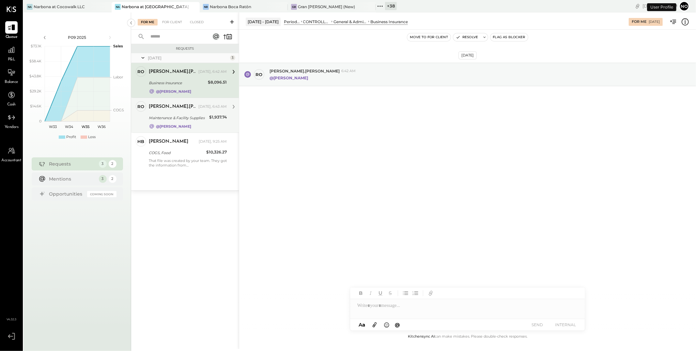
click at [182, 116] on div "Maintenance & Facility Supplies" at bounding box center [178, 118] width 58 height 7
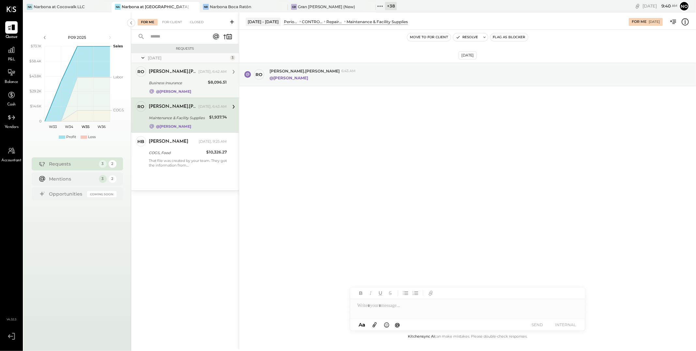
click at [180, 80] on div "Business Insurance" at bounding box center [177, 83] width 57 height 7
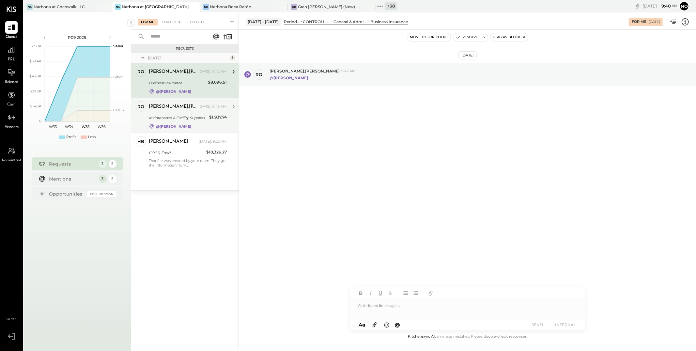
click at [188, 105] on div "[PERSON_NAME].[PERSON_NAME]" at bounding box center [173, 106] width 48 height 7
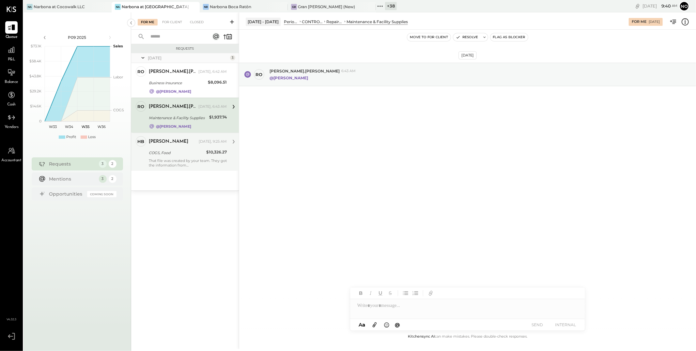
click at [196, 157] on div "Heidy Balart Today, 9:25 AM COGS, Food $10,326.27 That file was created by your…" at bounding box center [188, 151] width 78 height 31
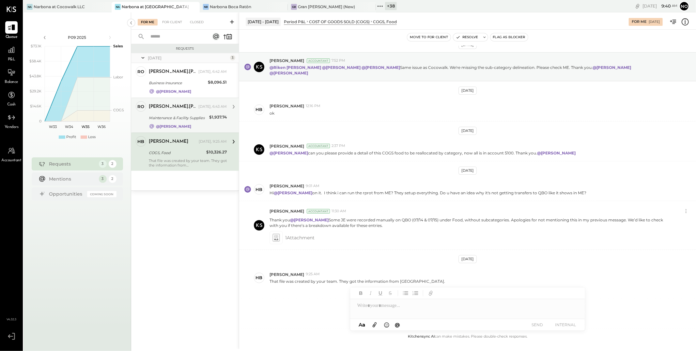
click at [187, 116] on div "Maintenance & Facility Supplies" at bounding box center [178, 118] width 58 height 7
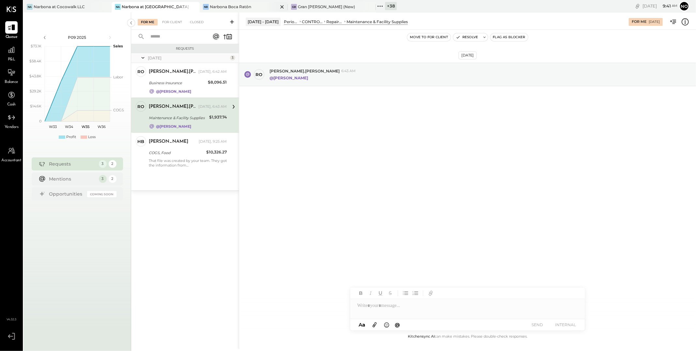
click at [225, 8] on div "Narbona Boca Ratōn" at bounding box center [230, 7] width 41 height 6
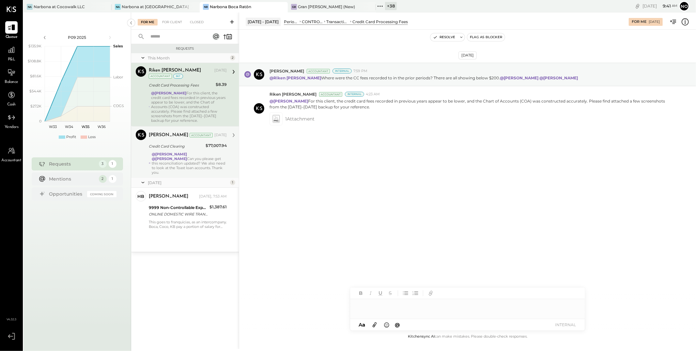
click at [172, 159] on strong "@[PERSON_NAME]" at bounding box center [169, 158] width 35 height 5
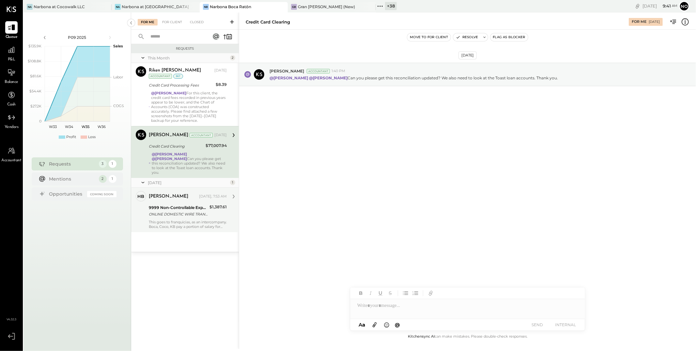
click at [163, 214] on div "ONLINE DOMESTIC WIRE TRANSFER VIA: LEAD BK/XXXXX9644 A/C: SEBASTIAN PEREZ MIAMI…" at bounding box center [178, 214] width 59 height 7
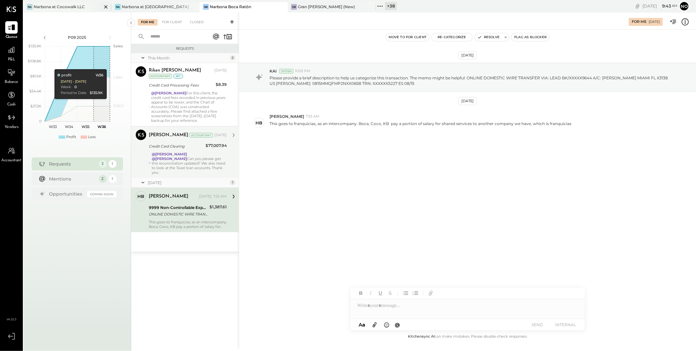
click at [68, 5] on div "Narbona at Cocowalk LLC" at bounding box center [59, 7] width 51 height 6
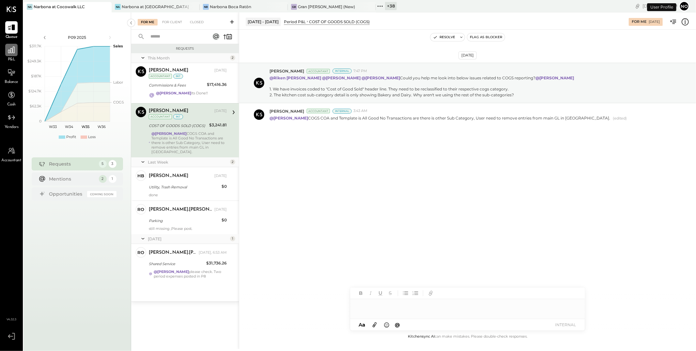
click at [12, 50] on icon at bounding box center [11, 50] width 8 height 8
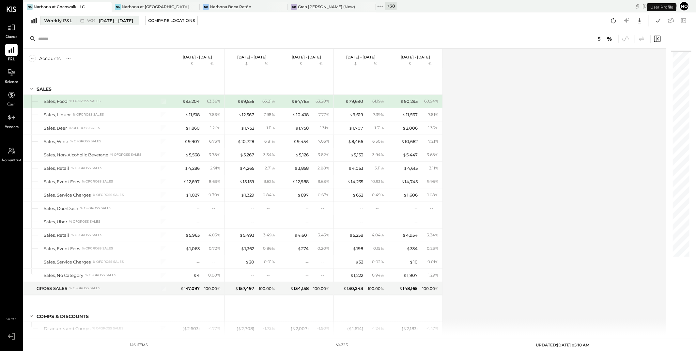
click at [119, 21] on span "[DATE] - [DATE]" at bounding box center [116, 21] width 34 height 6
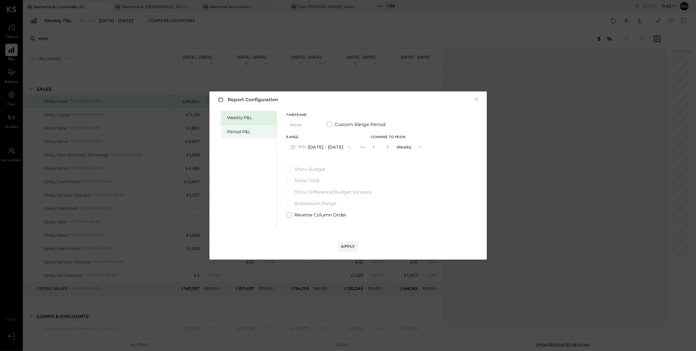
click at [247, 129] on div "Period P&L" at bounding box center [250, 132] width 46 height 6
click at [330, 145] on button "P09 Aug 11 - Sep 7, 2025" at bounding box center [321, 147] width 68 height 12
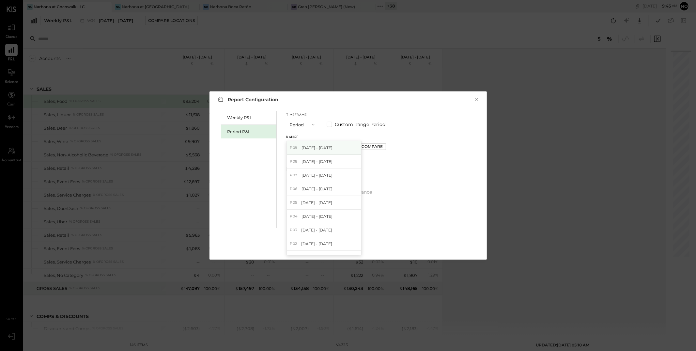
click at [324, 149] on span "Aug 11 - Sep 7, 2025" at bounding box center [317, 148] width 31 height 6
click at [381, 146] on div "Compare" at bounding box center [372, 147] width 21 height 6
click at [389, 147] on icon "button" at bounding box center [387, 147] width 4 height 4
type input "*"
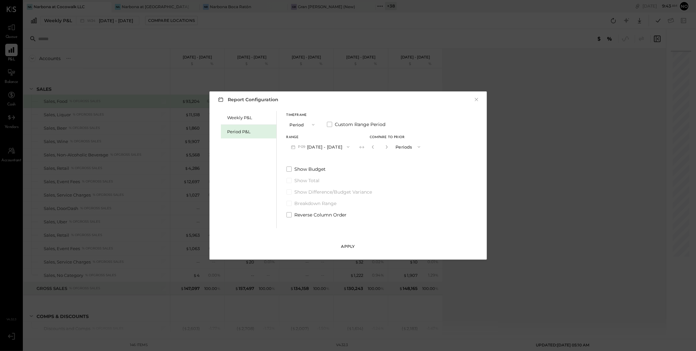
click at [349, 246] on div "Apply" at bounding box center [348, 246] width 14 height 6
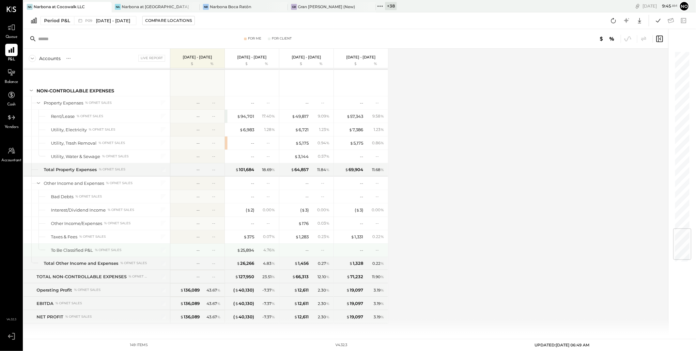
scroll to position [1499, 0]
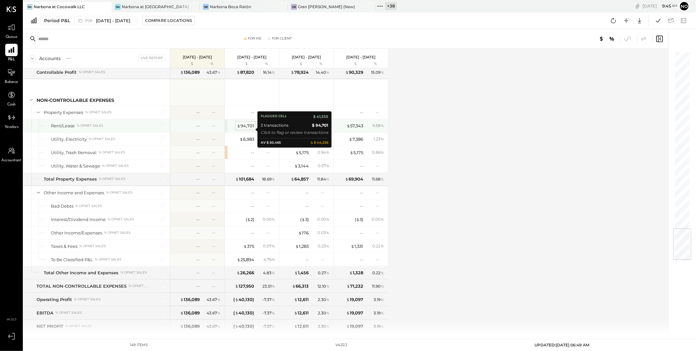
click at [246, 129] on div "$ 94,701" at bounding box center [245, 126] width 17 height 6
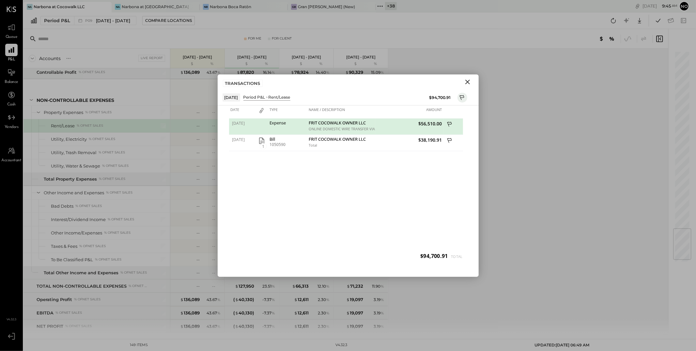
click at [467, 83] on icon "Close" at bounding box center [468, 82] width 8 height 8
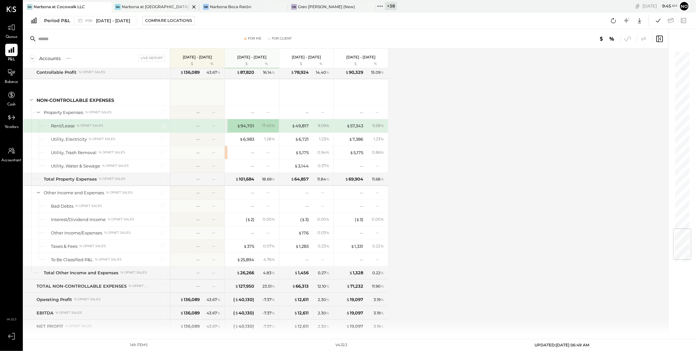
click at [151, 7] on div "Narbona at [GEOGRAPHIC_DATA] LLC" at bounding box center [156, 7] width 68 height 6
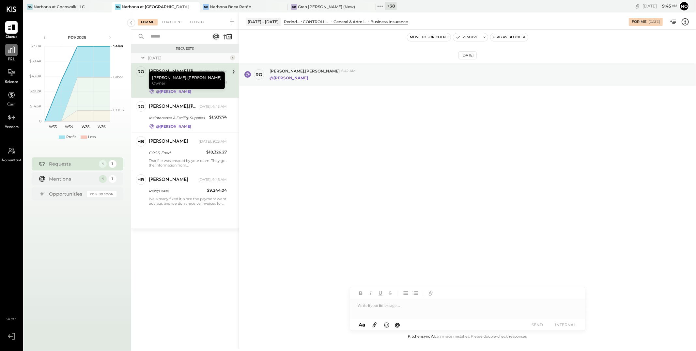
click at [15, 55] on div at bounding box center [11, 50] width 12 height 12
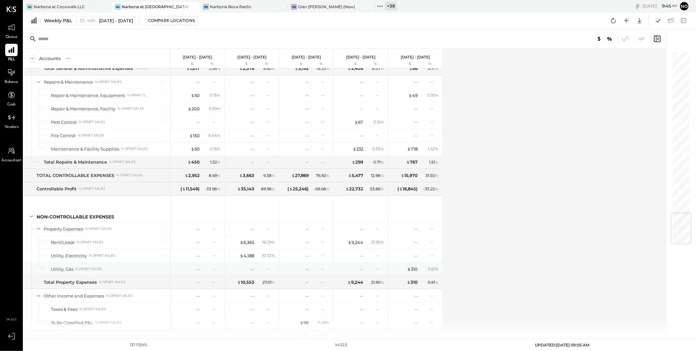
scroll to position [1370, 0]
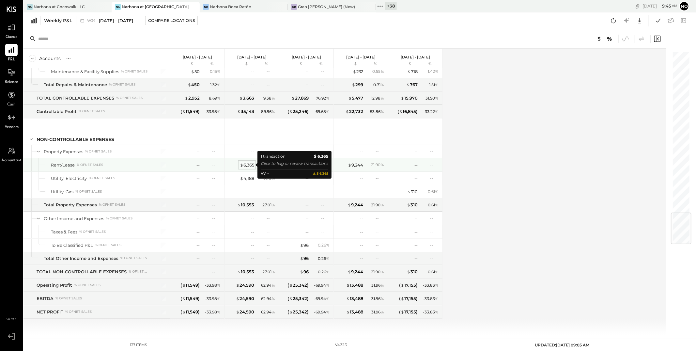
click at [246, 165] on div "$ 6,365" at bounding box center [247, 165] width 14 height 6
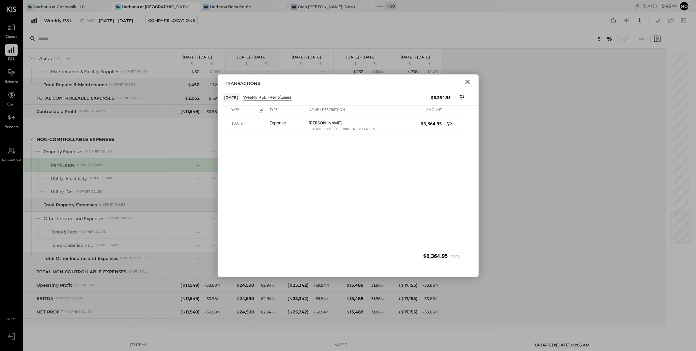
click at [468, 83] on icon "Close" at bounding box center [468, 82] width 8 height 8
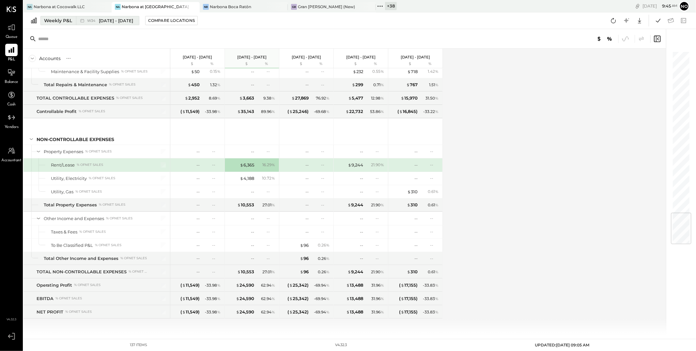
click at [94, 23] on div "W34 Aug 18 - 24, 2025" at bounding box center [110, 21] width 46 height 6
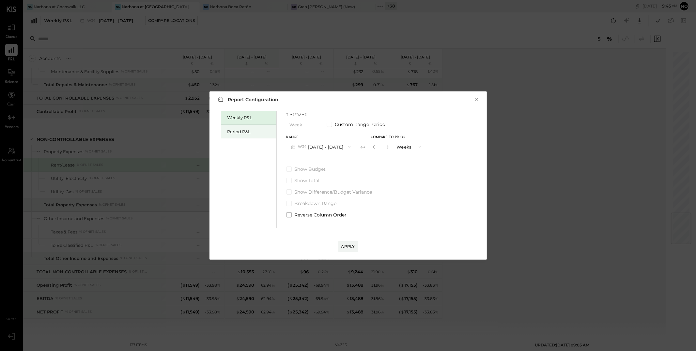
click at [248, 129] on div "Period P&L" at bounding box center [250, 132] width 46 height 6
click at [313, 148] on button "P09 Aug 11 - Sep 7, 2025" at bounding box center [321, 147] width 68 height 12
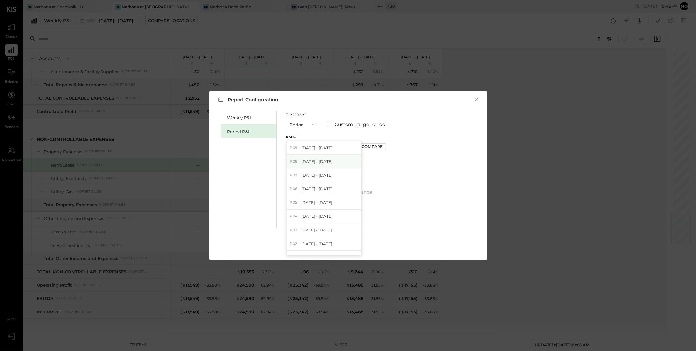
click at [322, 157] on div "P08 Jul 14 - Aug 10, 2025" at bounding box center [324, 162] width 74 height 14
click at [324, 146] on button "P08 Jul 14 - Aug 10, 2025" at bounding box center [321, 147] width 68 height 12
click at [376, 146] on div "Compare" at bounding box center [372, 147] width 21 height 6
click at [389, 147] on icon "button" at bounding box center [387, 147] width 4 height 4
type input "*"
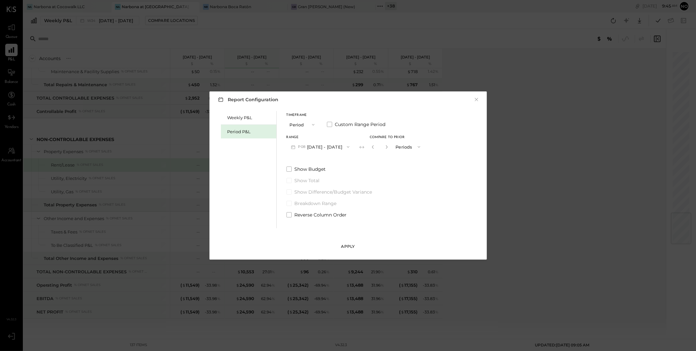
click at [355, 244] on button "Apply" at bounding box center [348, 246] width 20 height 10
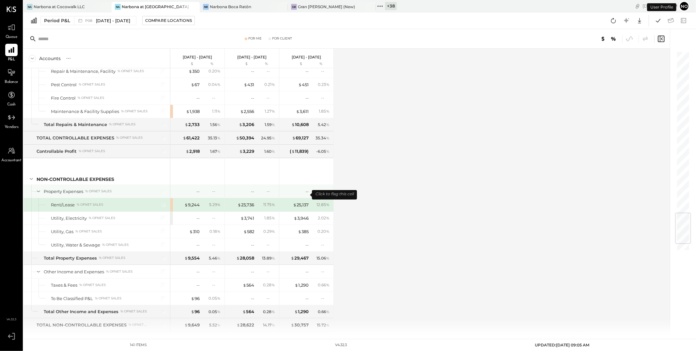
scroll to position [1424, 0]
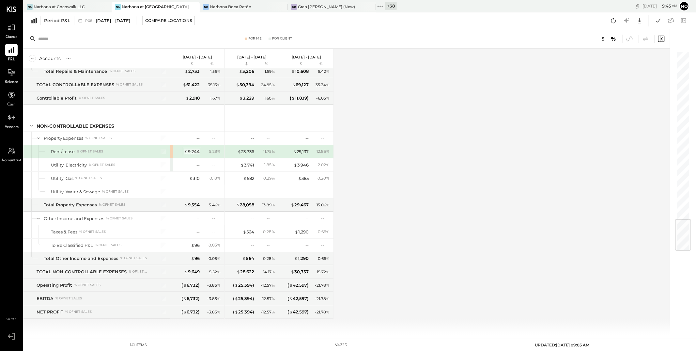
click at [196, 151] on div "$ 9,244" at bounding box center [191, 151] width 15 height 6
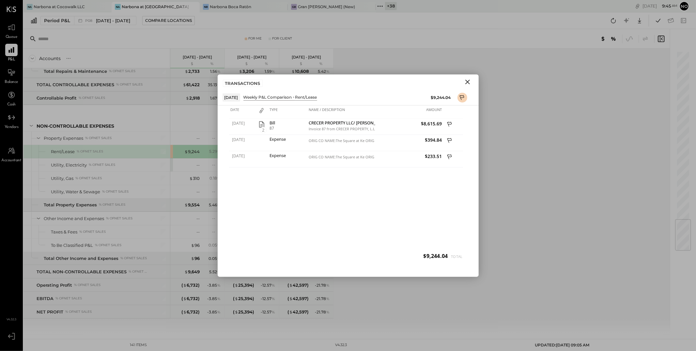
click at [468, 83] on icon "Close" at bounding box center [468, 82] width 8 height 8
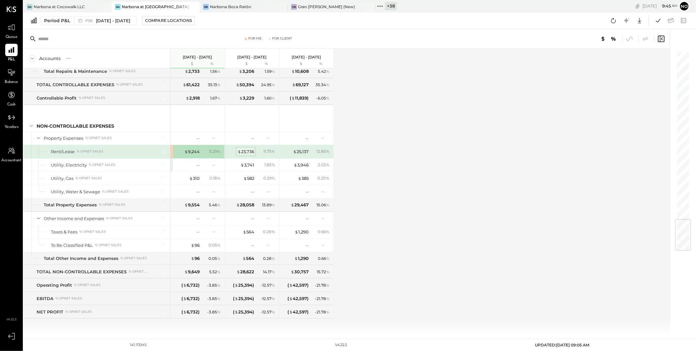
click at [253, 152] on div "$ 23,736" at bounding box center [246, 151] width 17 height 6
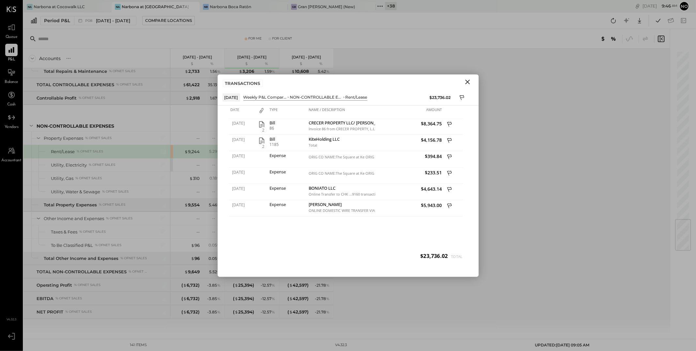
click at [469, 83] on icon "Close" at bounding box center [468, 82] width 8 height 8
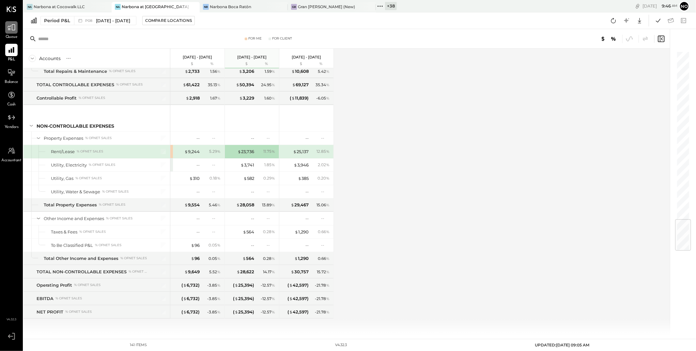
click at [12, 29] on icon at bounding box center [12, 27] width 8 height 6
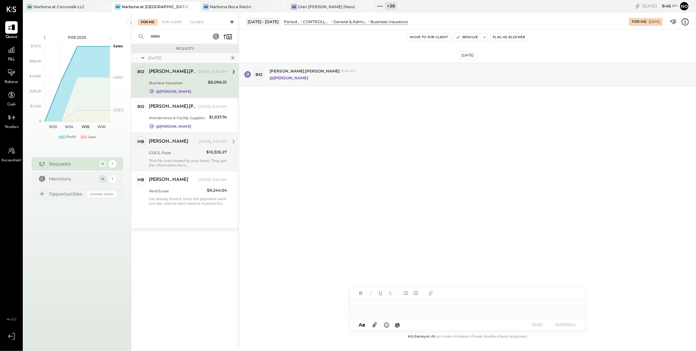
click at [177, 148] on div "Heidy Balart Today, 9:25 AM COGS, Food $10,326.27 That file was created by your…" at bounding box center [188, 151] width 78 height 31
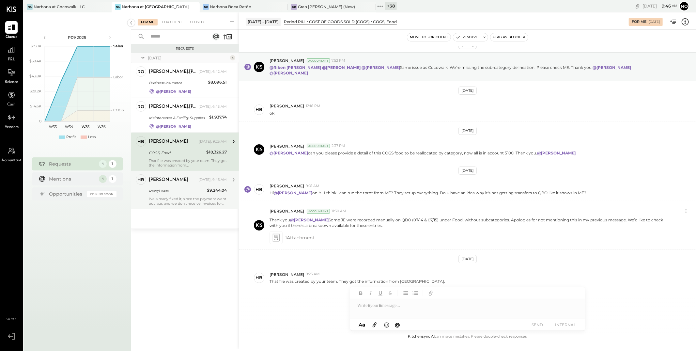
click at [181, 185] on div "Heidy Balart Today, 9:45 AM" at bounding box center [188, 179] width 78 height 11
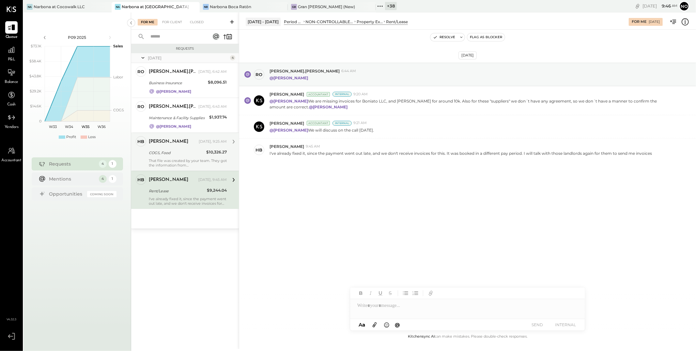
click at [180, 162] on div "That file was created by your team. They got the information from [GEOGRAPHIC_D…" at bounding box center [188, 162] width 78 height 9
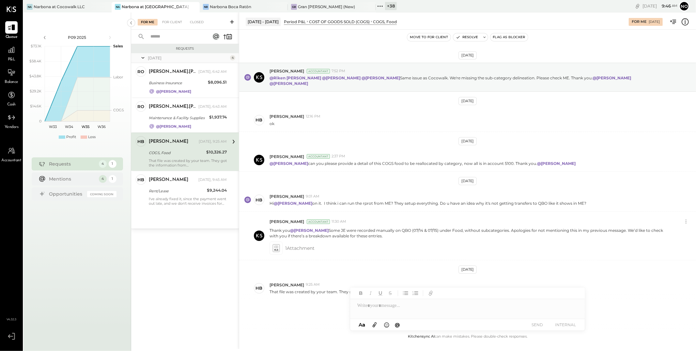
scroll to position [10, 0]
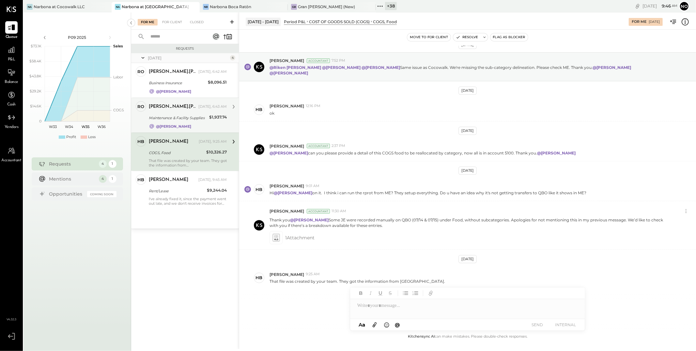
click at [168, 121] on div "Maintenance & Facility Supplies" at bounding box center [178, 118] width 58 height 8
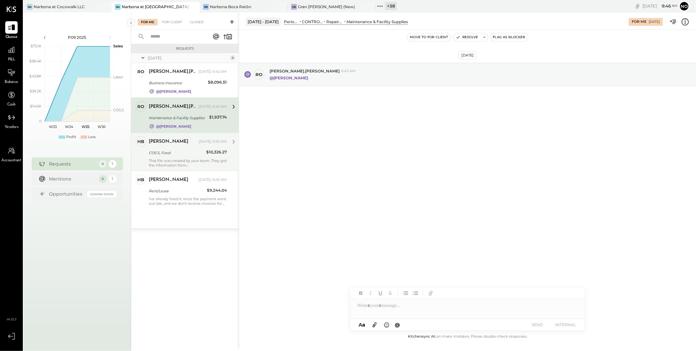
click at [169, 147] on div "Heidy Balart Today, 9:25 AM" at bounding box center [188, 141] width 78 height 11
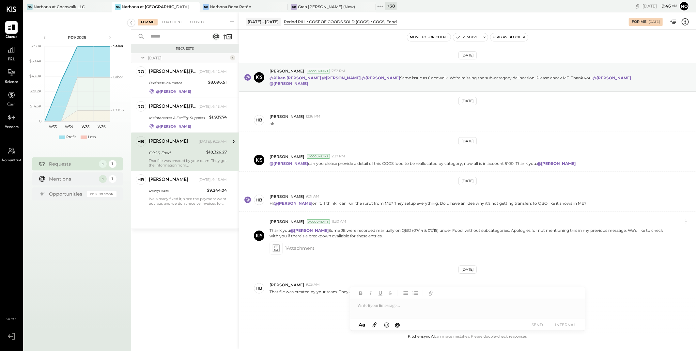
scroll to position [10, 0]
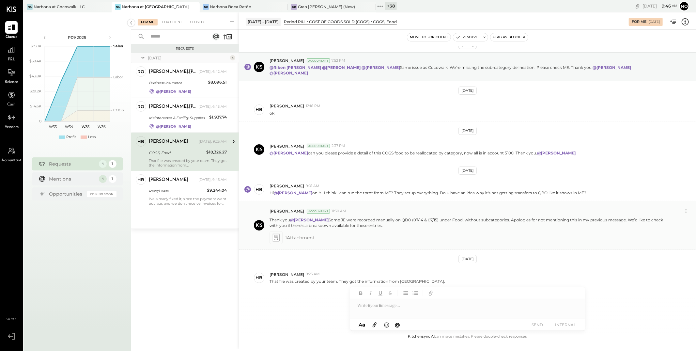
click at [275, 234] on icon at bounding box center [275, 238] width 7 height 8
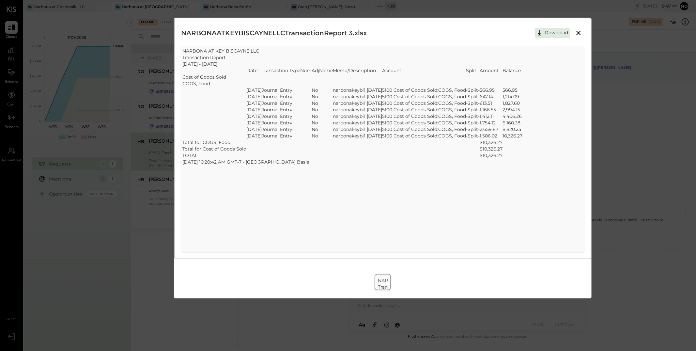
click at [578, 34] on icon at bounding box center [578, 33] width 5 height 5
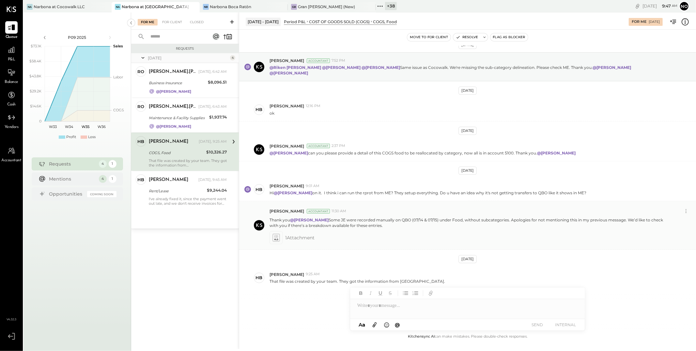
click at [276, 233] on div at bounding box center [276, 238] width 10 height 10
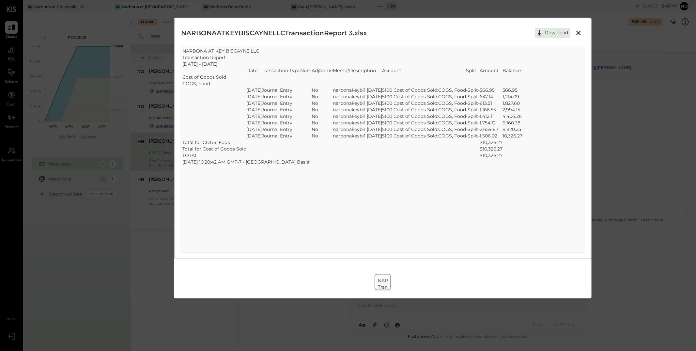
drag, startPoint x: 581, startPoint y: 33, endPoint x: 538, endPoint y: 56, distance: 48.8
click at [581, 34] on icon at bounding box center [579, 33] width 8 height 8
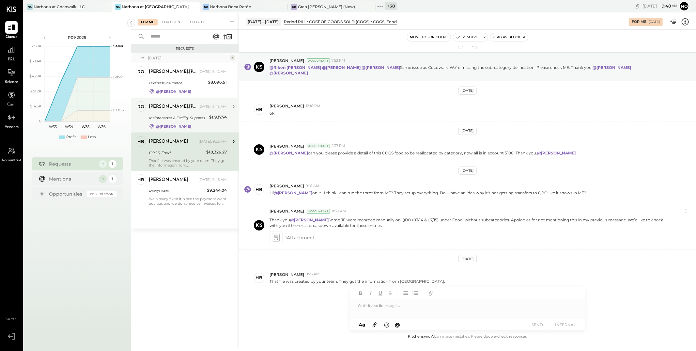
click at [199, 118] on div "Maintenance & Facility Supplies" at bounding box center [178, 118] width 58 height 7
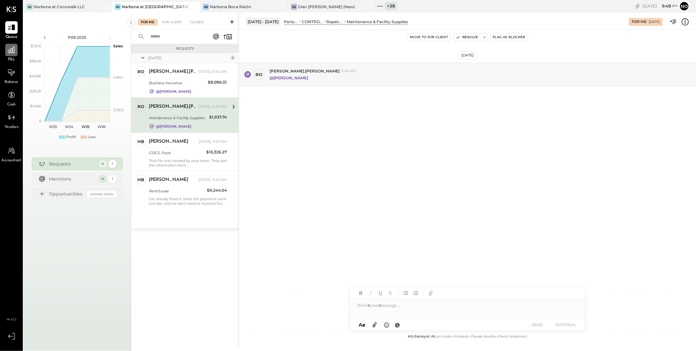
click at [9, 54] on div at bounding box center [11, 50] width 12 height 12
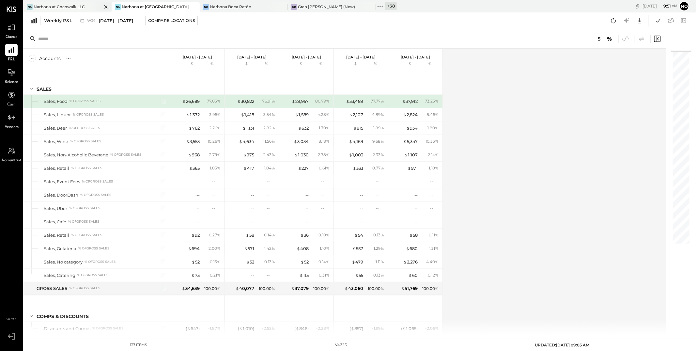
click at [68, 6] on div "Narbona at Cocowalk LLC" at bounding box center [59, 7] width 51 height 6
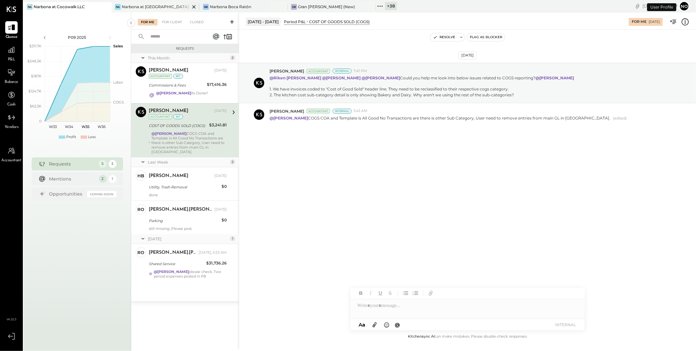
click at [144, 7] on div "Narbona at [GEOGRAPHIC_DATA] LLC" at bounding box center [156, 7] width 68 height 6
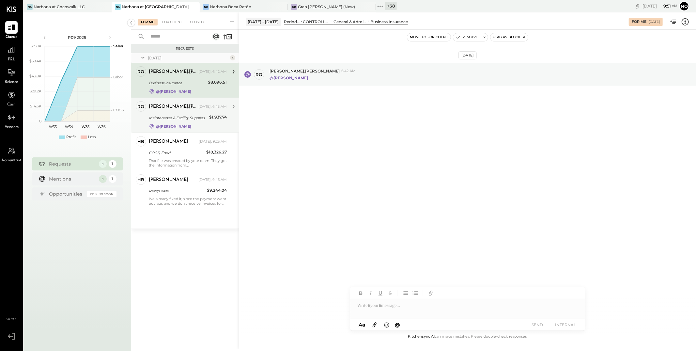
click at [184, 118] on div "Maintenance & Facility Supplies" at bounding box center [178, 118] width 58 height 7
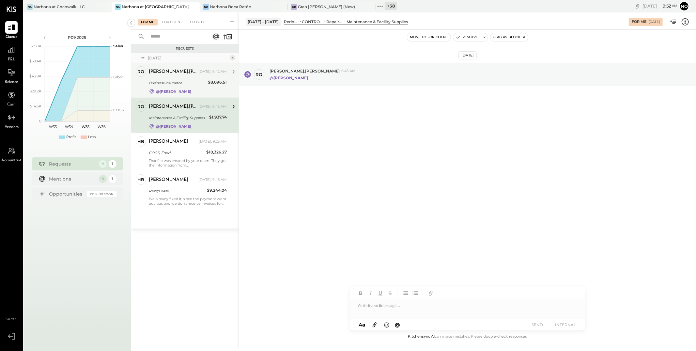
click at [188, 86] on div "Business Insurance" at bounding box center [177, 83] width 57 height 8
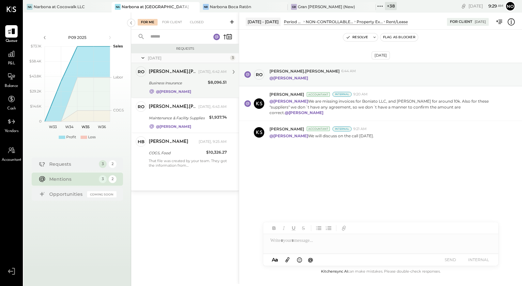
click at [174, 83] on div "Business Insurance" at bounding box center [177, 83] width 57 height 7
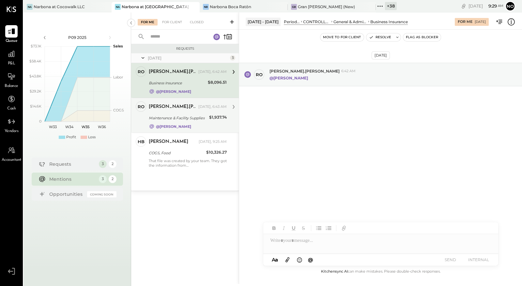
click at [174, 112] on div "[PERSON_NAME].[PERSON_NAME] [DATE], 6:43 AM Maintenance & Facility Supplies $1,…" at bounding box center [188, 115] width 78 height 28
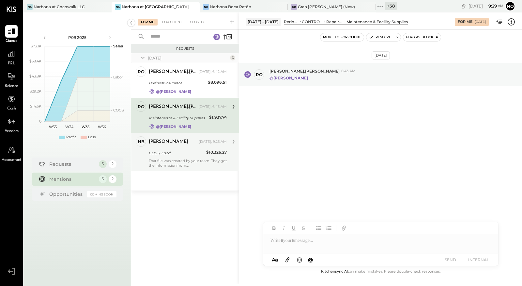
click at [177, 152] on div "COGS, Food" at bounding box center [176, 152] width 55 height 7
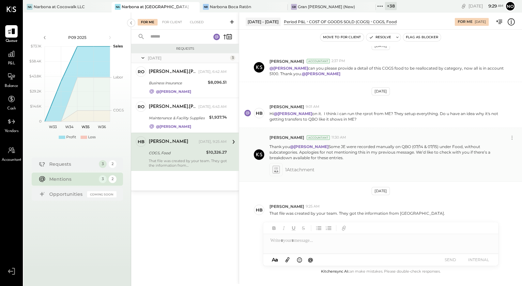
scroll to position [95, 0]
click at [276, 167] on icon at bounding box center [275, 169] width 7 height 8
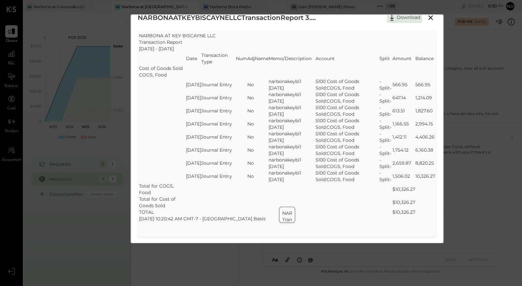
scroll to position [0, 0]
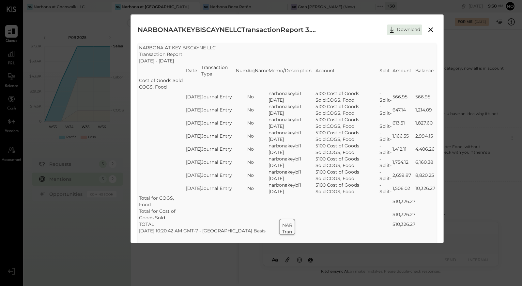
click at [432, 30] on icon at bounding box center [431, 30] width 8 height 8
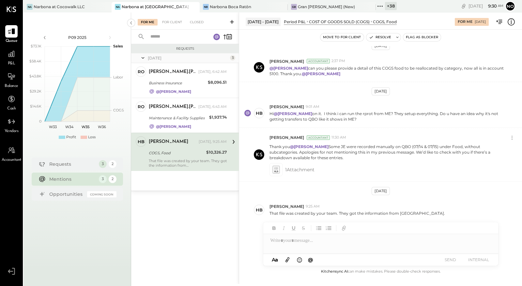
click at [433, 183] on div "[DATE] [PERSON_NAME] Accountant 7:52 PM @[PERSON_NAME] @[PERSON_NAME] @[PERSON_…" at bounding box center [380, 156] width 283 height 221
click at [307, 240] on div at bounding box center [380, 240] width 235 height 13
click at [303, 241] on div at bounding box center [380, 240] width 235 height 13
click at [275, 170] on icon at bounding box center [276, 171] width 4 height 2
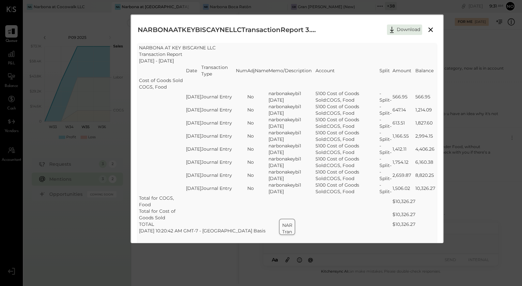
click at [433, 28] on icon at bounding box center [431, 30] width 8 height 8
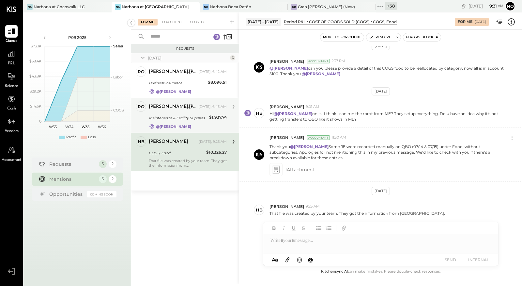
click at [192, 115] on div "Maintenance & Facility Supplies" at bounding box center [178, 118] width 58 height 7
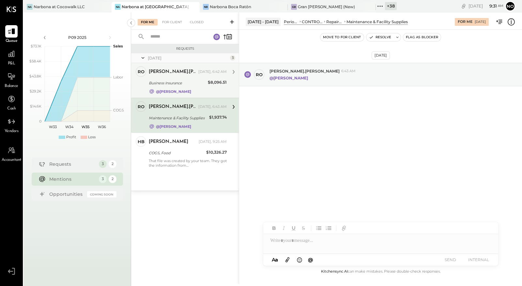
click at [180, 75] on div "[PERSON_NAME].[PERSON_NAME] [DATE], 6:42 AM" at bounding box center [188, 71] width 78 height 9
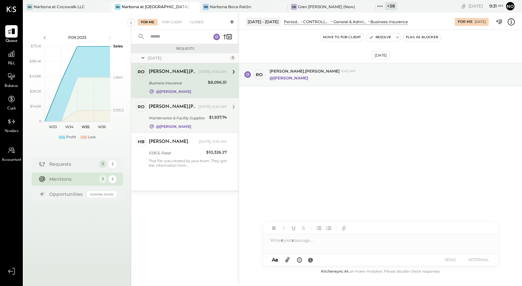
click at [174, 114] on div "Maintenance & Facility Supplies" at bounding box center [178, 118] width 58 height 8
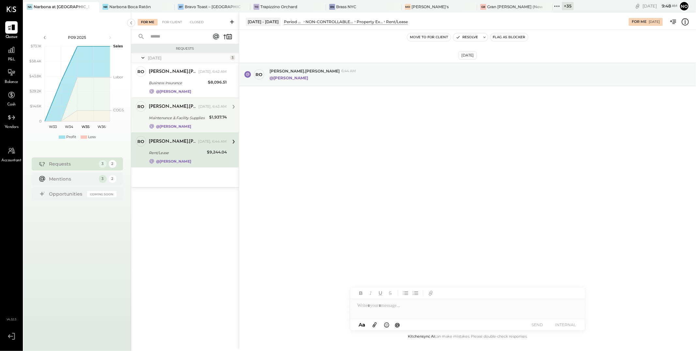
click at [184, 119] on div "Maintenance & Facility Supplies" at bounding box center [178, 118] width 58 height 7
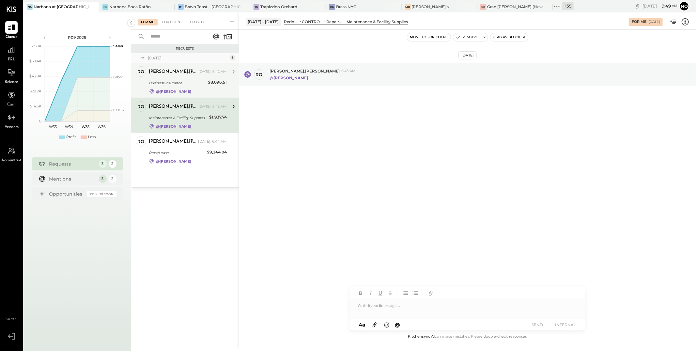
click at [181, 80] on div "Business Insurance" at bounding box center [177, 83] width 57 height 7
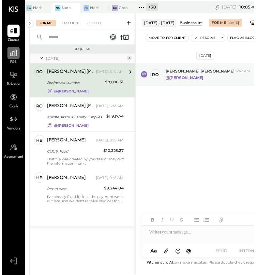
click at [10, 56] on icon at bounding box center [11, 54] width 7 height 7
